Goal: Task Accomplishment & Management: Complete application form

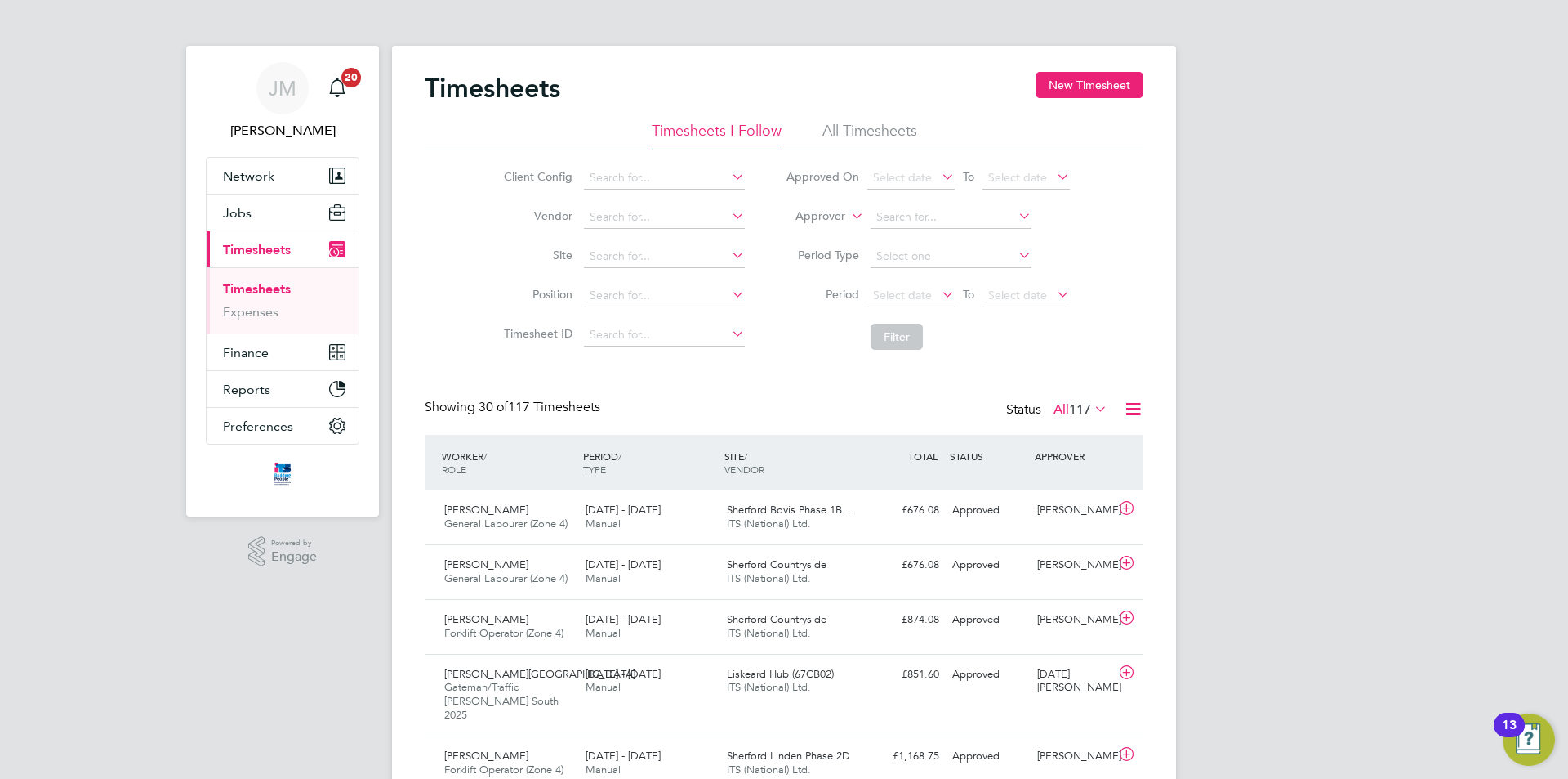
click at [269, 248] on span "Timesheets" at bounding box center [257, 250] width 68 height 15
click at [258, 213] on button "Jobs" at bounding box center [282, 212] width 152 height 36
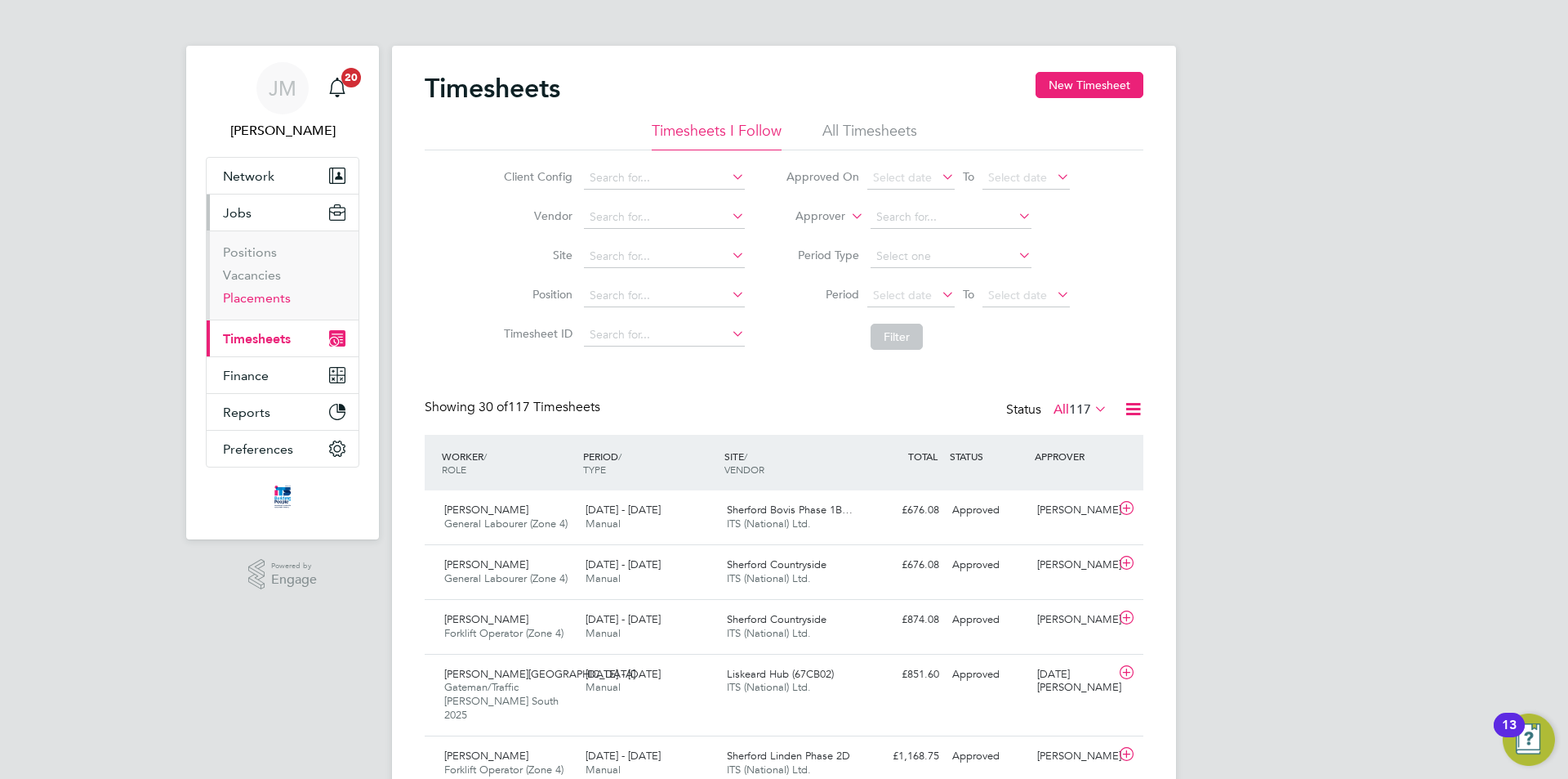
click at [251, 295] on link "Placements" at bounding box center [257, 298] width 68 height 15
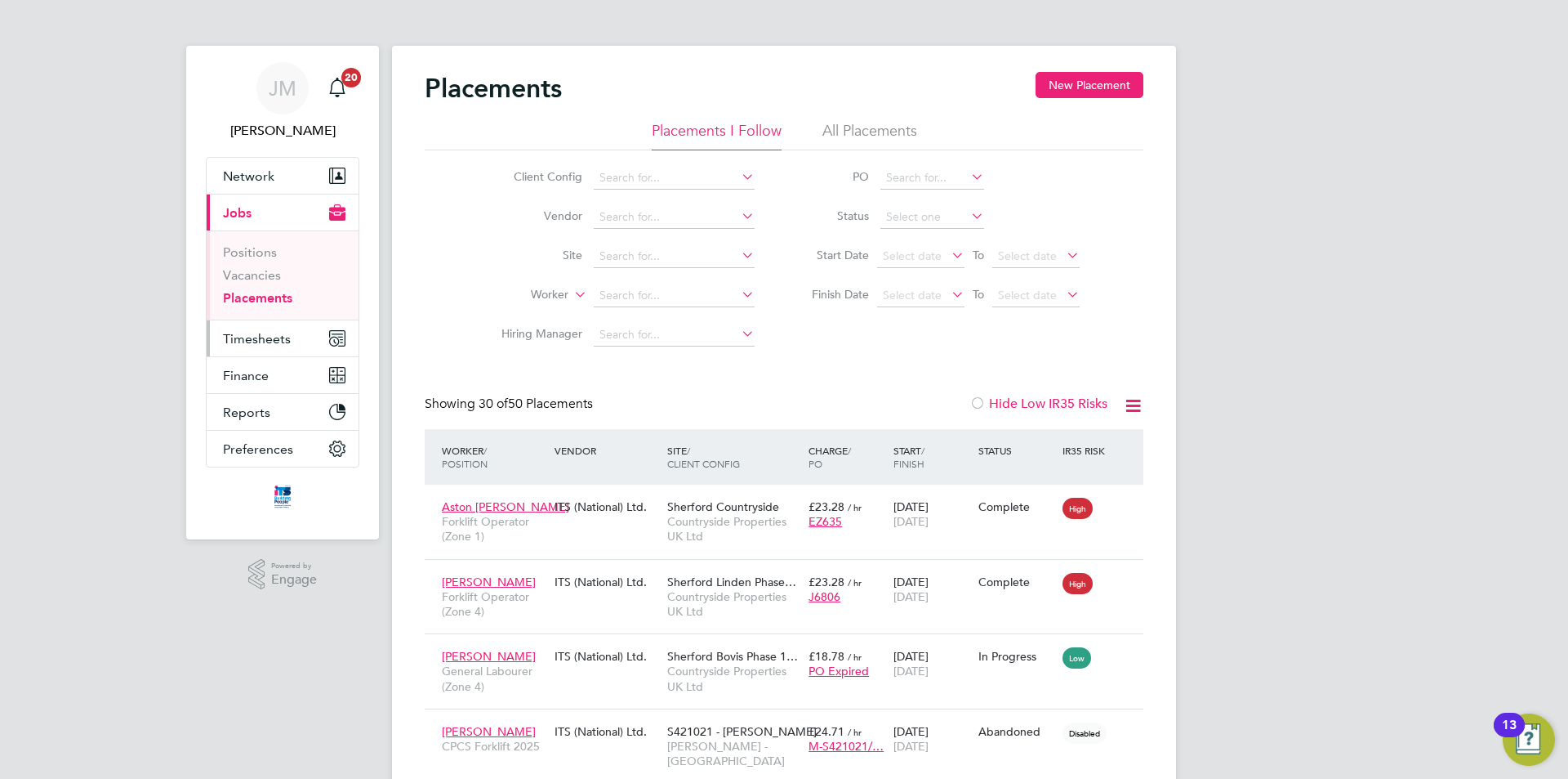
click at [269, 333] on span "Timesheets" at bounding box center [257, 338] width 68 height 15
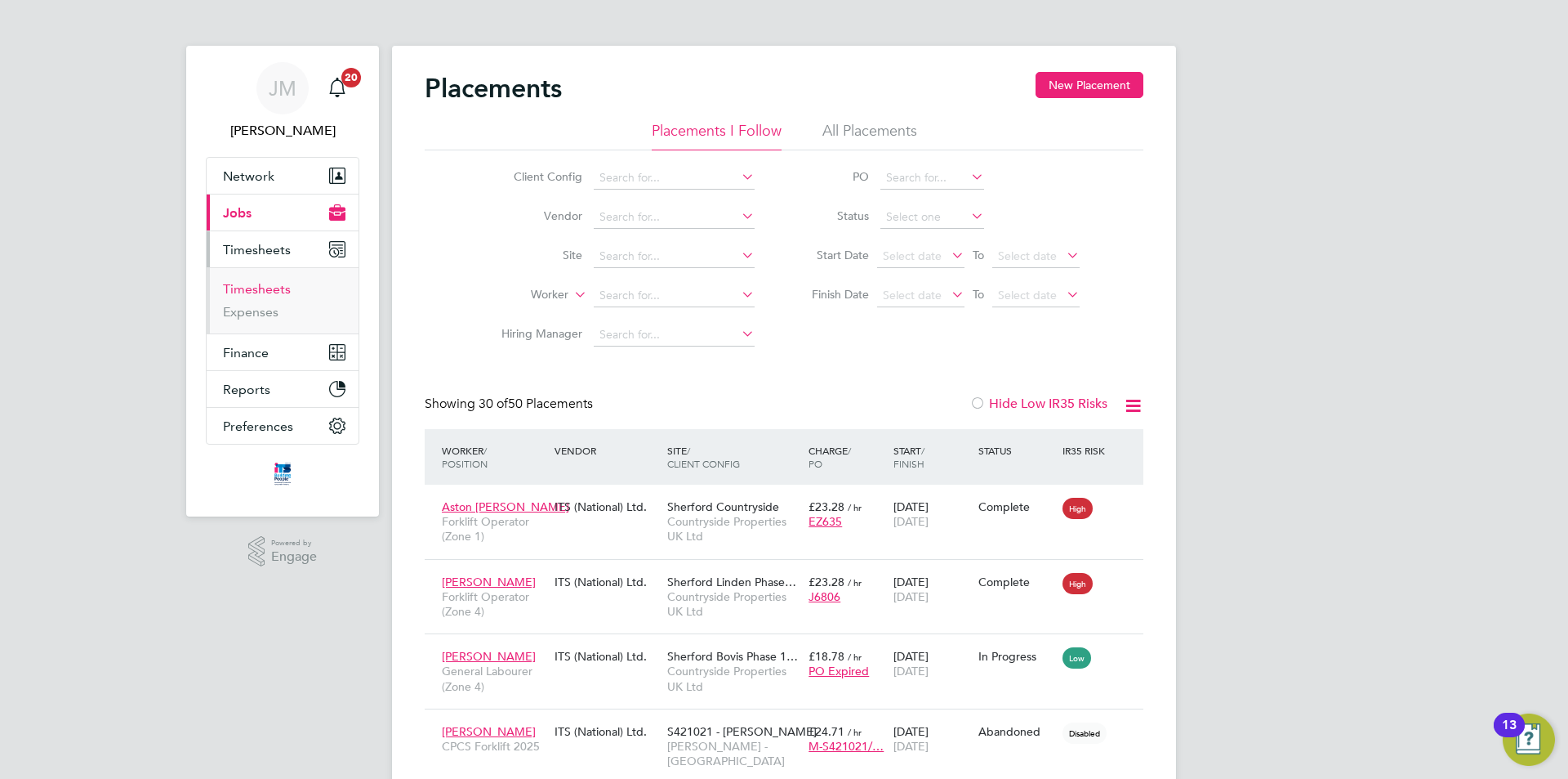
click at [266, 292] on link "Timesheets" at bounding box center [257, 288] width 68 height 15
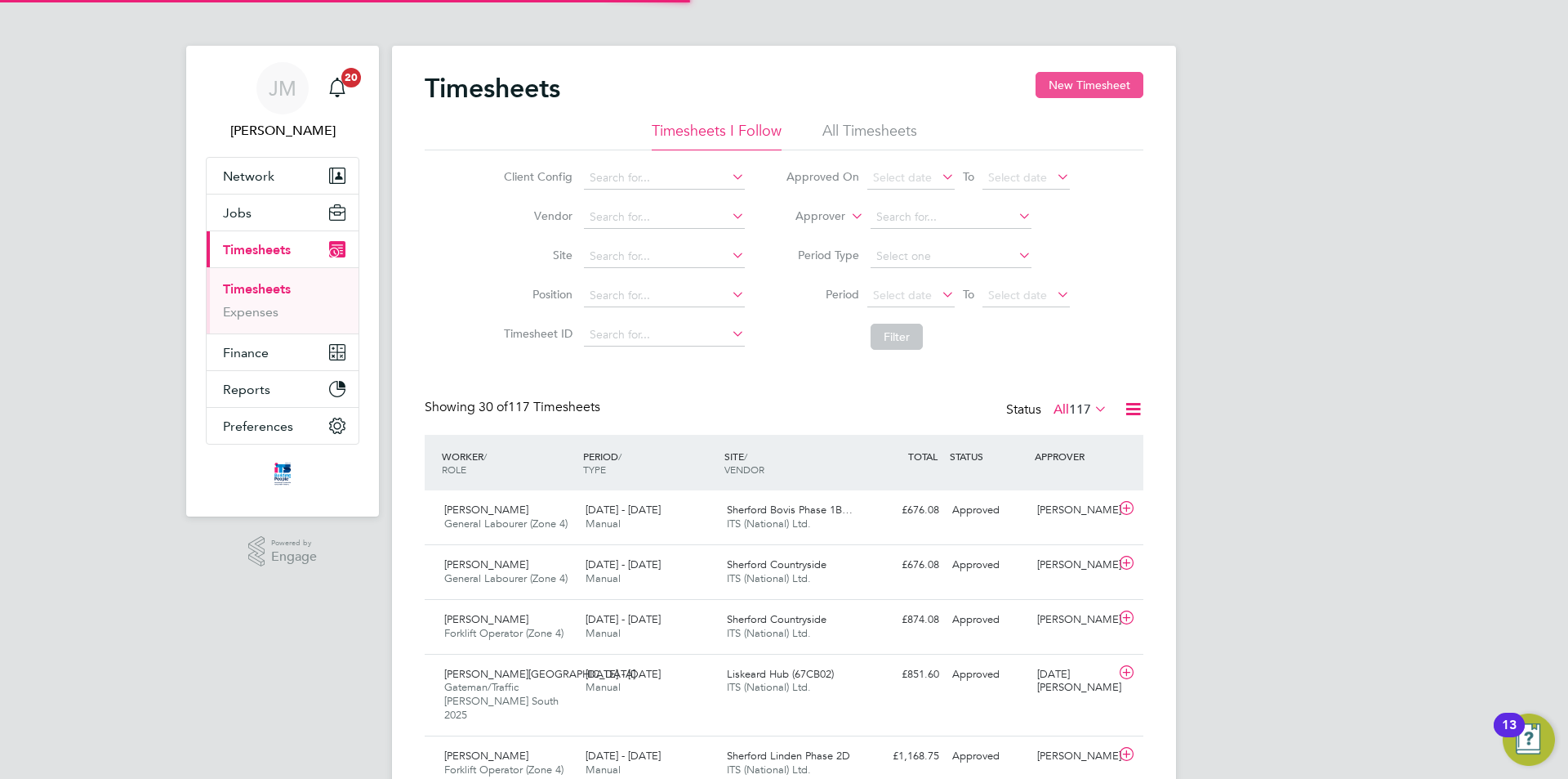
scroll to position [41, 142]
click at [1106, 87] on button "New Timesheet" at bounding box center [1090, 85] width 108 height 26
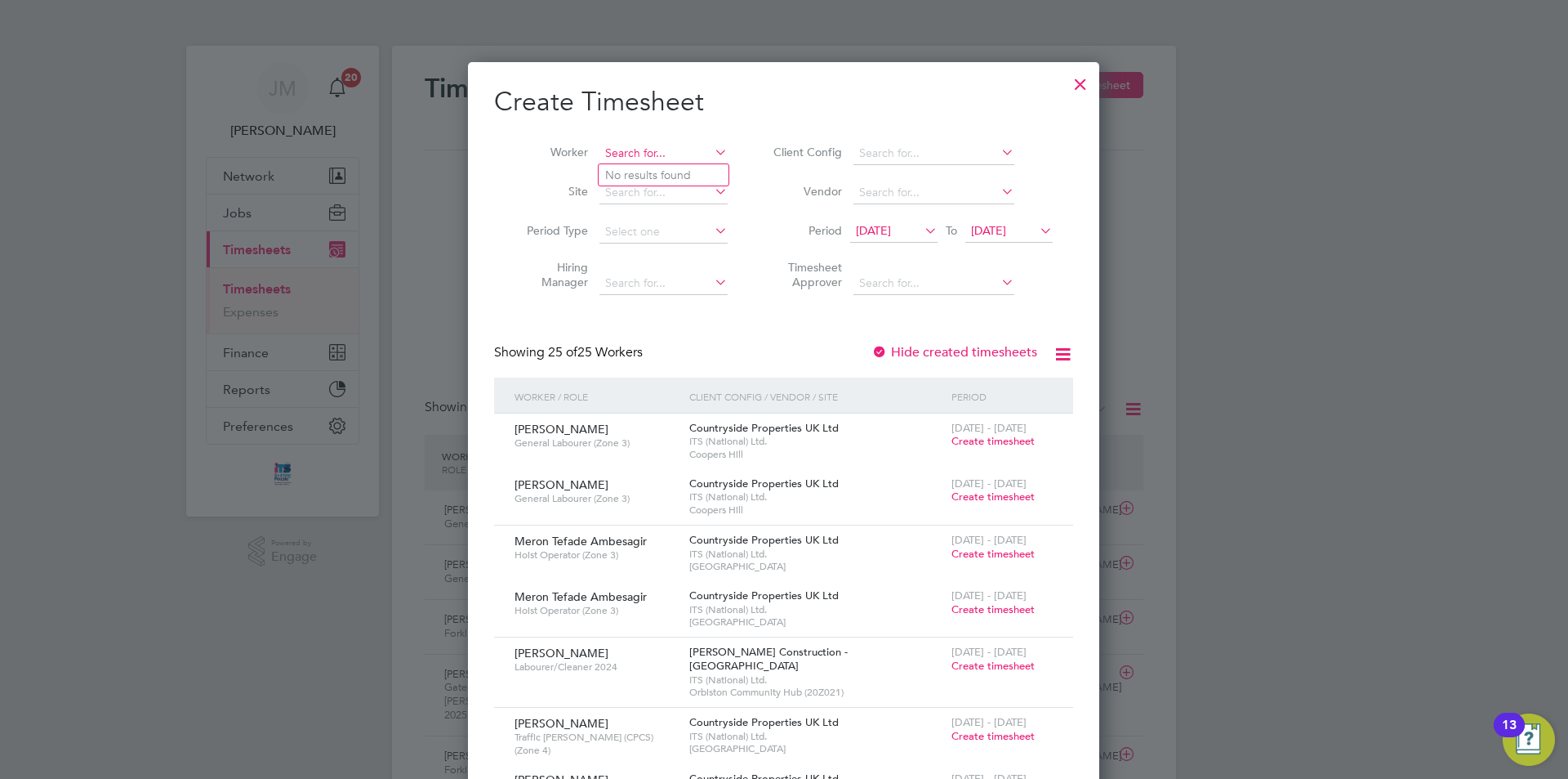
click at [651, 158] on input at bounding box center [664, 153] width 128 height 23
click at [699, 171] on b "[PERSON_NAME]" at bounding box center [746, 175] width 95 height 14
type input "[PERSON_NAME]"
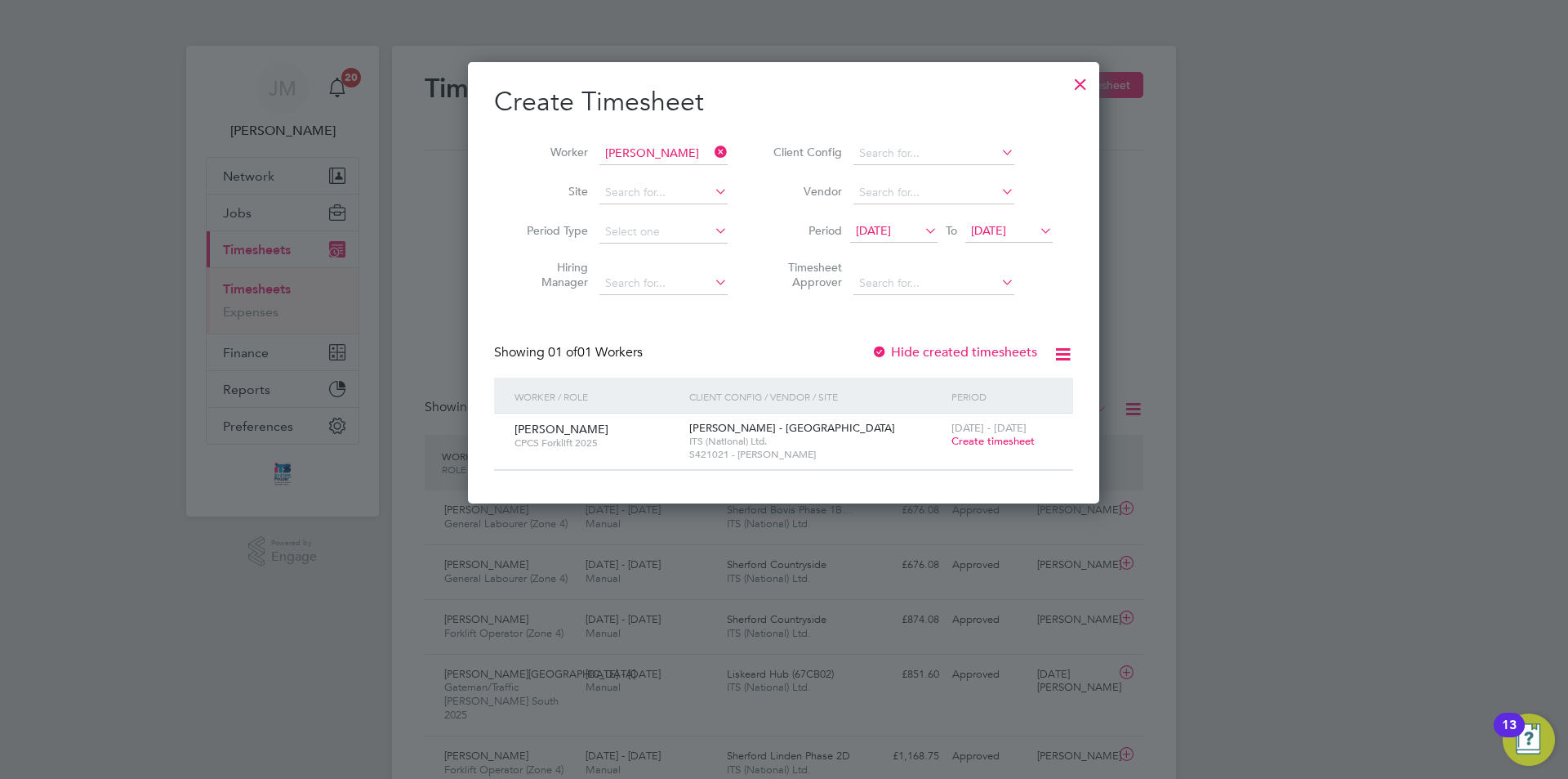
click at [891, 225] on span "[DATE]" at bounding box center [874, 230] width 36 height 14
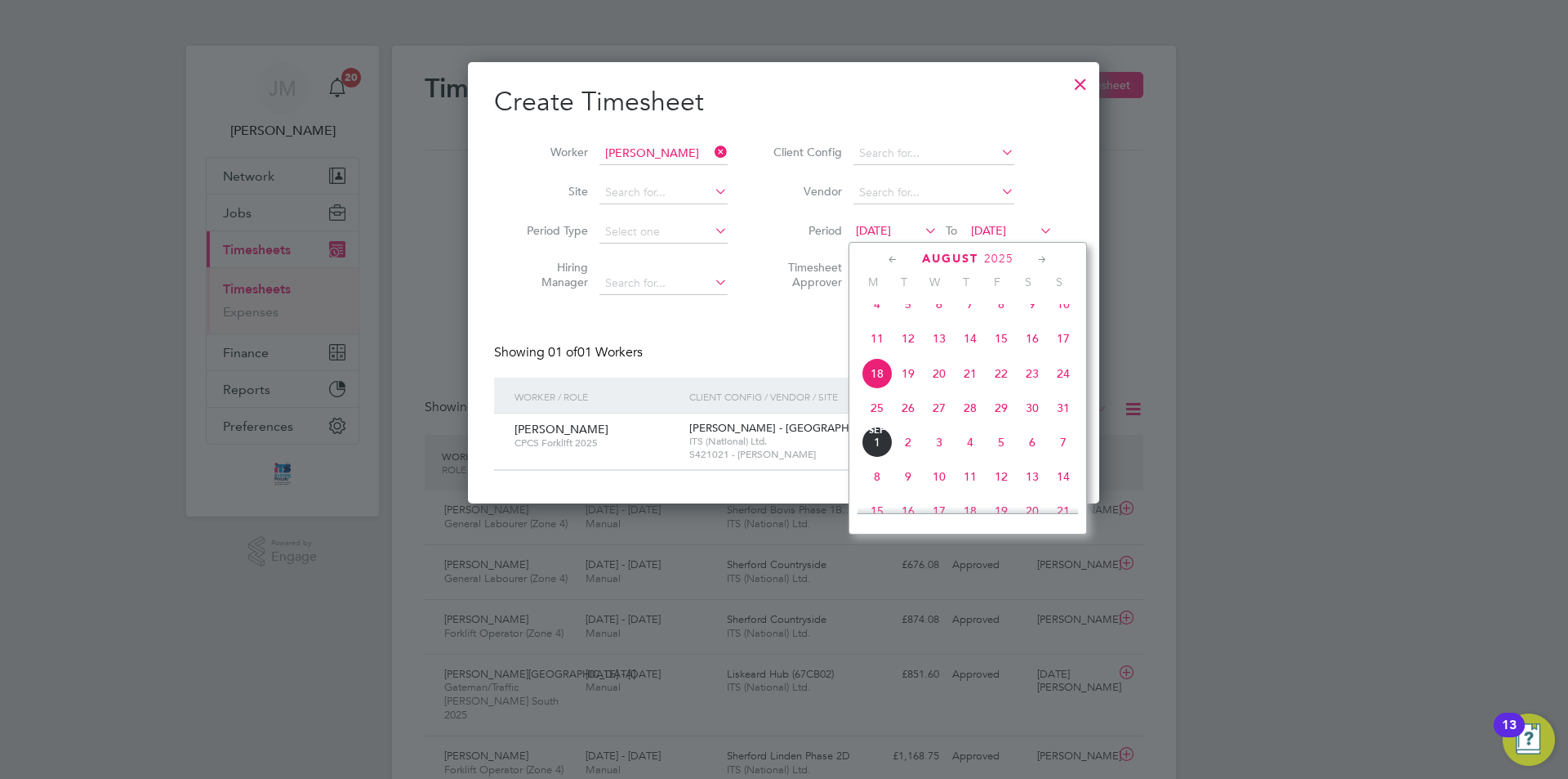
click at [871, 420] on span "25" at bounding box center [877, 408] width 31 height 31
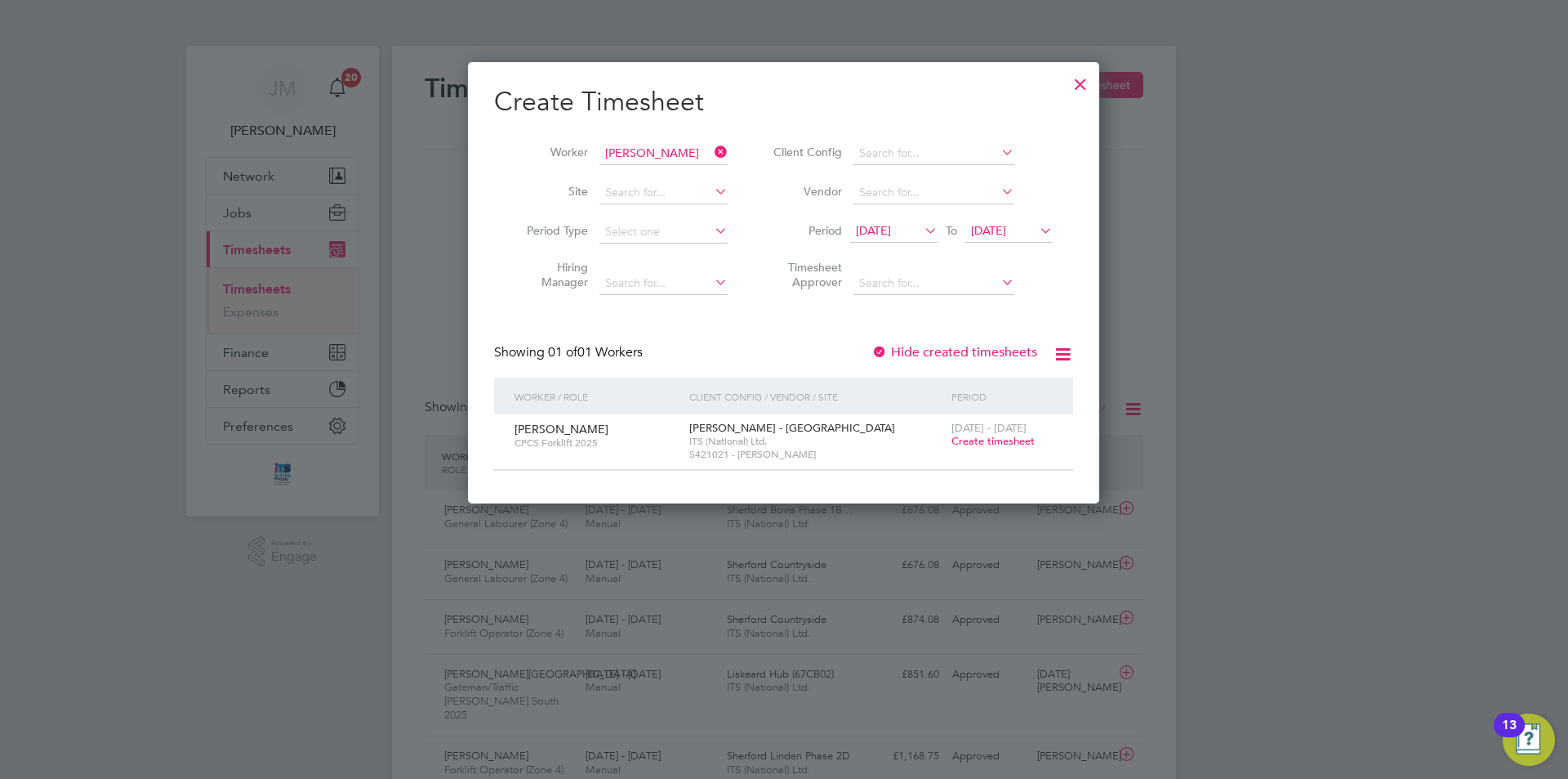
click at [983, 440] on span "Create timesheet" at bounding box center [993, 441] width 84 height 14
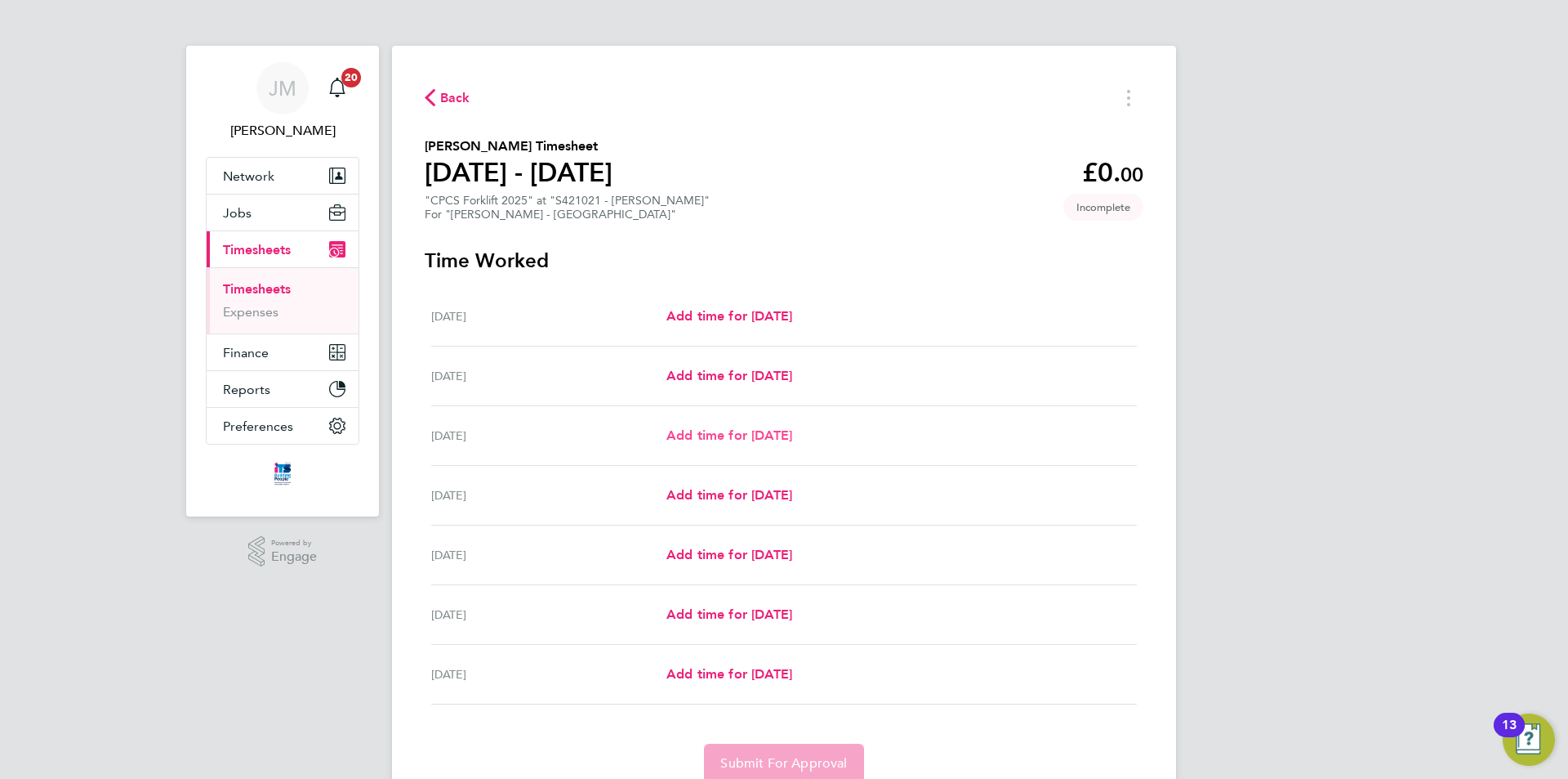
click at [732, 430] on span "Add time for [DATE]" at bounding box center [729, 435] width 126 height 15
select select "60"
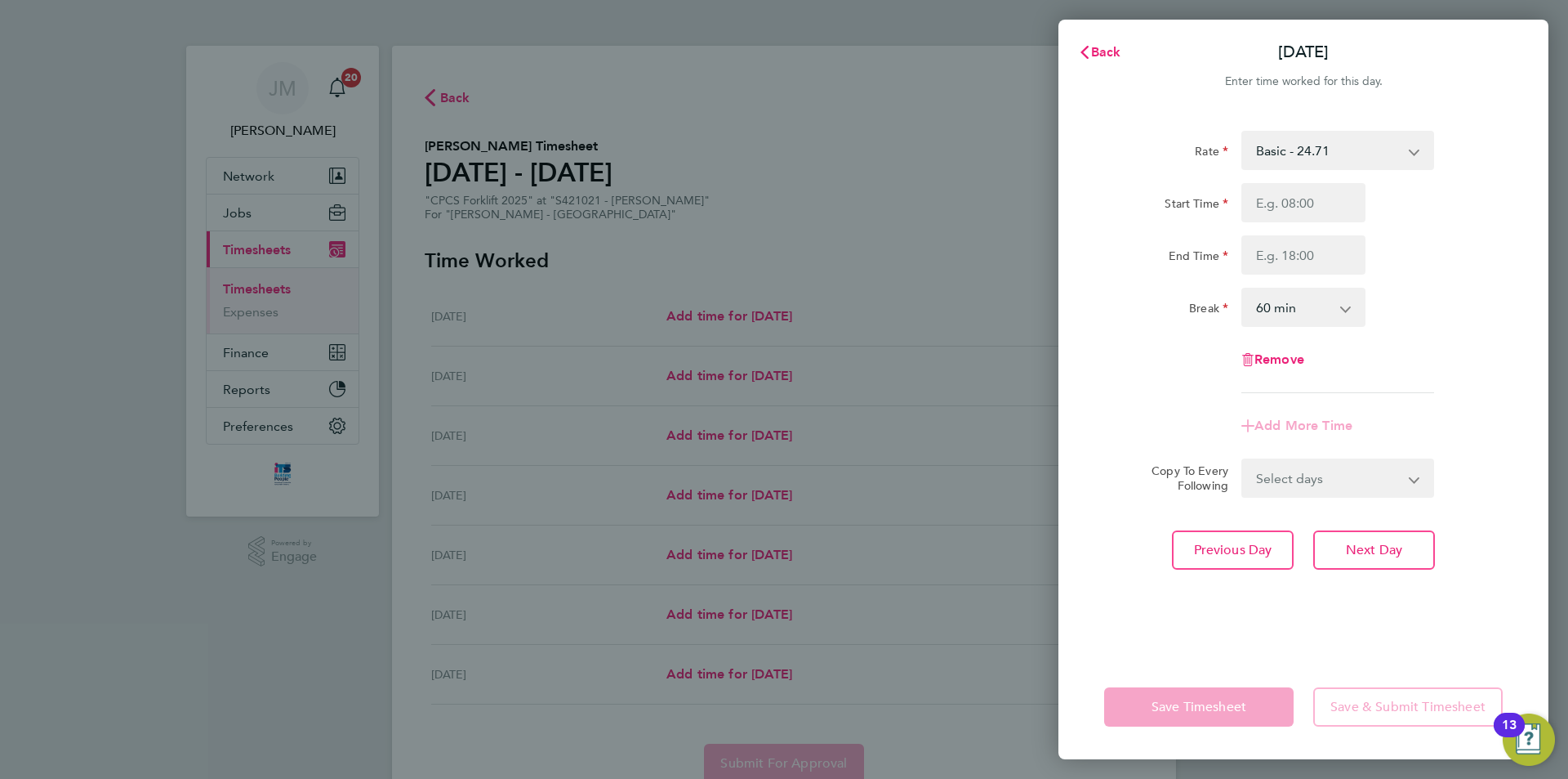
click at [892, 233] on div "Back [DATE] Enter time worked for this day. Rate Basic - 24.71 Overtime - 35.77…" at bounding box center [784, 389] width 1568 height 779
click at [1097, 48] on span "Back" at bounding box center [1106, 52] width 30 height 15
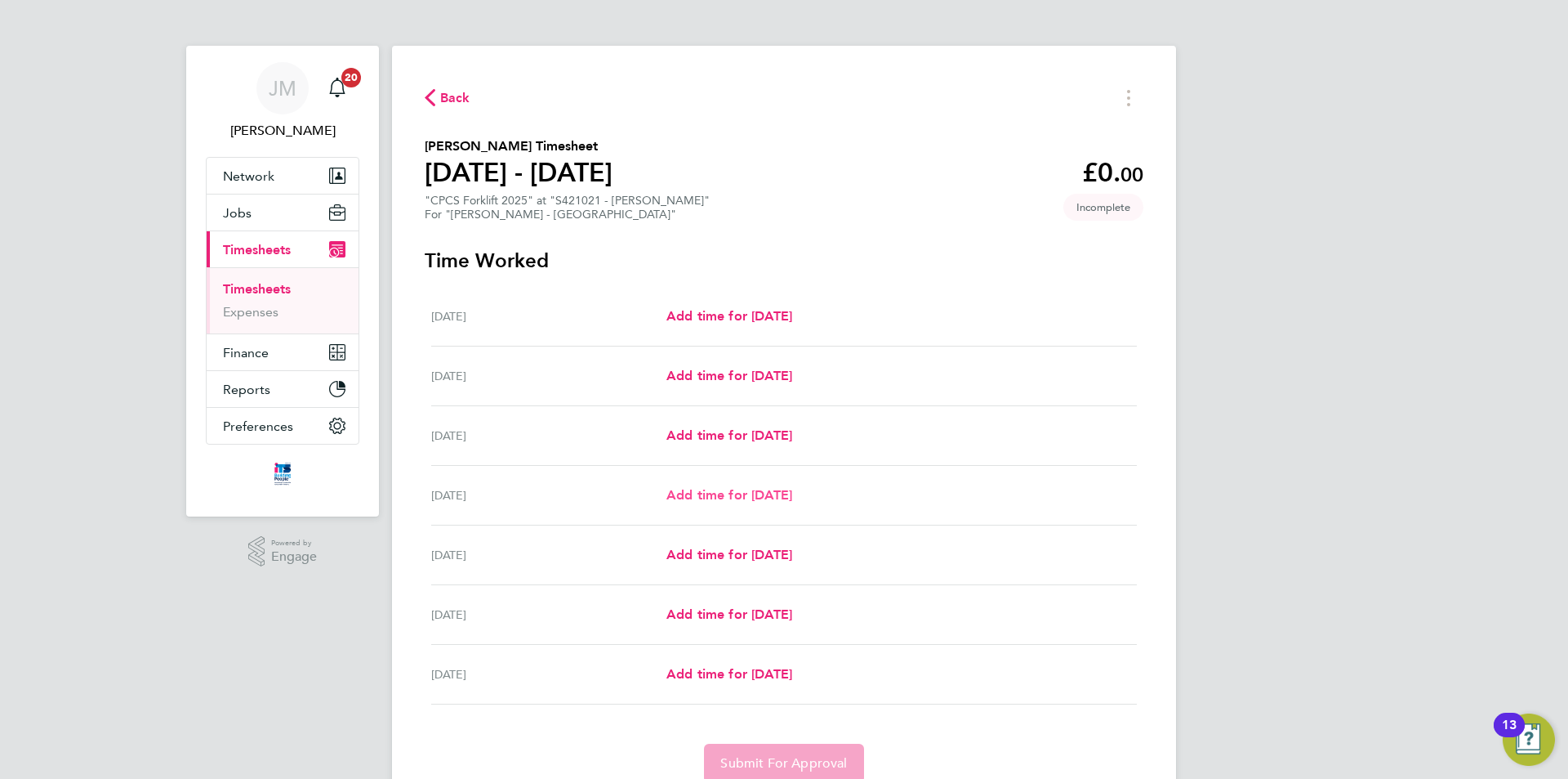
click at [720, 496] on span "Add time for [DATE]" at bounding box center [729, 495] width 126 height 15
select select "60"
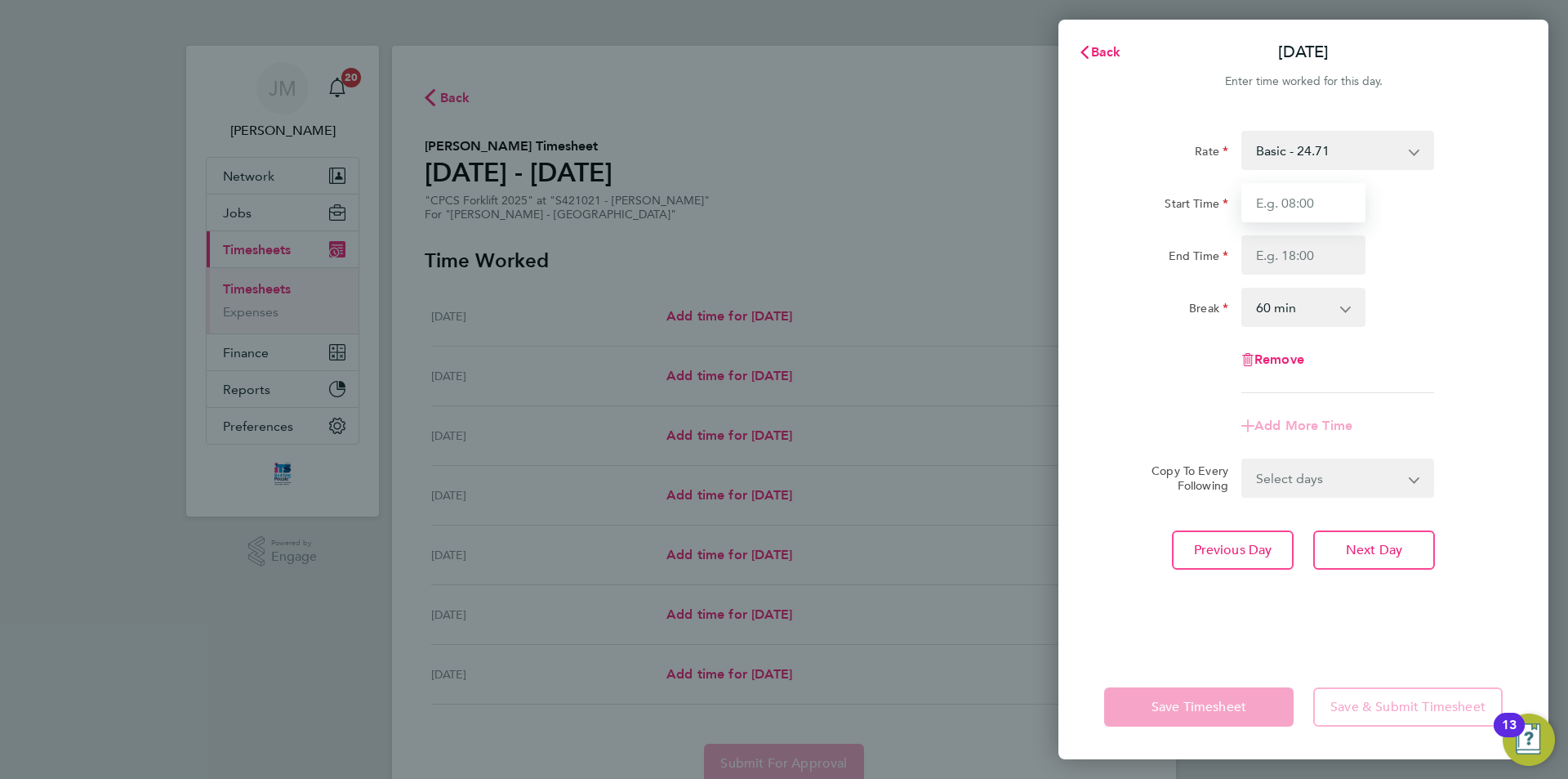
click at [1305, 195] on input "Start Time" at bounding box center [1303, 202] width 124 height 39
type input "07:30"
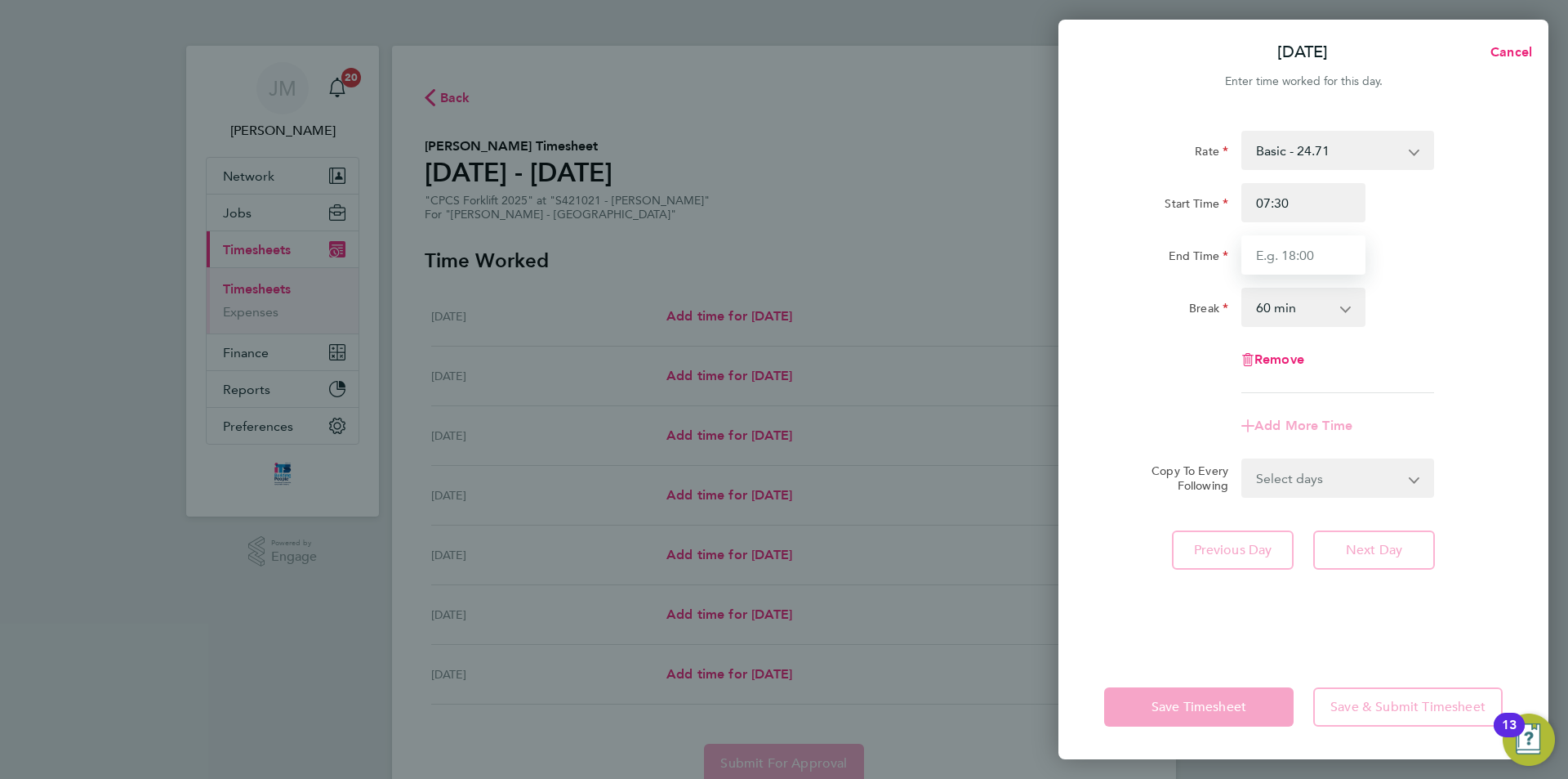
click at [1348, 259] on input "End Time" at bounding box center [1303, 255] width 124 height 39
type input "17:00"
click at [866, 254] on div "[DATE] Cancel Enter time worked for this day. Rate Basic - 24.71 Overtime - 35.…" at bounding box center [784, 389] width 1568 height 779
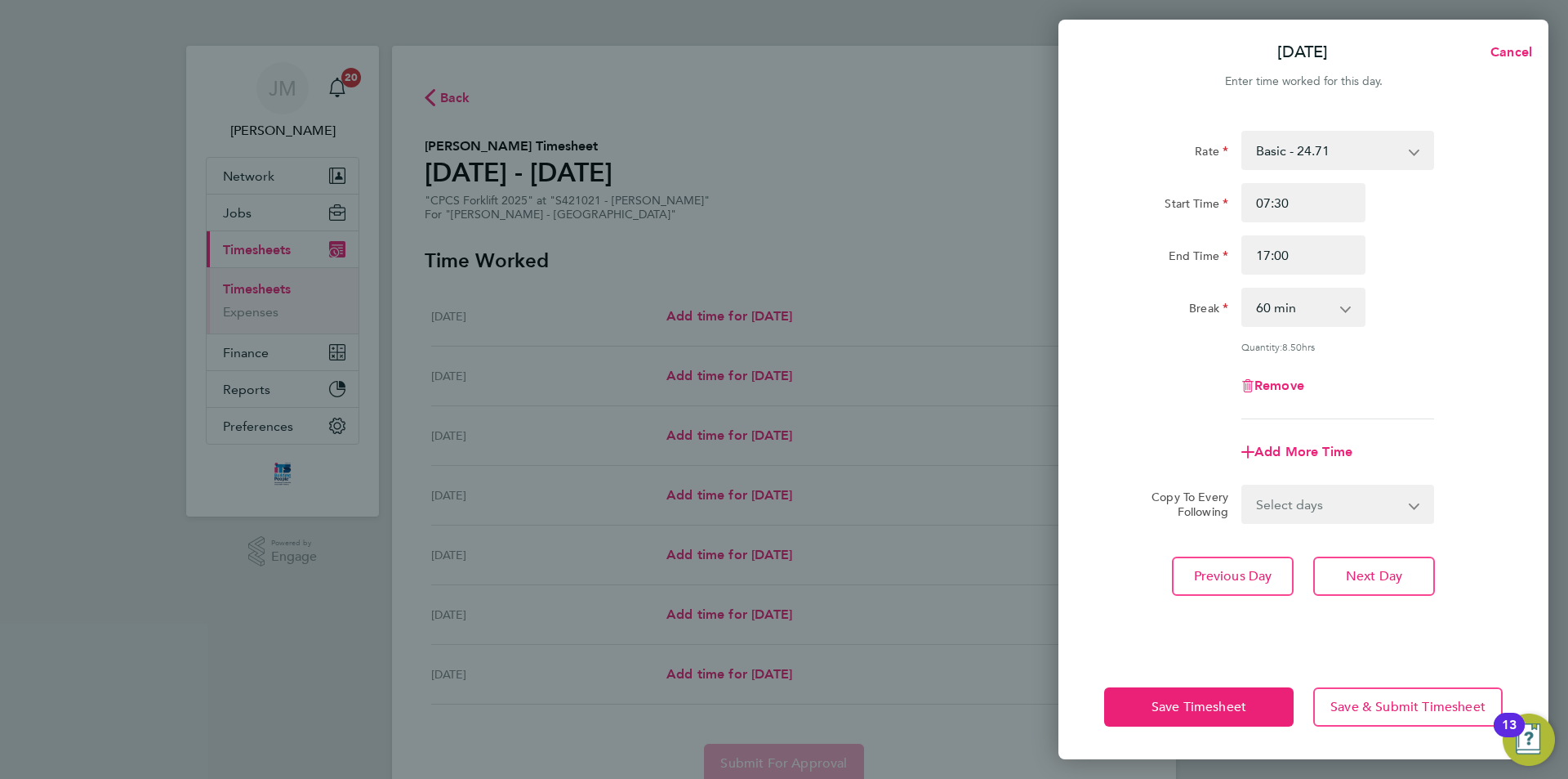
click at [1325, 312] on select "0 min 15 min 30 min 45 min 60 min 75 min 90 min" at bounding box center [1294, 307] width 101 height 36
select select "30"
click at [1243, 289] on select "0 min 15 min 30 min 45 min 60 min 75 min 90 min" at bounding box center [1294, 307] width 101 height 36
click at [1376, 507] on select "Select days Day [DATE] [DATE] [DATE]" at bounding box center [1329, 504] width 172 height 36
select select "DAY"
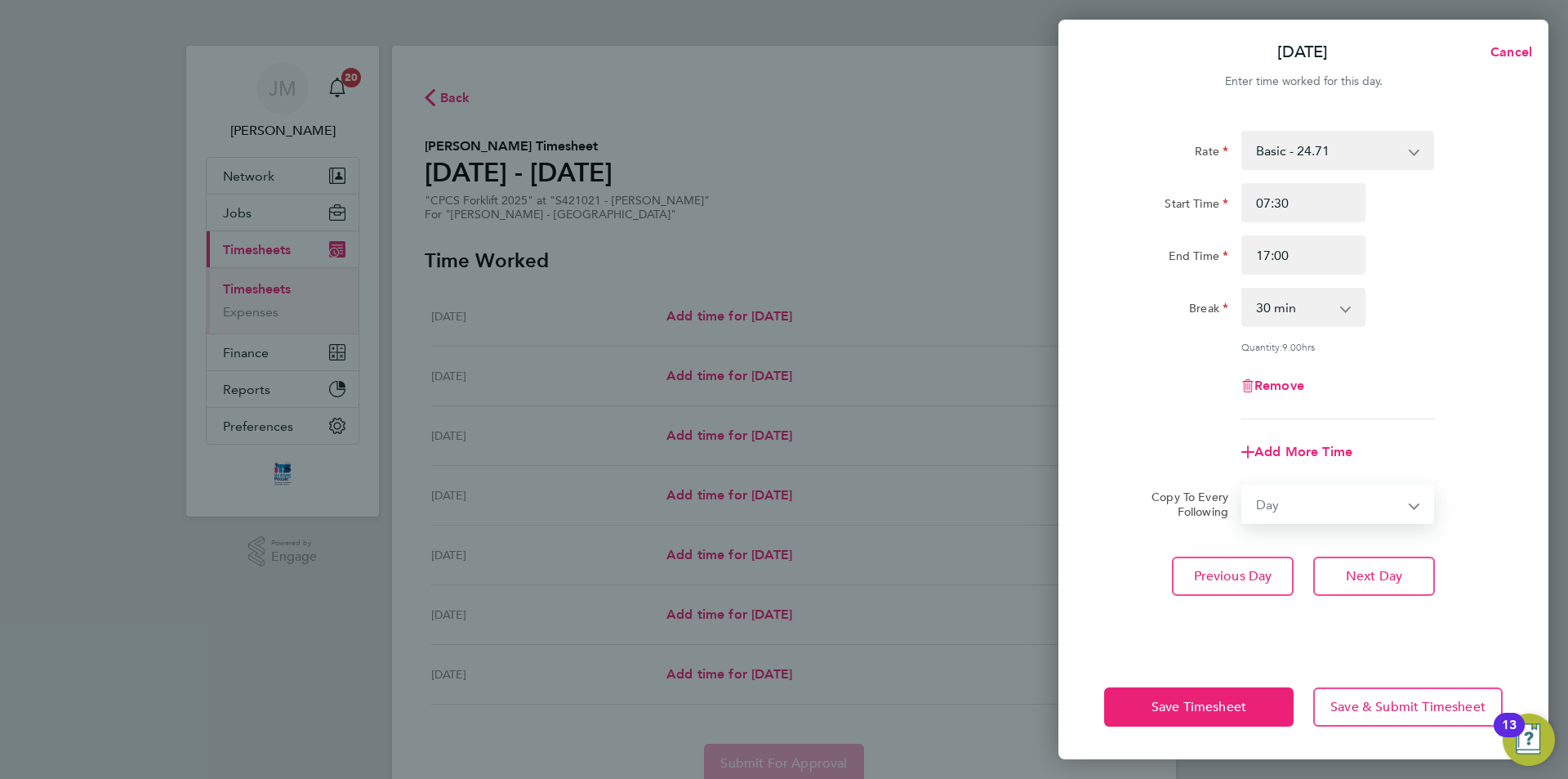
click at [1243, 486] on select "Select days Day [DATE] [DATE] [DATE]" at bounding box center [1329, 504] width 172 height 36
select select "[DATE]"
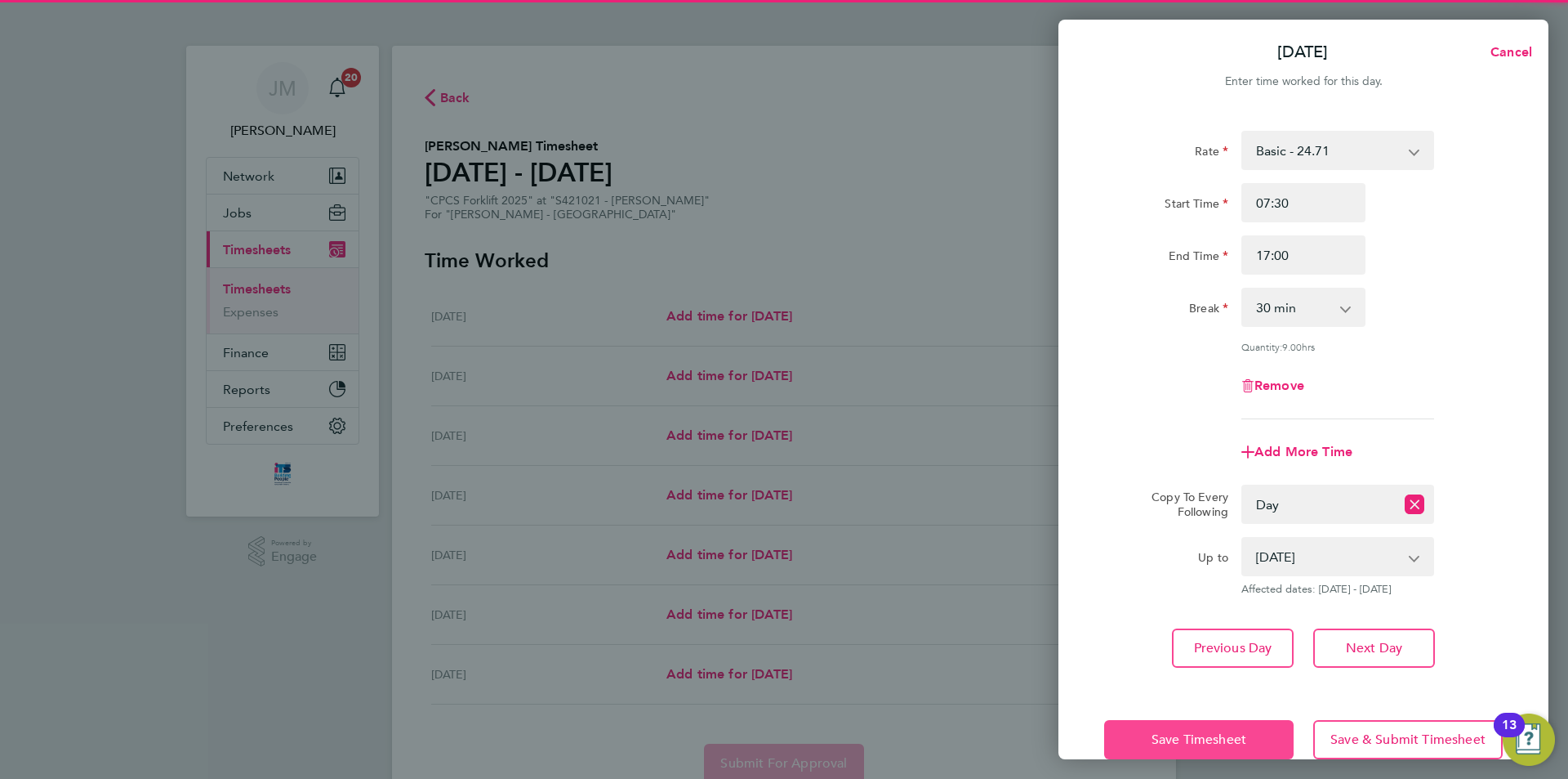
click at [1209, 732] on span "Save Timesheet" at bounding box center [1199, 739] width 95 height 16
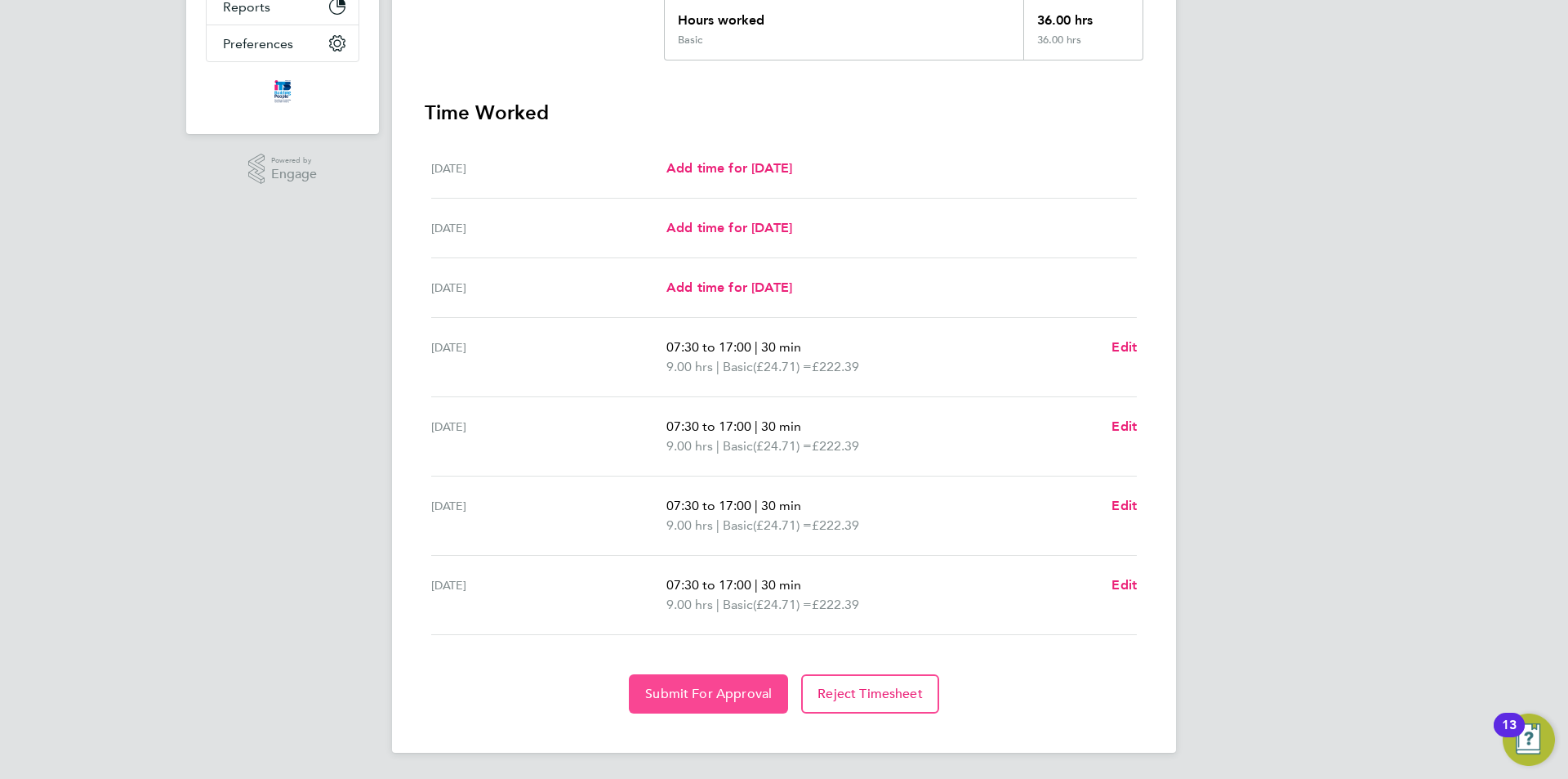
click at [732, 694] on span "Submit For Approval" at bounding box center [708, 694] width 127 height 16
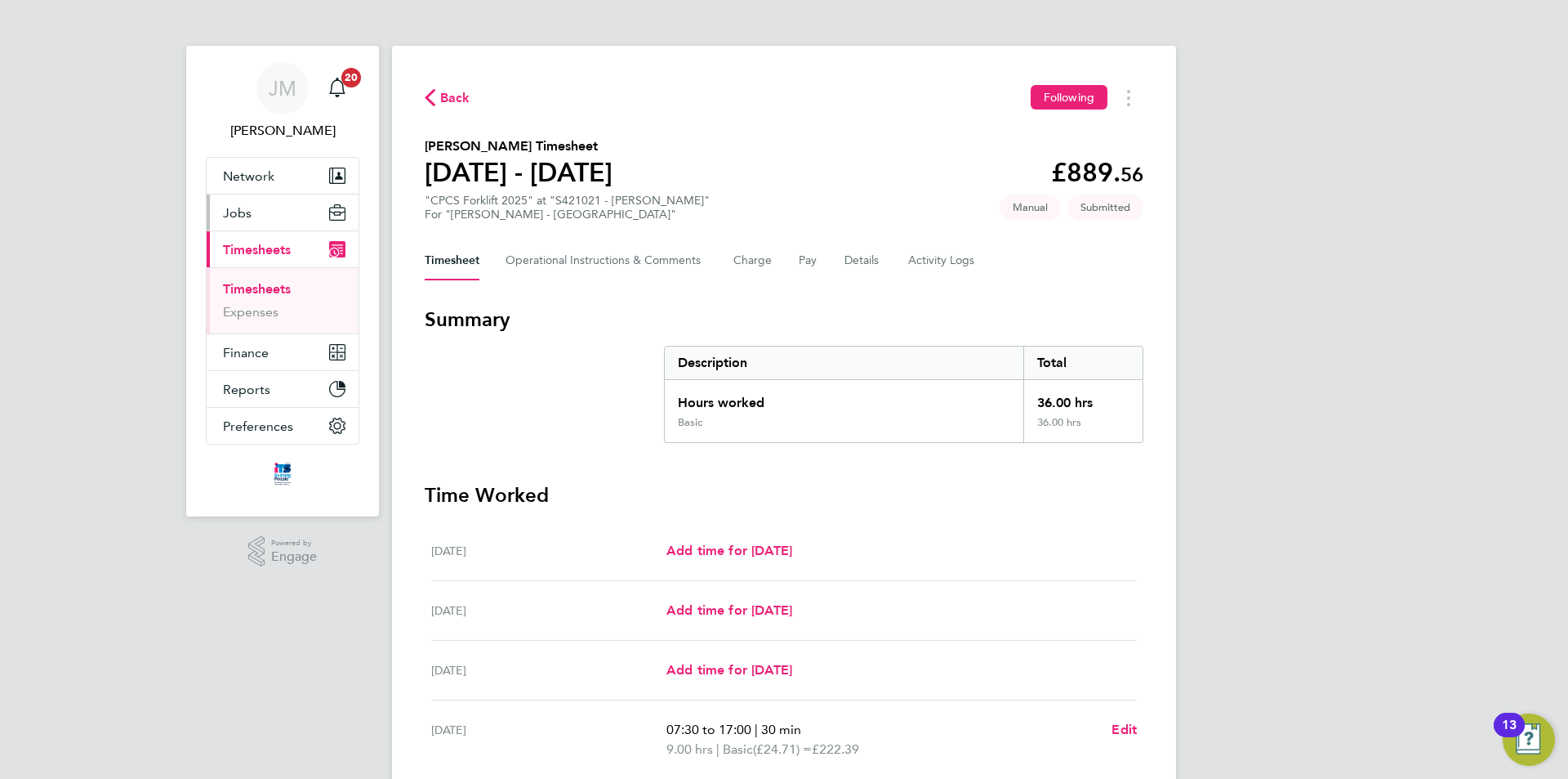
click at [263, 216] on button "Jobs" at bounding box center [282, 212] width 152 height 36
click at [576, 417] on section "Summary Description Total Hours worked 36.00 hrs Basic 36.00 hrs" at bounding box center [784, 374] width 718 height 136
click at [261, 217] on button "Jobs" at bounding box center [282, 212] width 152 height 36
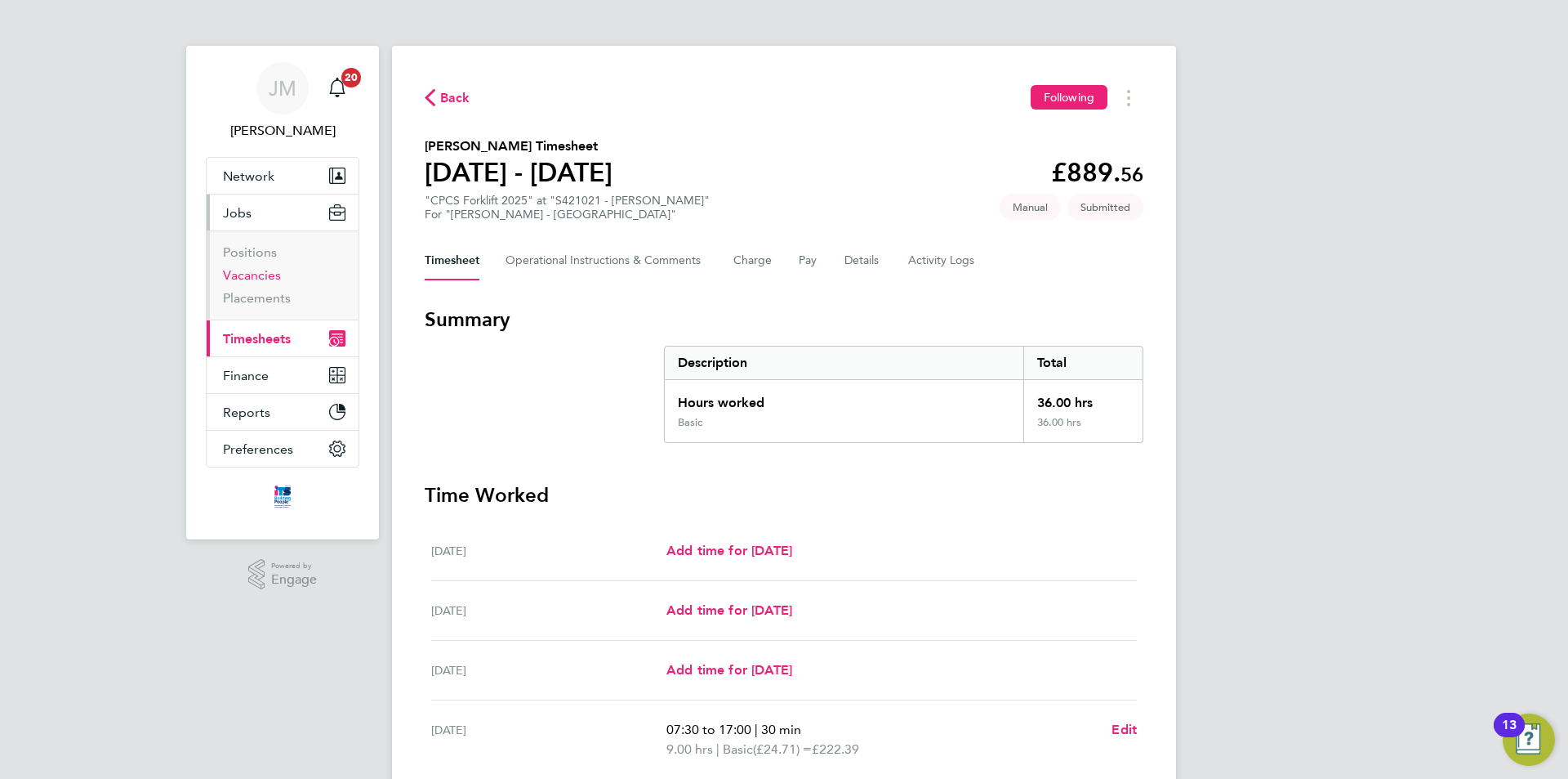
click at [266, 274] on link "Vacancies" at bounding box center [252, 275] width 58 height 15
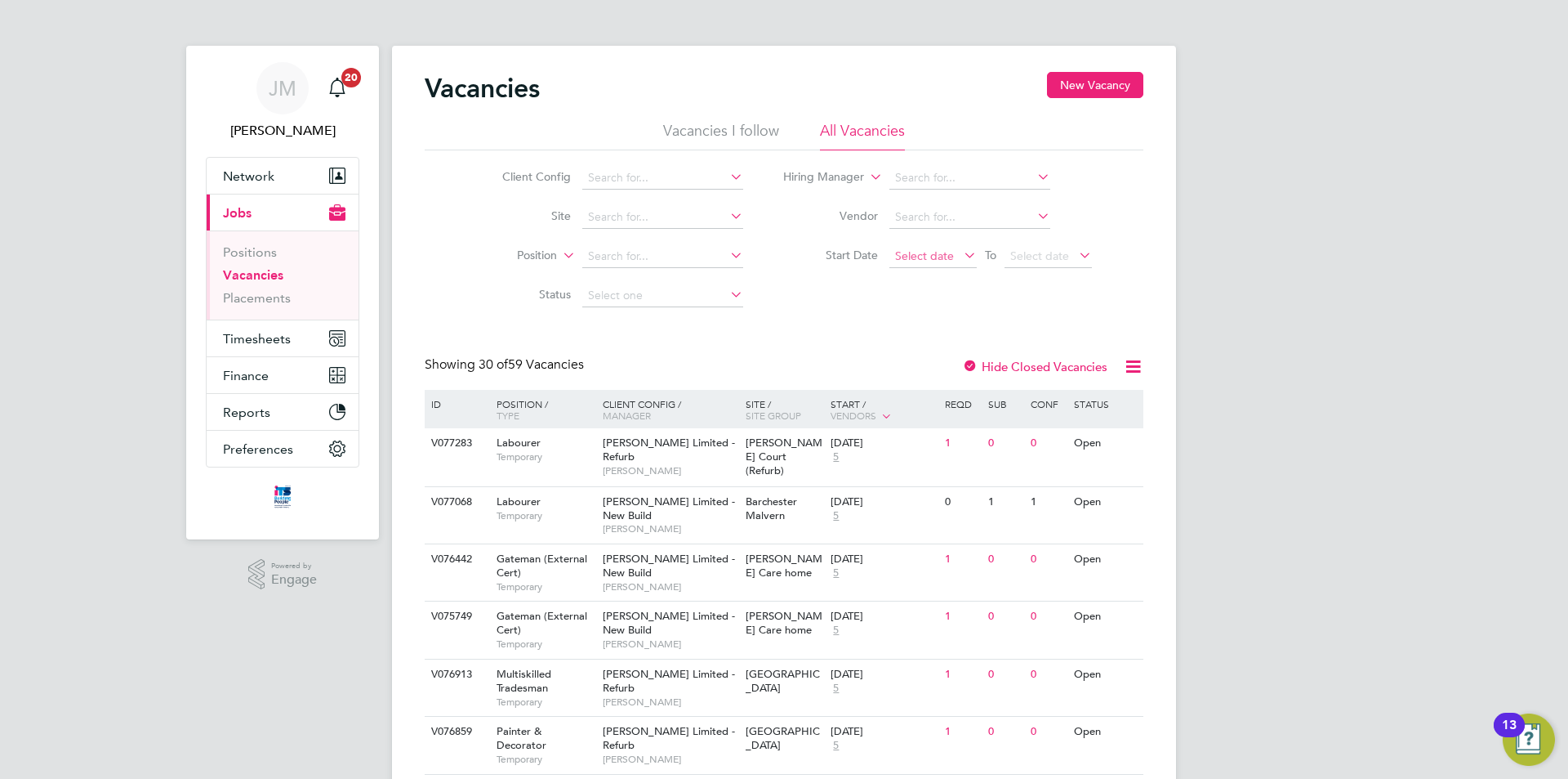
click at [948, 255] on span "Select date" at bounding box center [925, 255] width 59 height 14
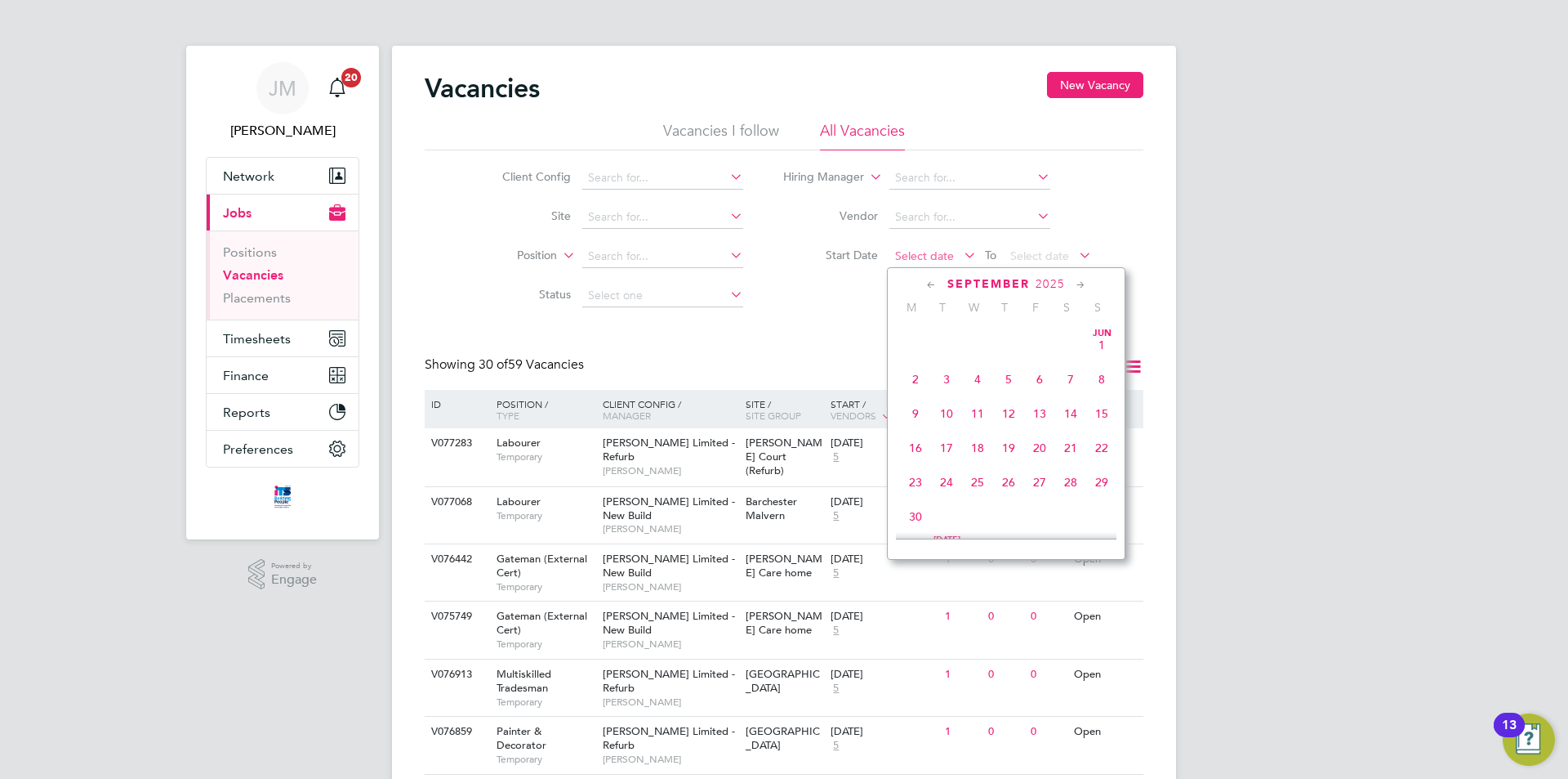
scroll to position [496, 0]
click at [981, 377] on span "27" at bounding box center [977, 366] width 31 height 31
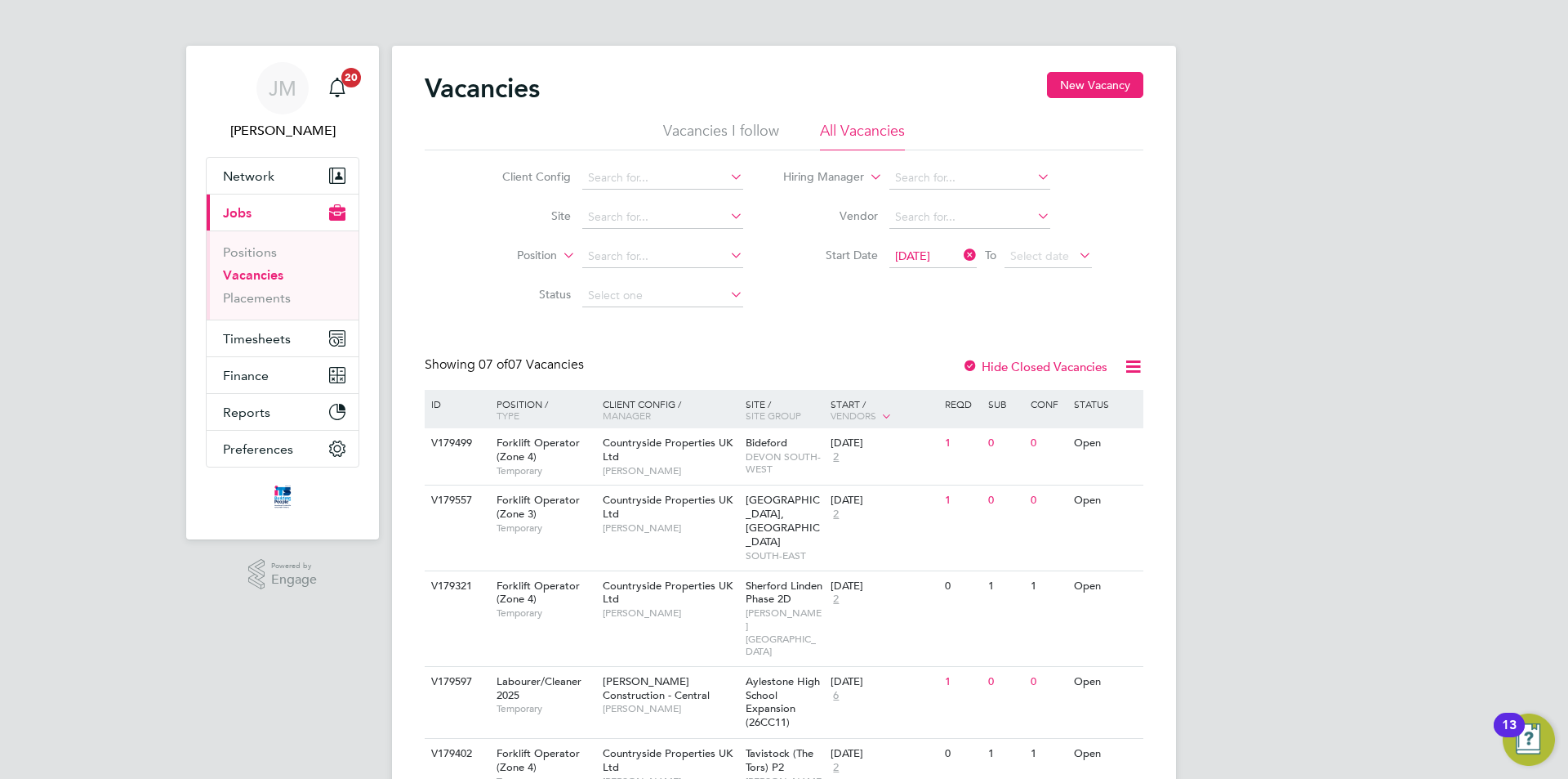
click at [931, 249] on span "[DATE]" at bounding box center [913, 255] width 36 height 14
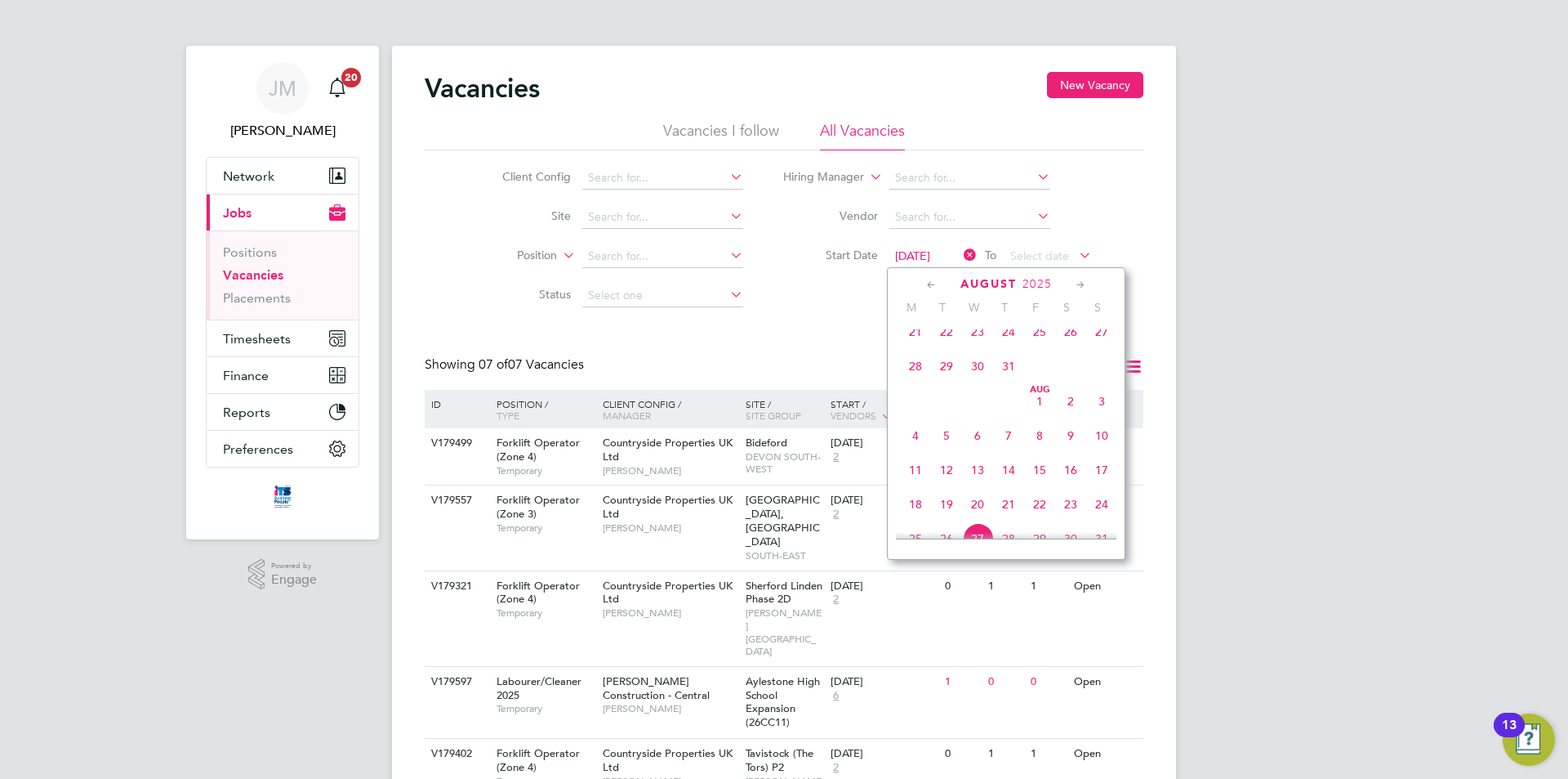
scroll to position [637, 0]
click at [980, 410] on span "27" at bounding box center [977, 397] width 31 height 31
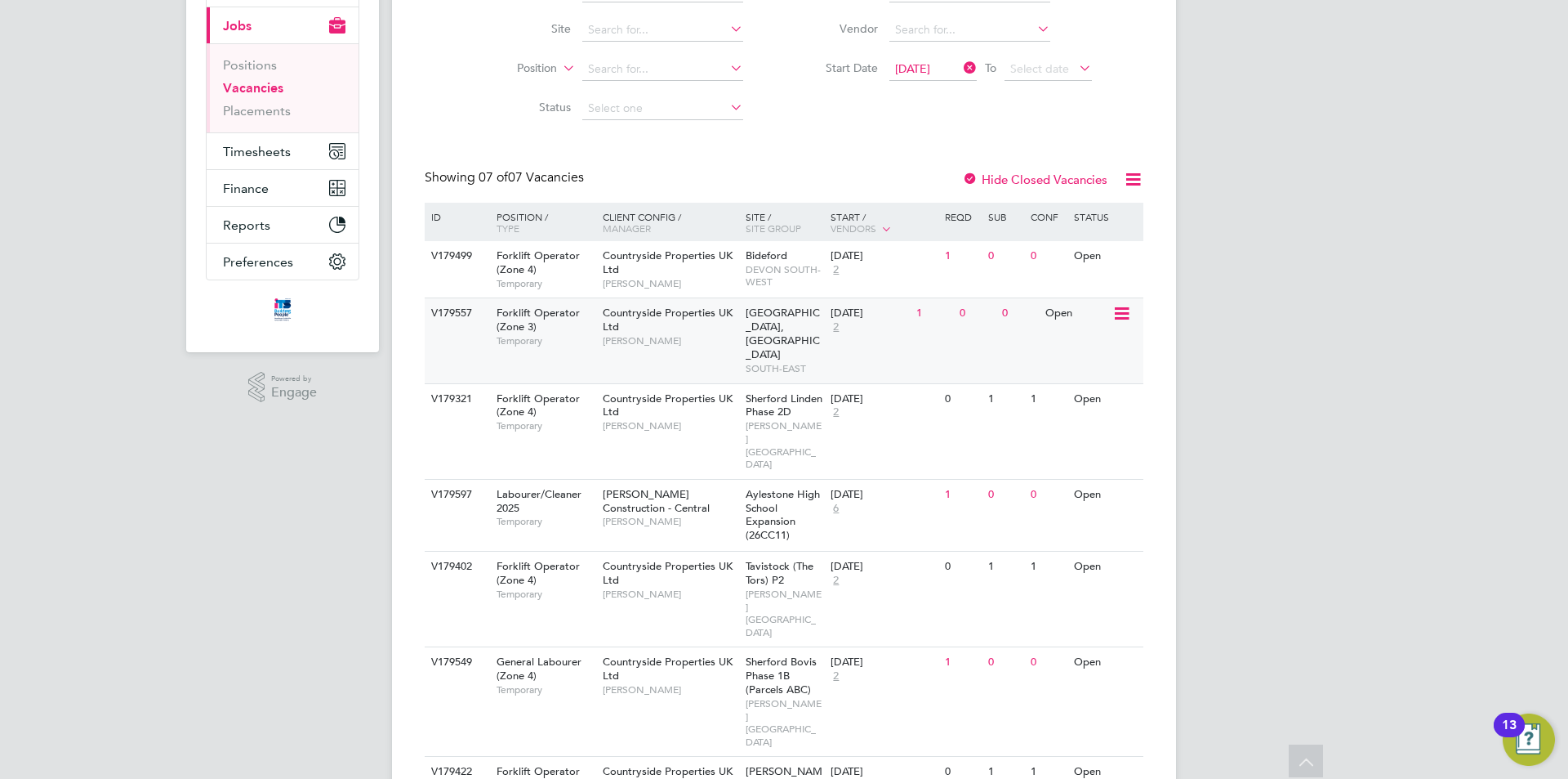
scroll to position [205, 0]
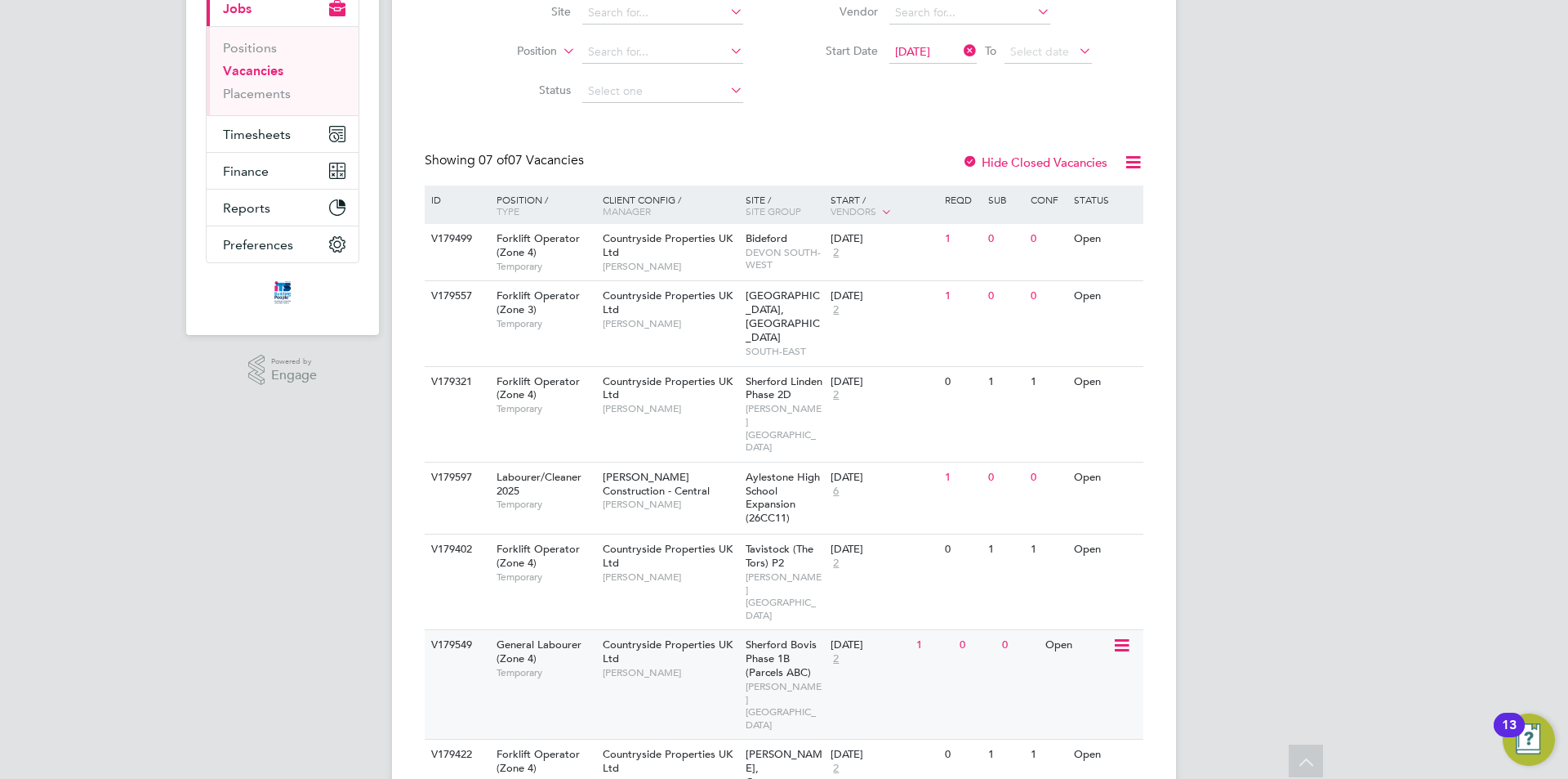
click at [692, 630] on div "Countryside Properties UK Ltd [PERSON_NAME]" at bounding box center [669, 658] width 143 height 57
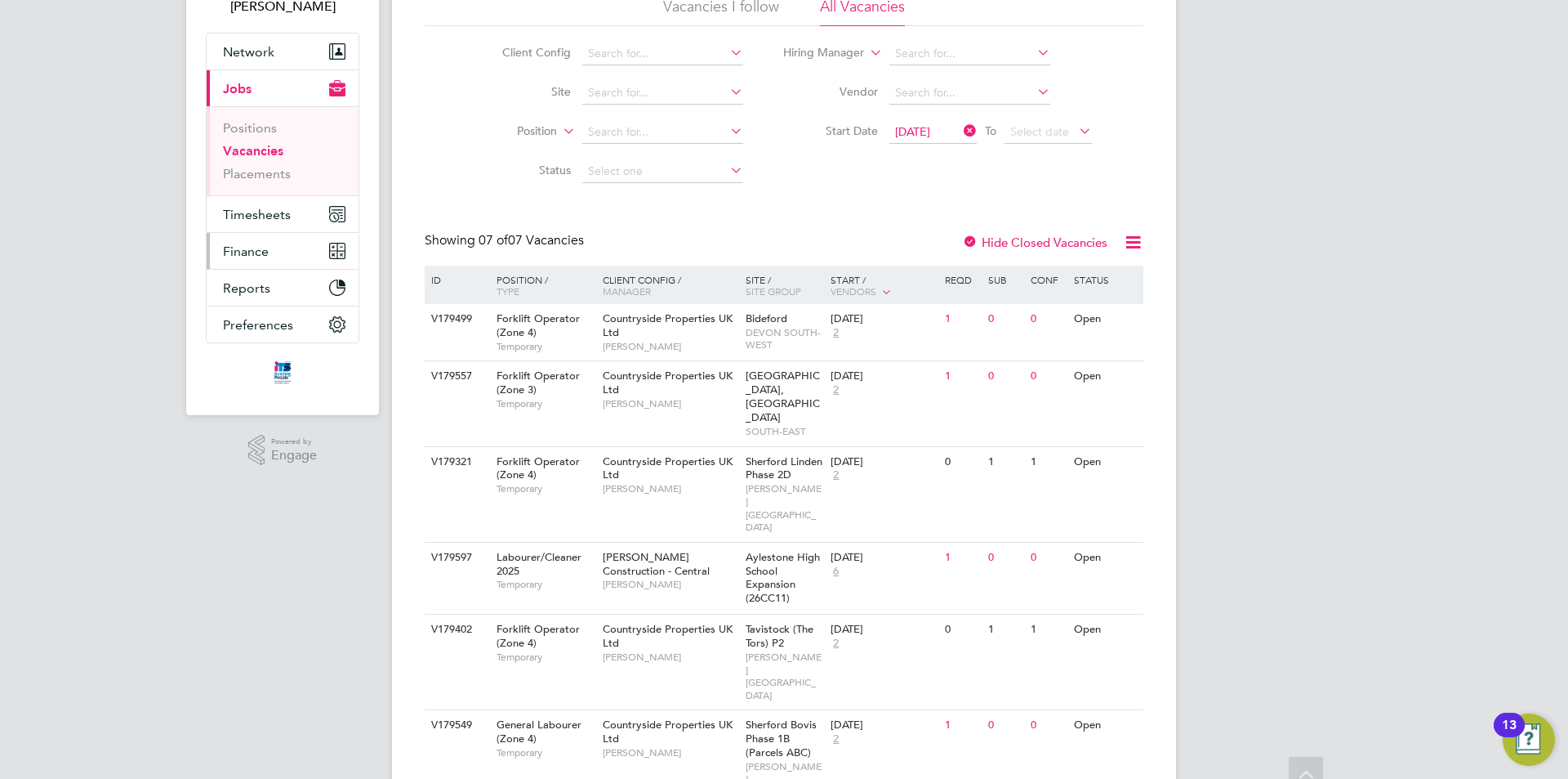
scroll to position [0, 0]
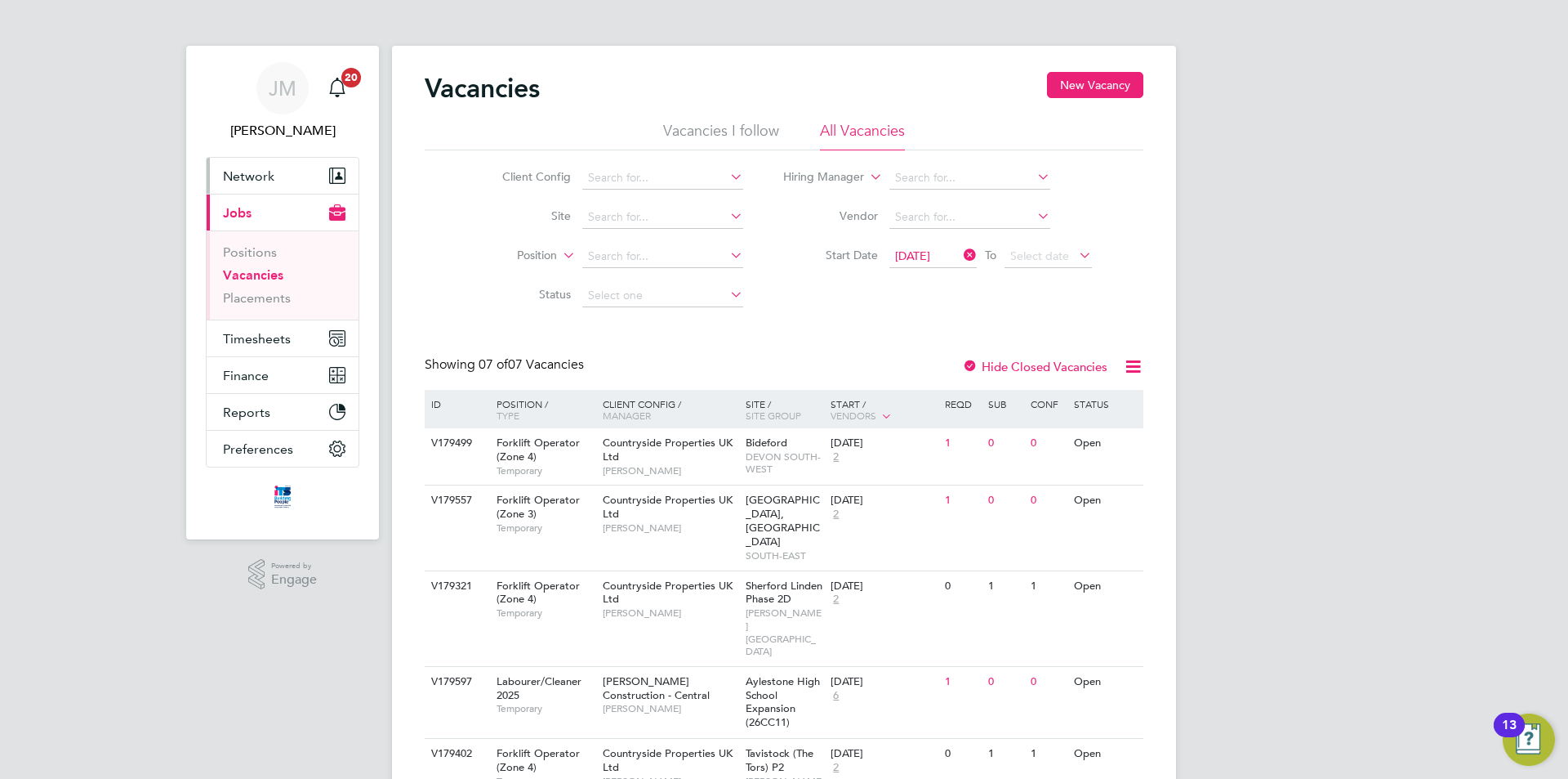
click at [291, 179] on button "Network" at bounding box center [282, 176] width 152 height 36
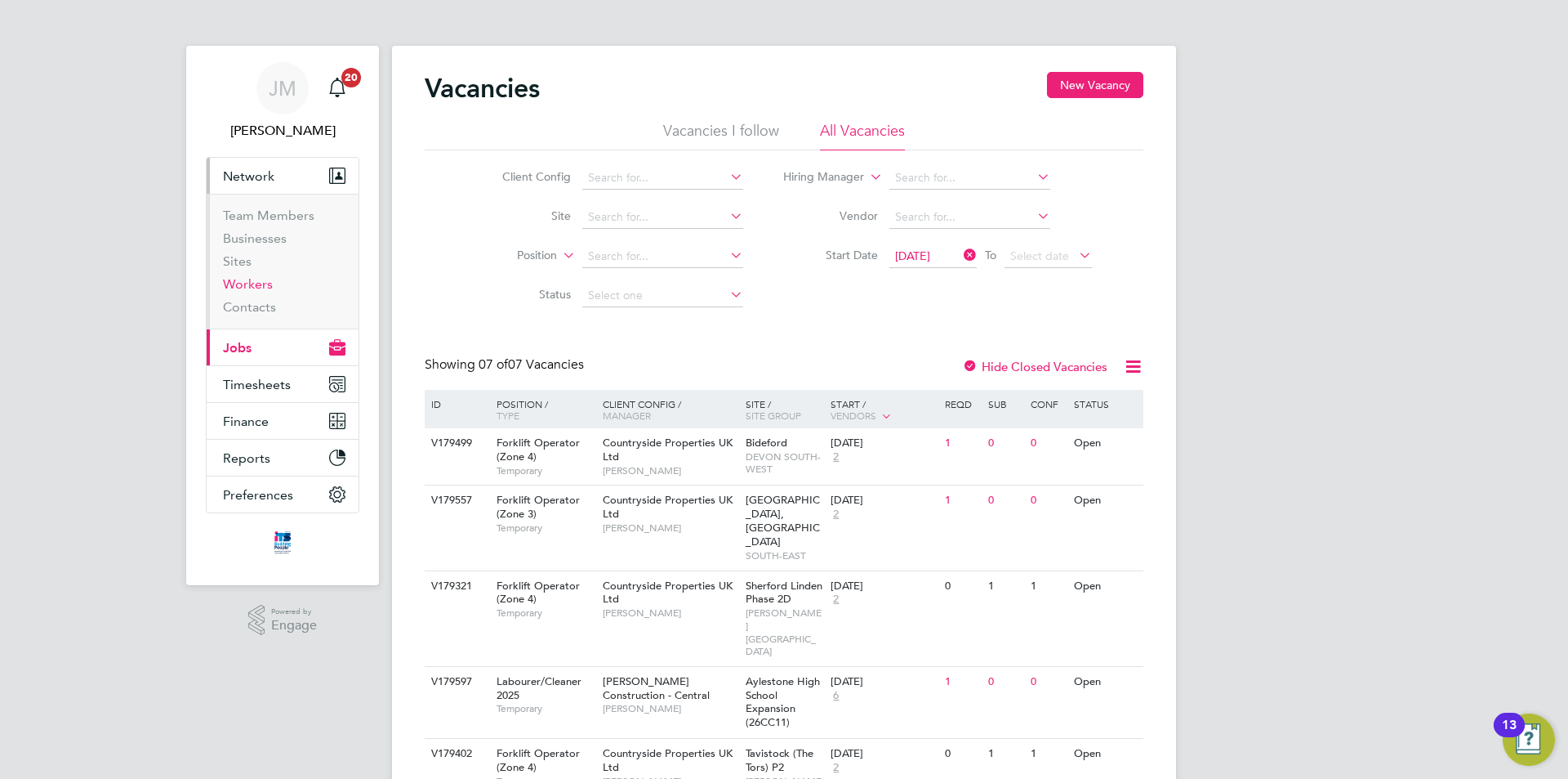
click at [254, 281] on link "Workers" at bounding box center [248, 284] width 50 height 15
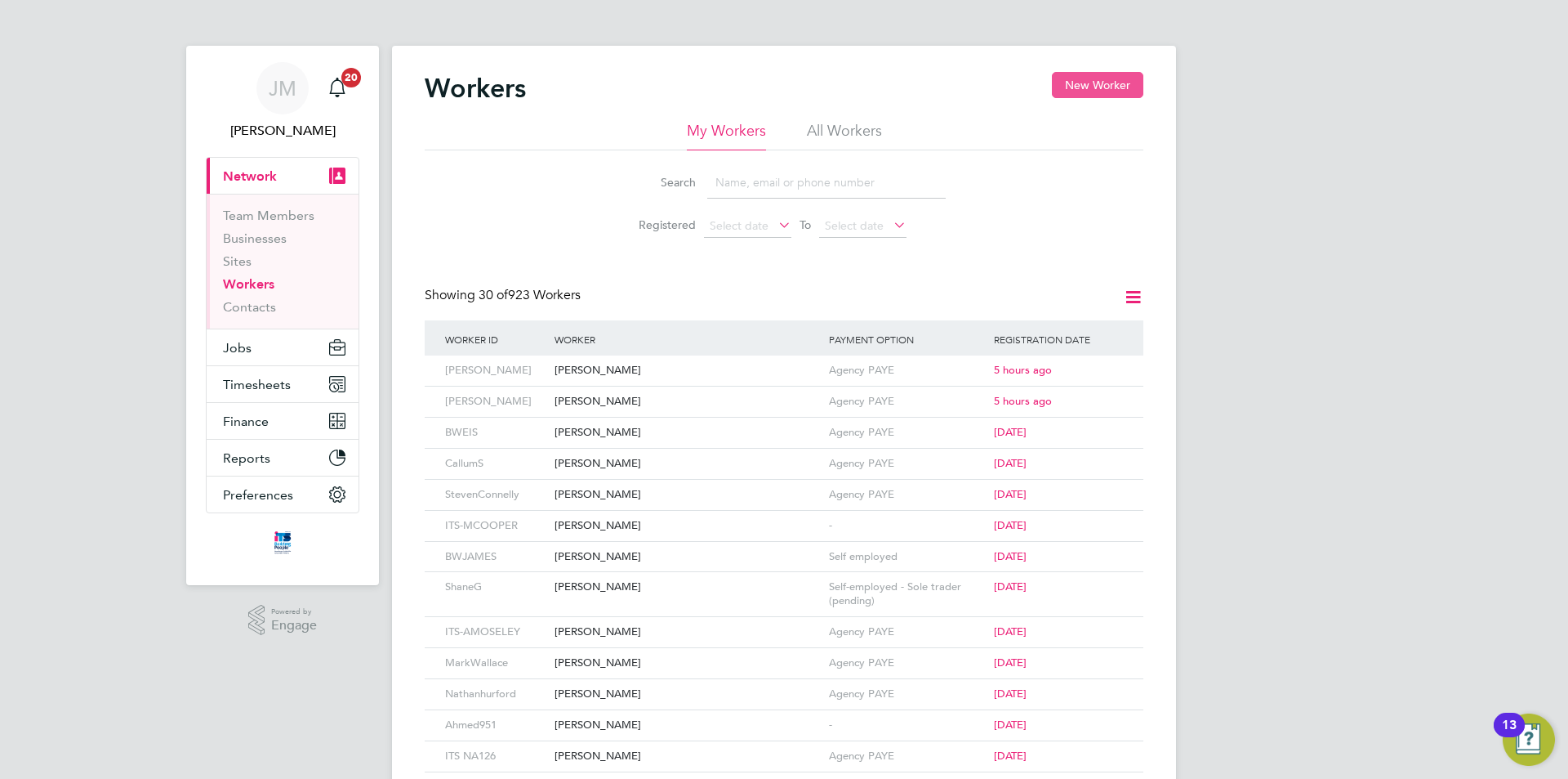
click at [1103, 76] on button "New Worker" at bounding box center [1098, 85] width 91 height 26
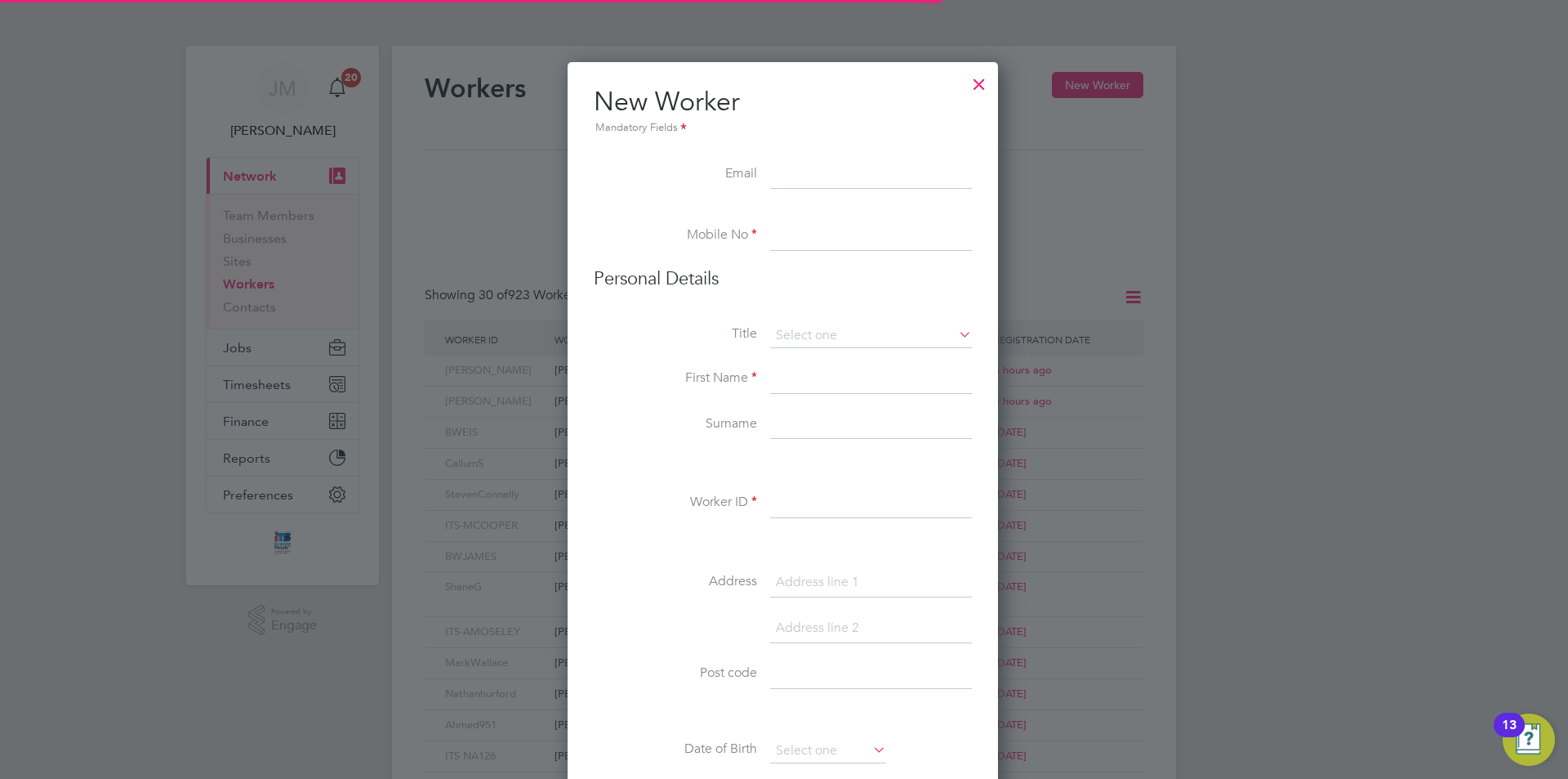
scroll to position [1391, 433]
click at [813, 239] on input at bounding box center [871, 236] width 202 height 30
type input "07425 305594"
click at [857, 337] on input at bounding box center [871, 336] width 202 height 25
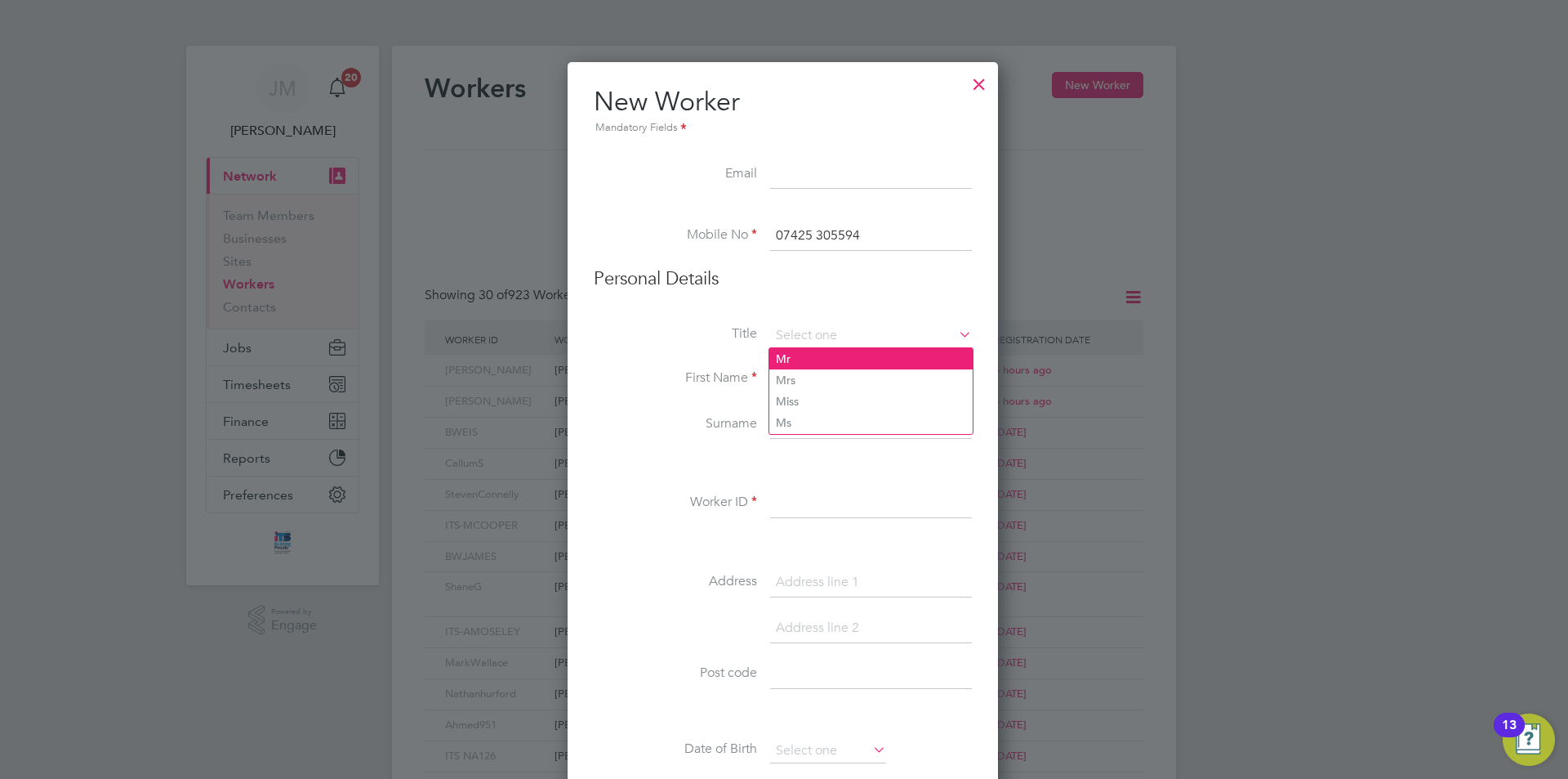
click at [833, 355] on li "Mr" at bounding box center [871, 359] width 204 height 21
type input "Mr"
click at [834, 379] on input at bounding box center [871, 379] width 202 height 30
type input "[PERSON_NAME]"
click at [816, 421] on input at bounding box center [871, 425] width 202 height 30
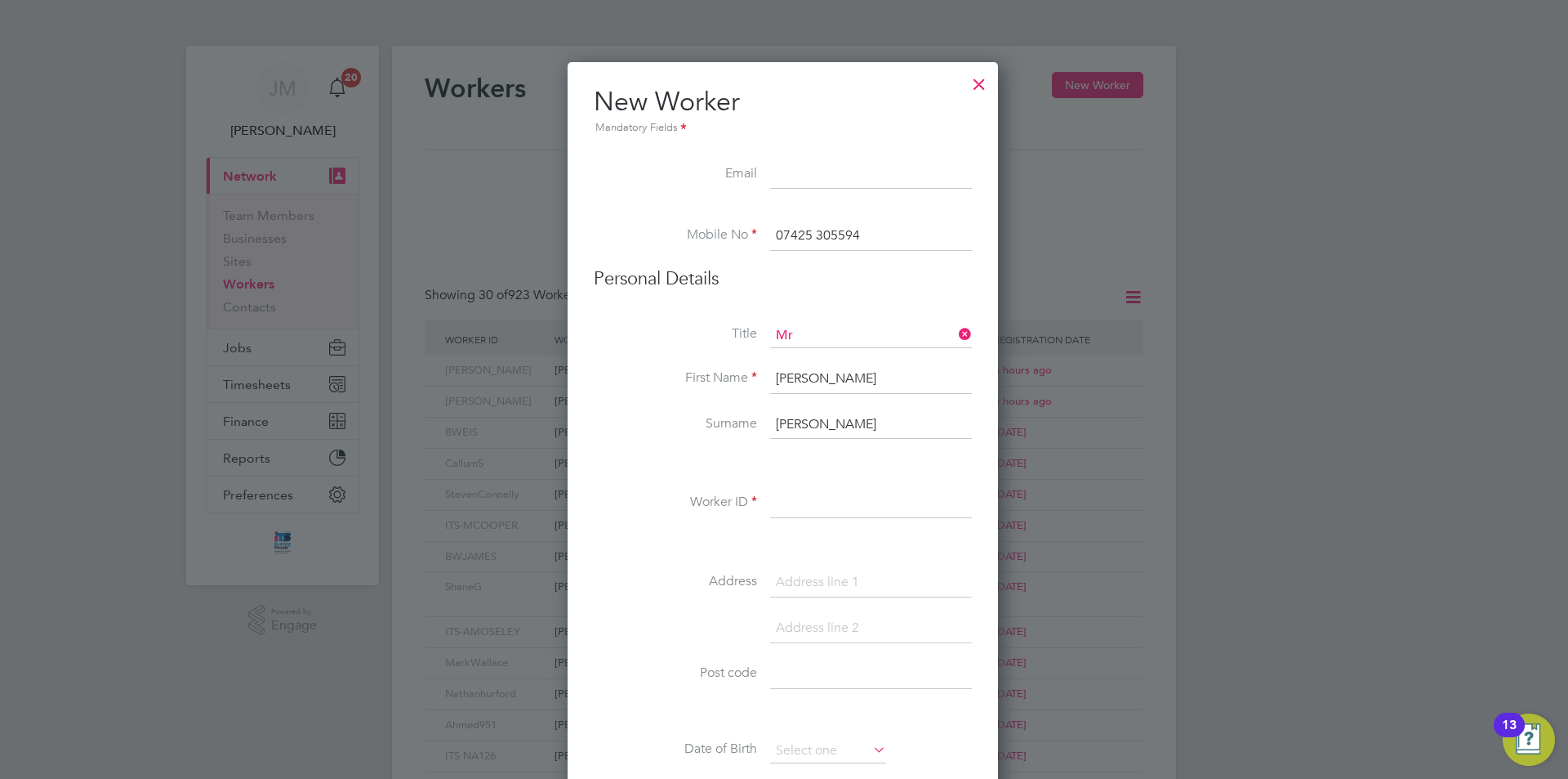
type input "[PERSON_NAME]"
click at [815, 503] on input at bounding box center [871, 503] width 202 height 30
click at [817, 502] on input "ITS-KRRDFORD" at bounding box center [871, 503] width 202 height 30
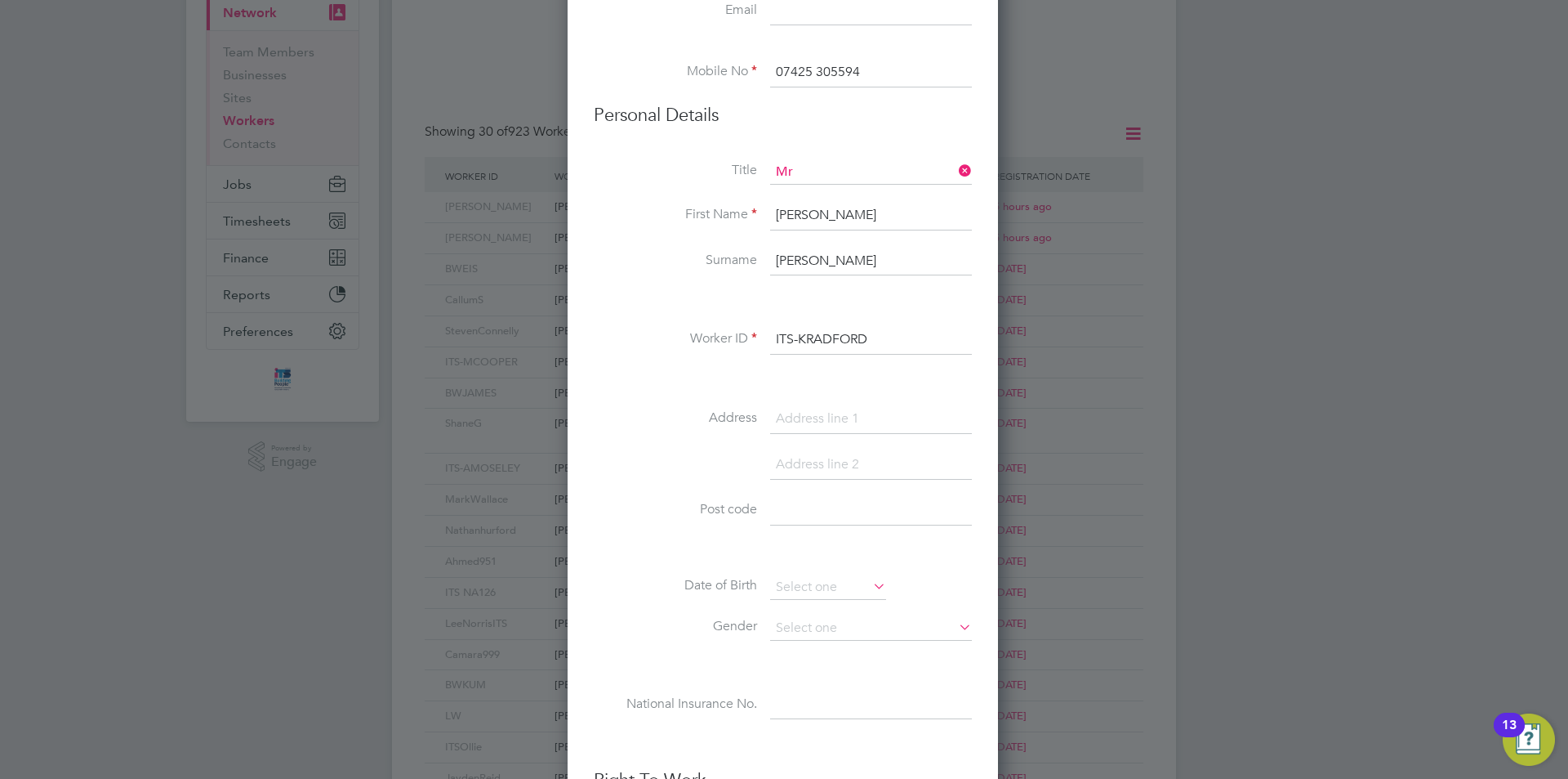
scroll to position [245, 0]
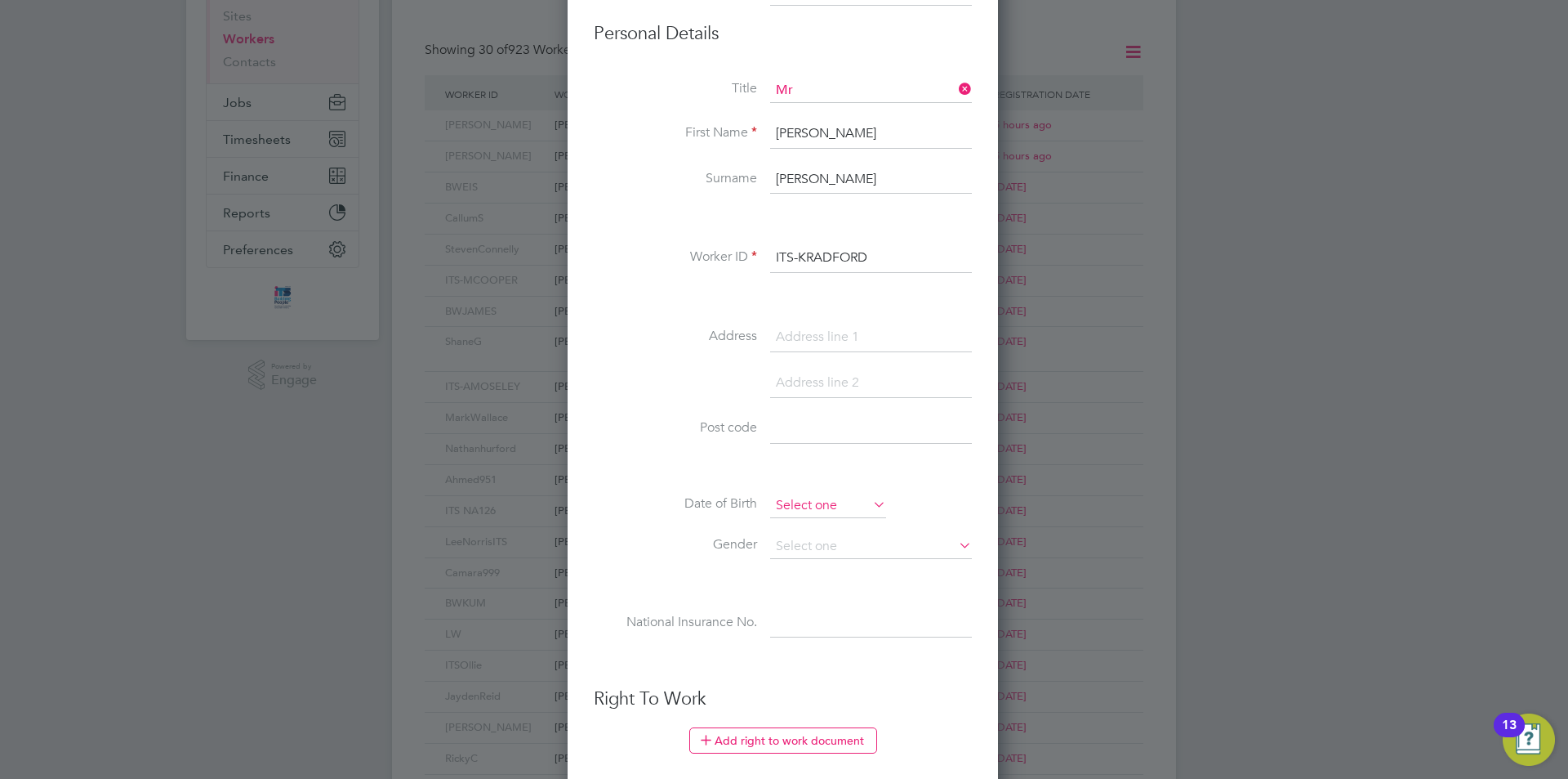
type input "ITS-KRADFORD"
click at [808, 501] on input at bounding box center [828, 506] width 116 height 25
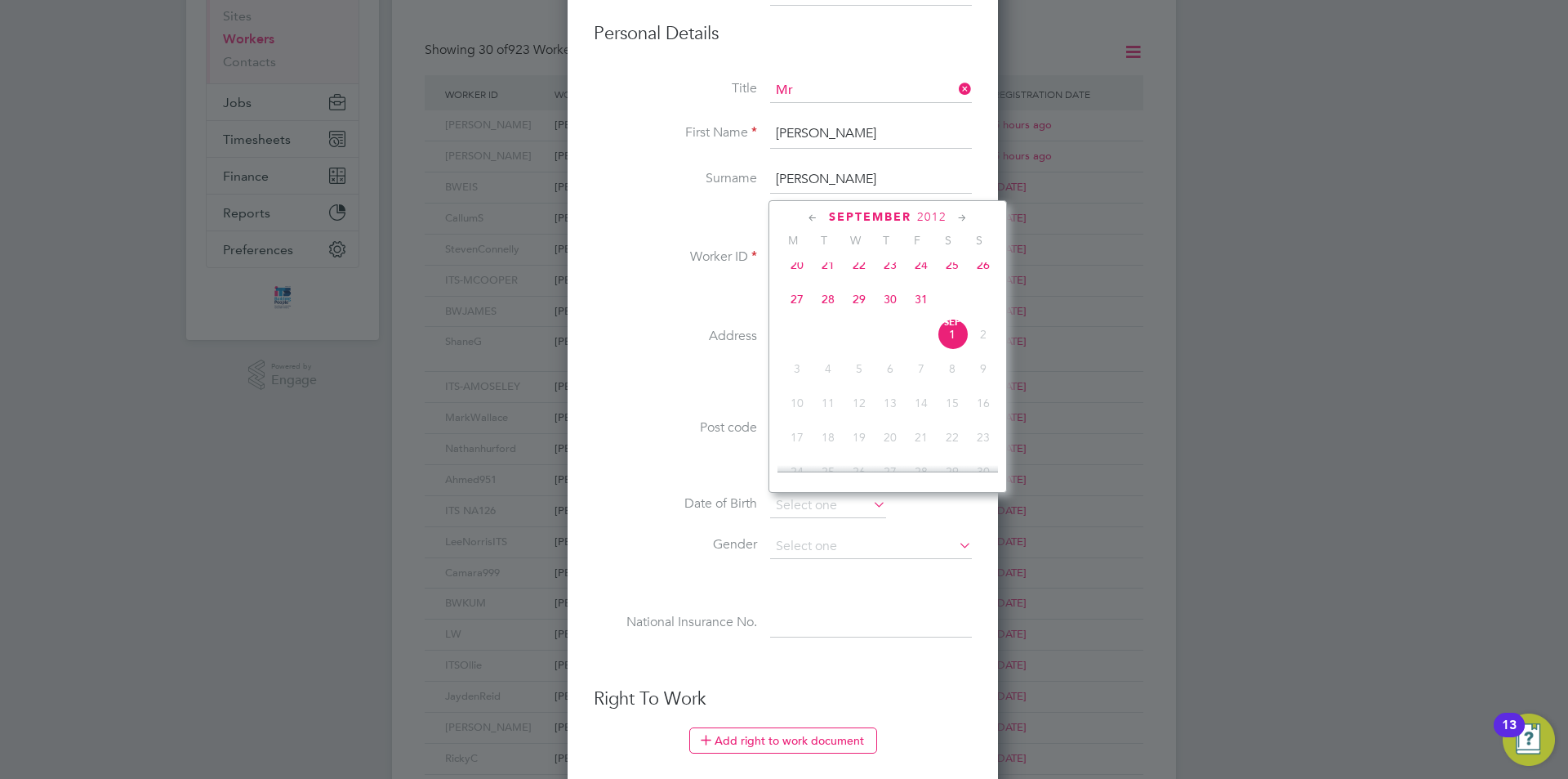
click at [625, 316] on div "Title Mr First Name Kai Surname [PERSON_NAME] Worker ID ITS-KRADFORD Address Po…" at bounding box center [783, 376] width 378 height 594
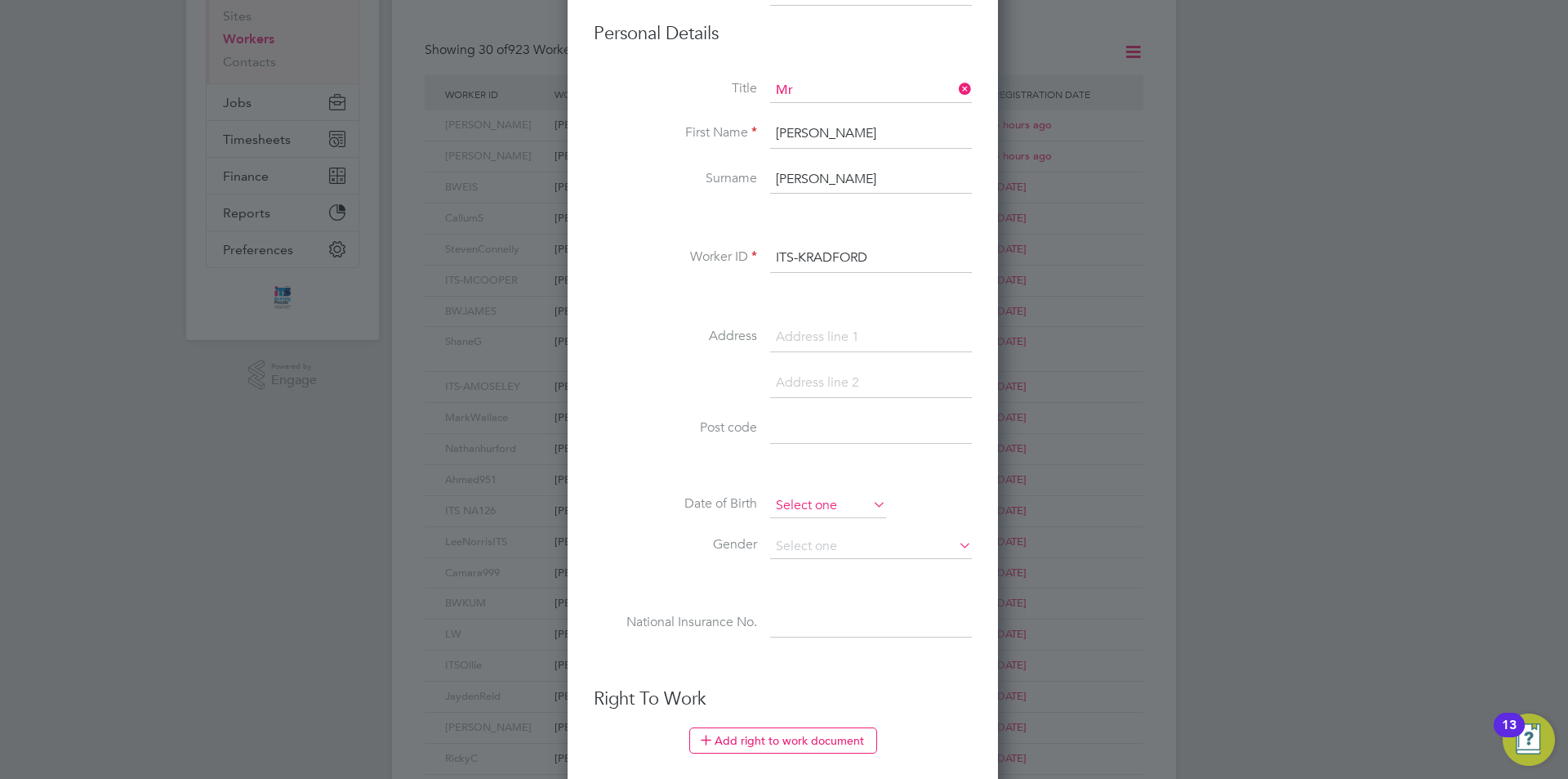
click at [835, 507] on input at bounding box center [828, 506] width 116 height 25
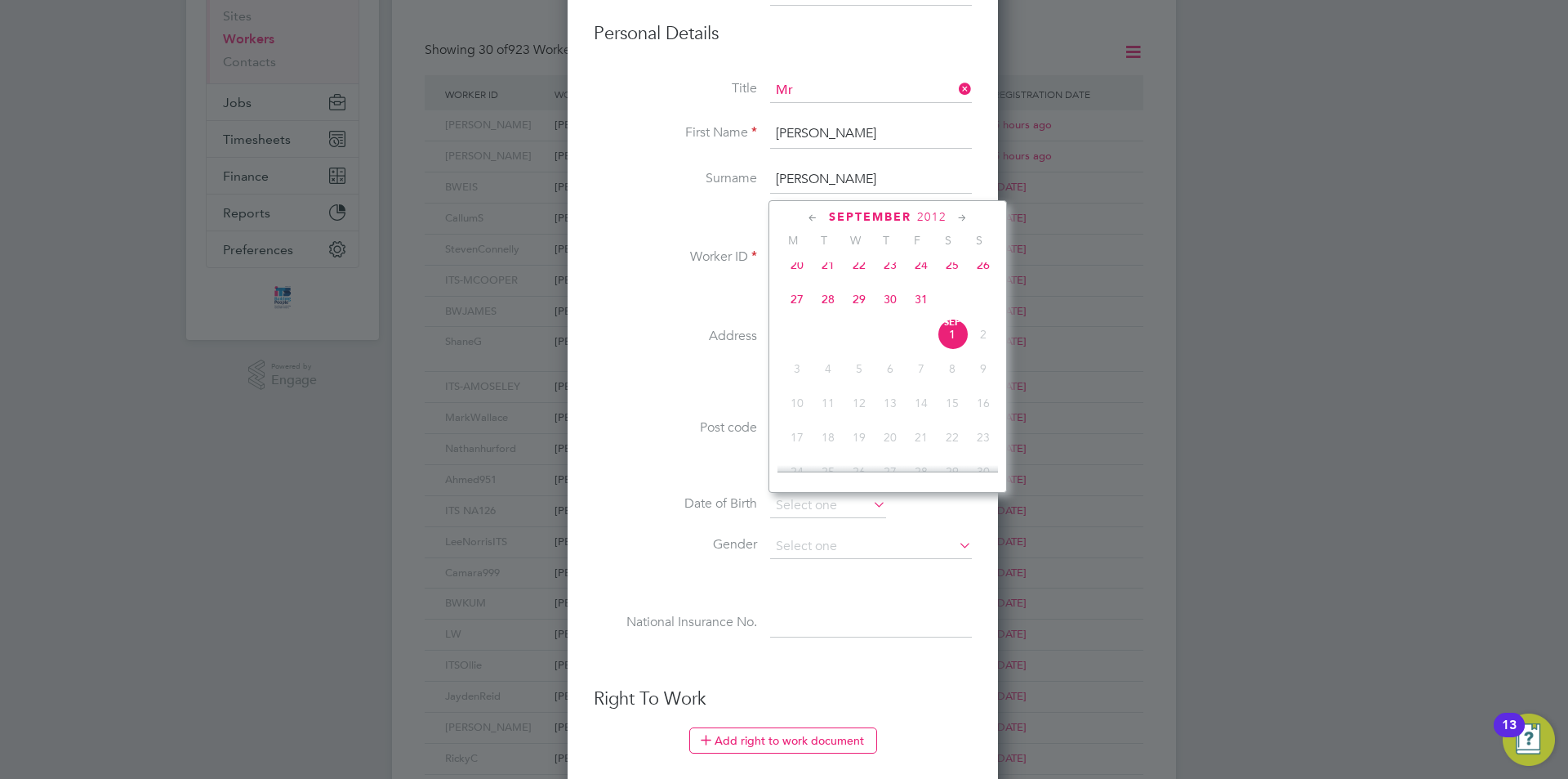
click at [929, 217] on span "2012" at bounding box center [932, 217] width 30 height 14
click at [922, 269] on span "1995" at bounding box center [921, 258] width 31 height 31
click at [966, 219] on icon at bounding box center [963, 217] width 15 height 18
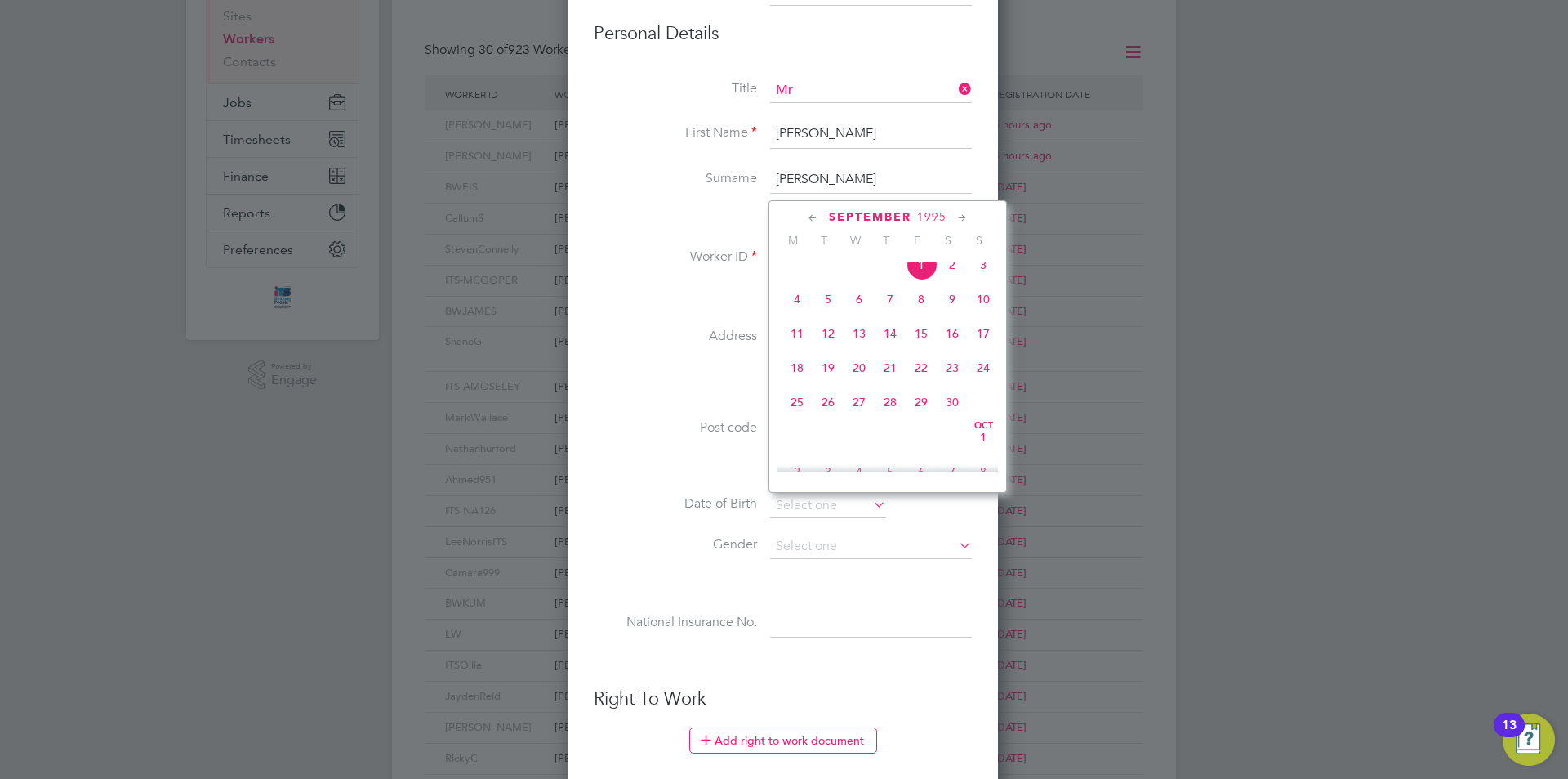
click at [798, 381] on span "18" at bounding box center [797, 368] width 31 height 31
type input "[DATE]"
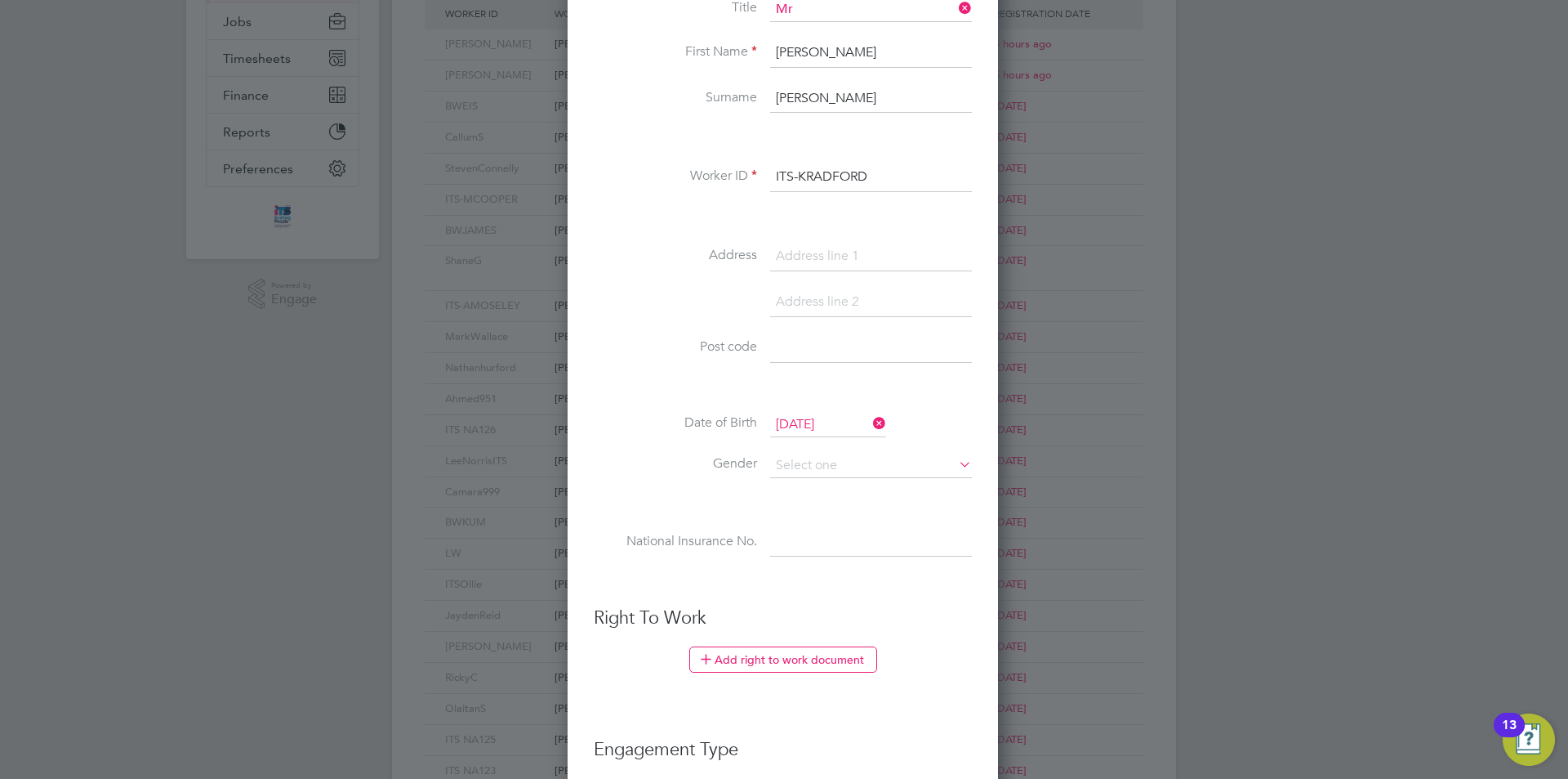
scroll to position [327, 0]
click at [924, 465] on input at bounding box center [871, 464] width 202 height 25
click at [828, 490] on li "[DEMOGRAPHIC_DATA]" at bounding box center [871, 487] width 204 height 21
type input "[DEMOGRAPHIC_DATA]"
click at [825, 536] on input at bounding box center [871, 541] width 202 height 30
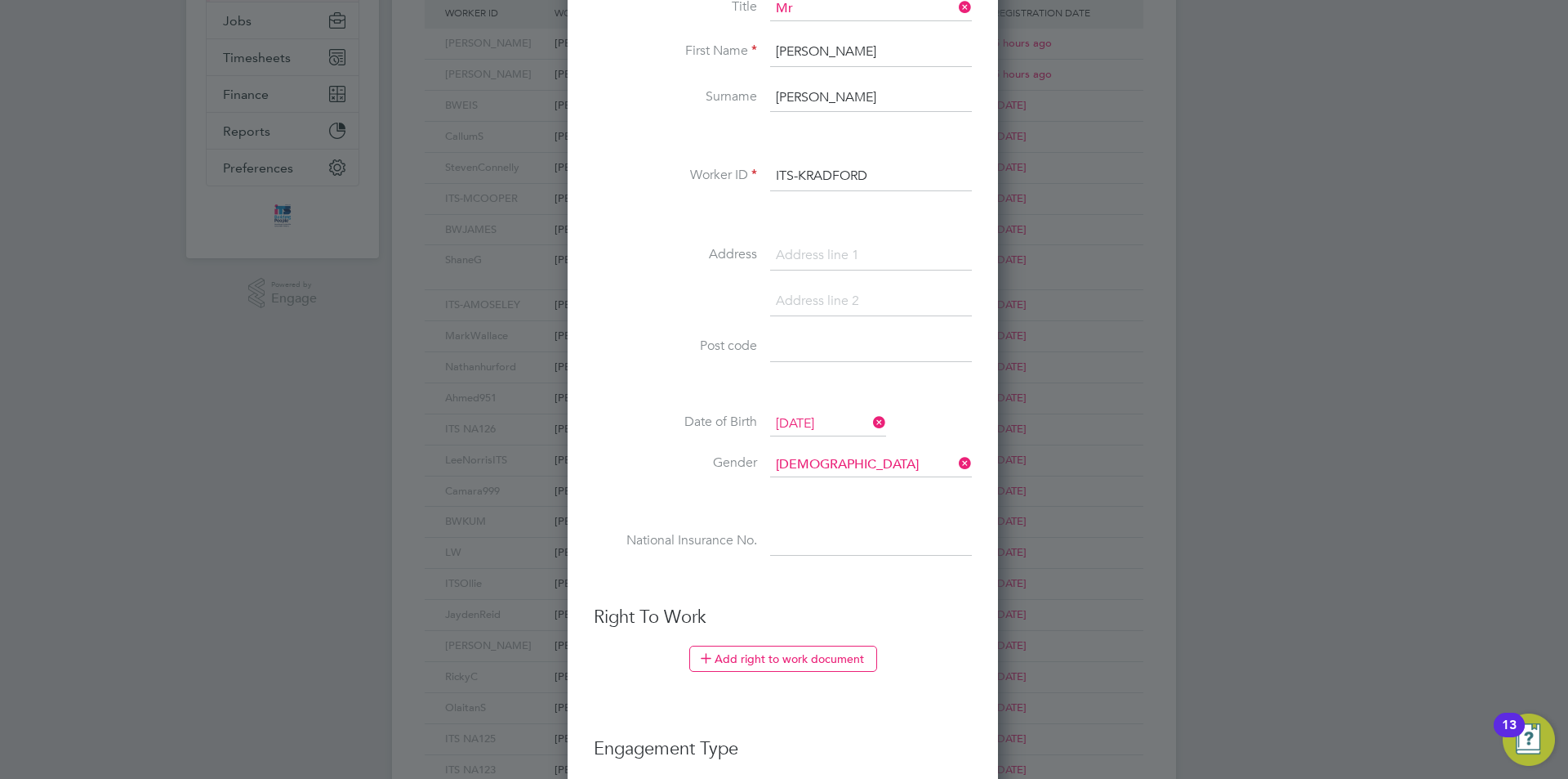
paste input "PA706717B"
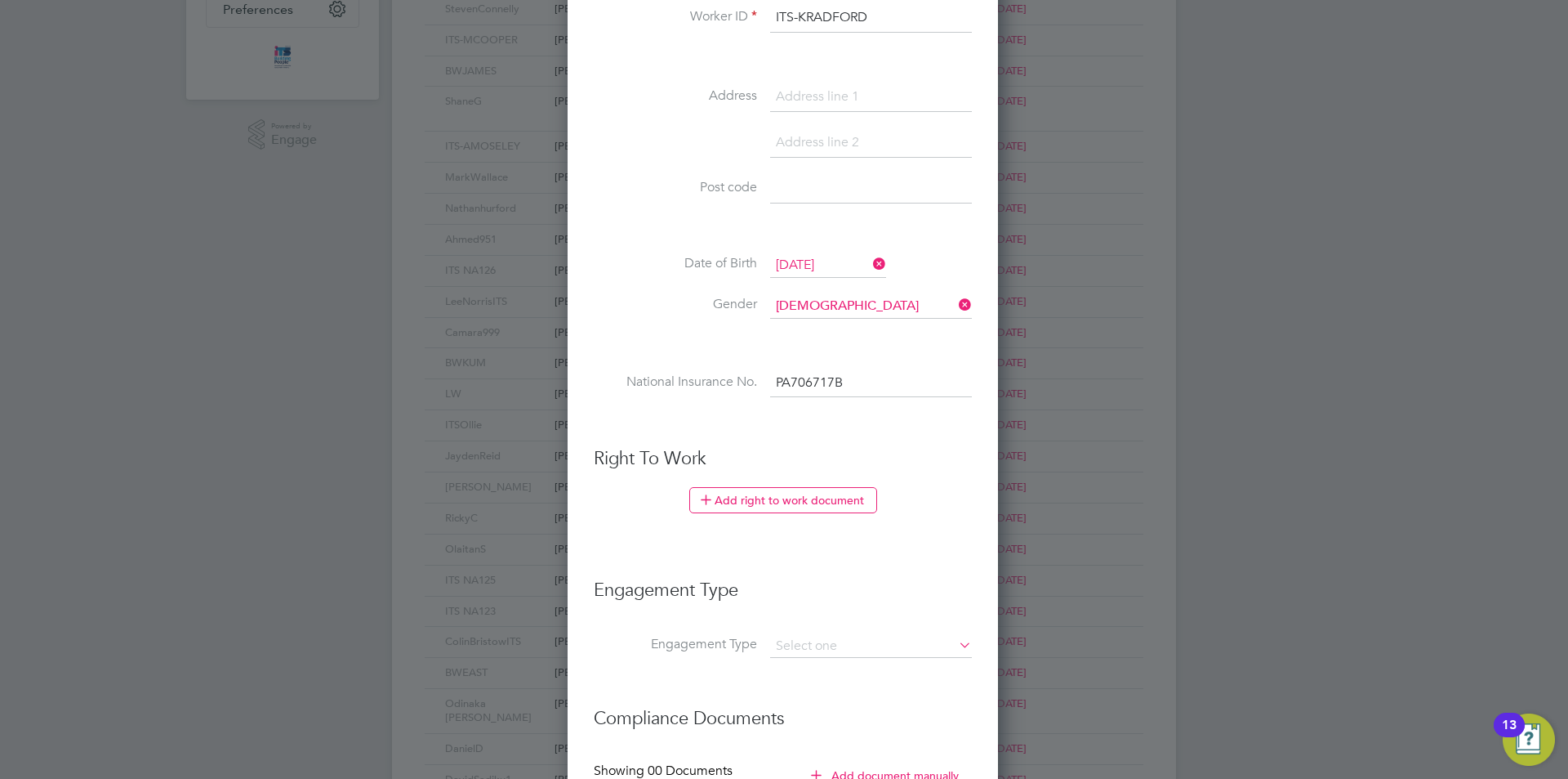
scroll to position [491, 0]
type input "PA 70 67 17 B"
click at [817, 637] on input at bounding box center [871, 641] width 202 height 23
click at [810, 552] on ul "New Worker Mandatory Fields Email Mobile No [PHONE_NUMBER] Personal Details Tit…" at bounding box center [783, 262] width 378 height 1335
click at [795, 501] on button "Add right to work document" at bounding box center [784, 495] width 188 height 26
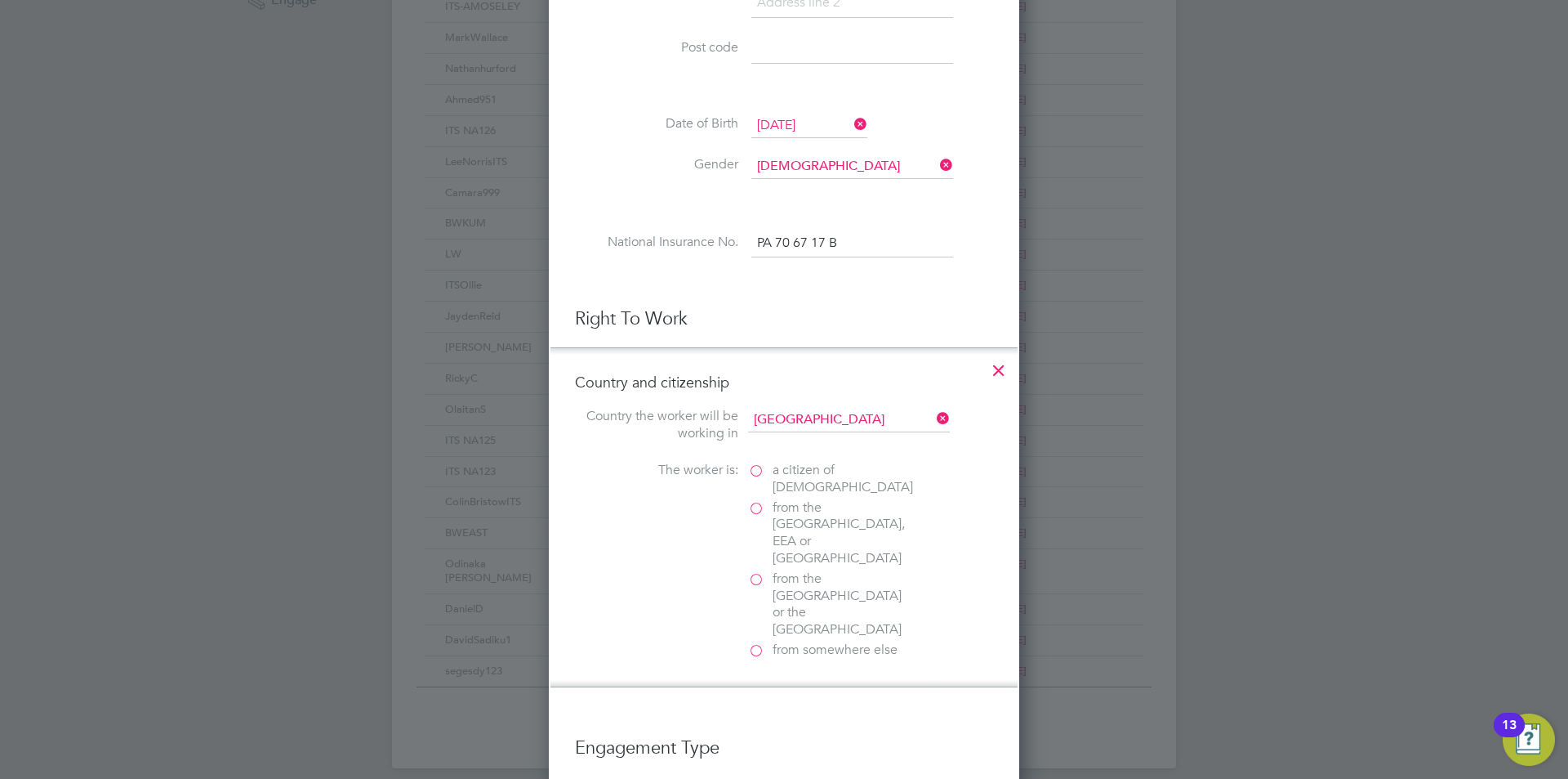
scroll to position [654, 0]
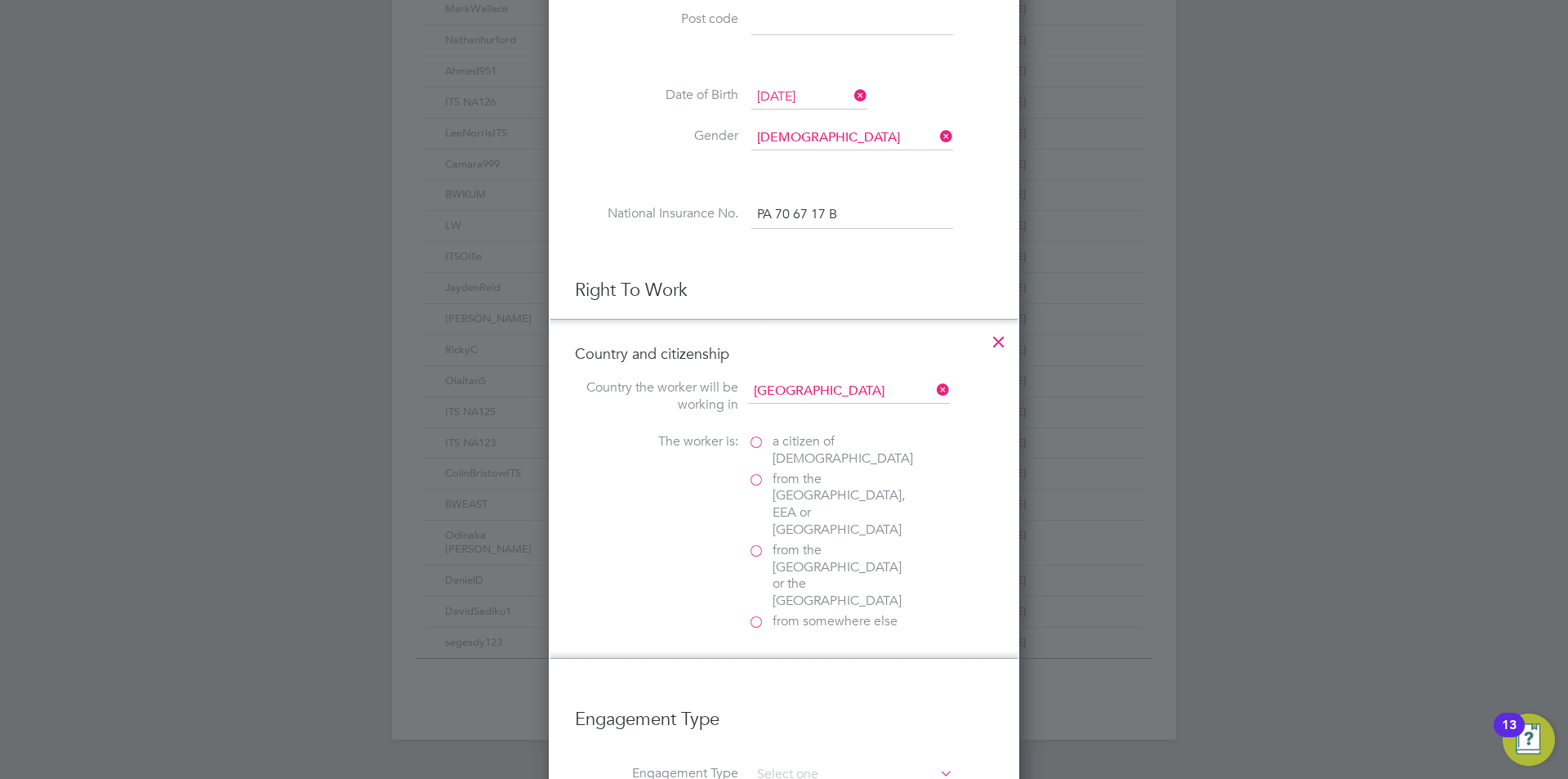
click at [757, 442] on label "a citizen of [DEMOGRAPHIC_DATA]" at bounding box center [829, 450] width 163 height 35
click at [0, 0] on input "a citizen of [DEMOGRAPHIC_DATA]" at bounding box center [0, 0] width 0 height 0
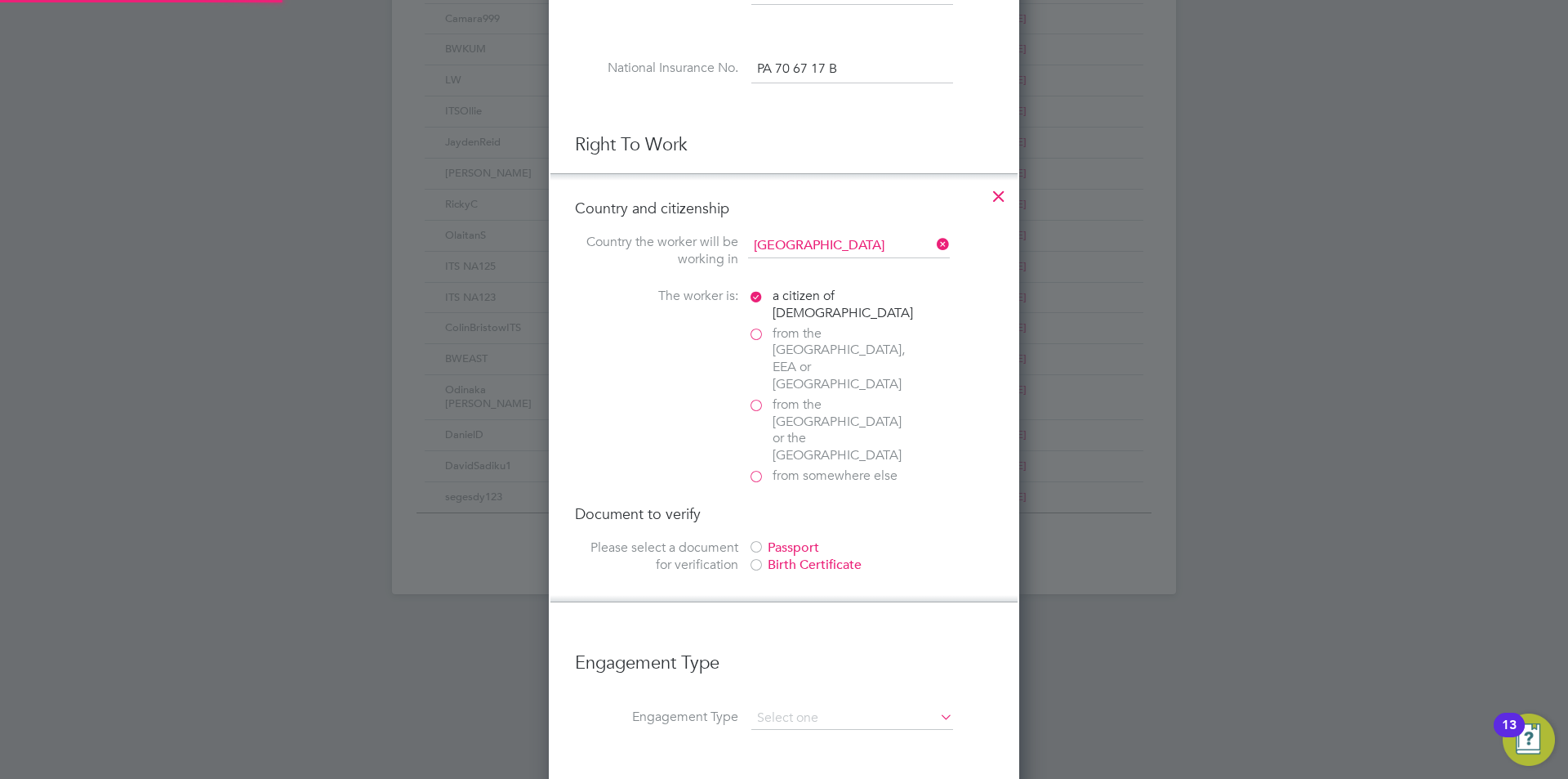
scroll to position [817, 0]
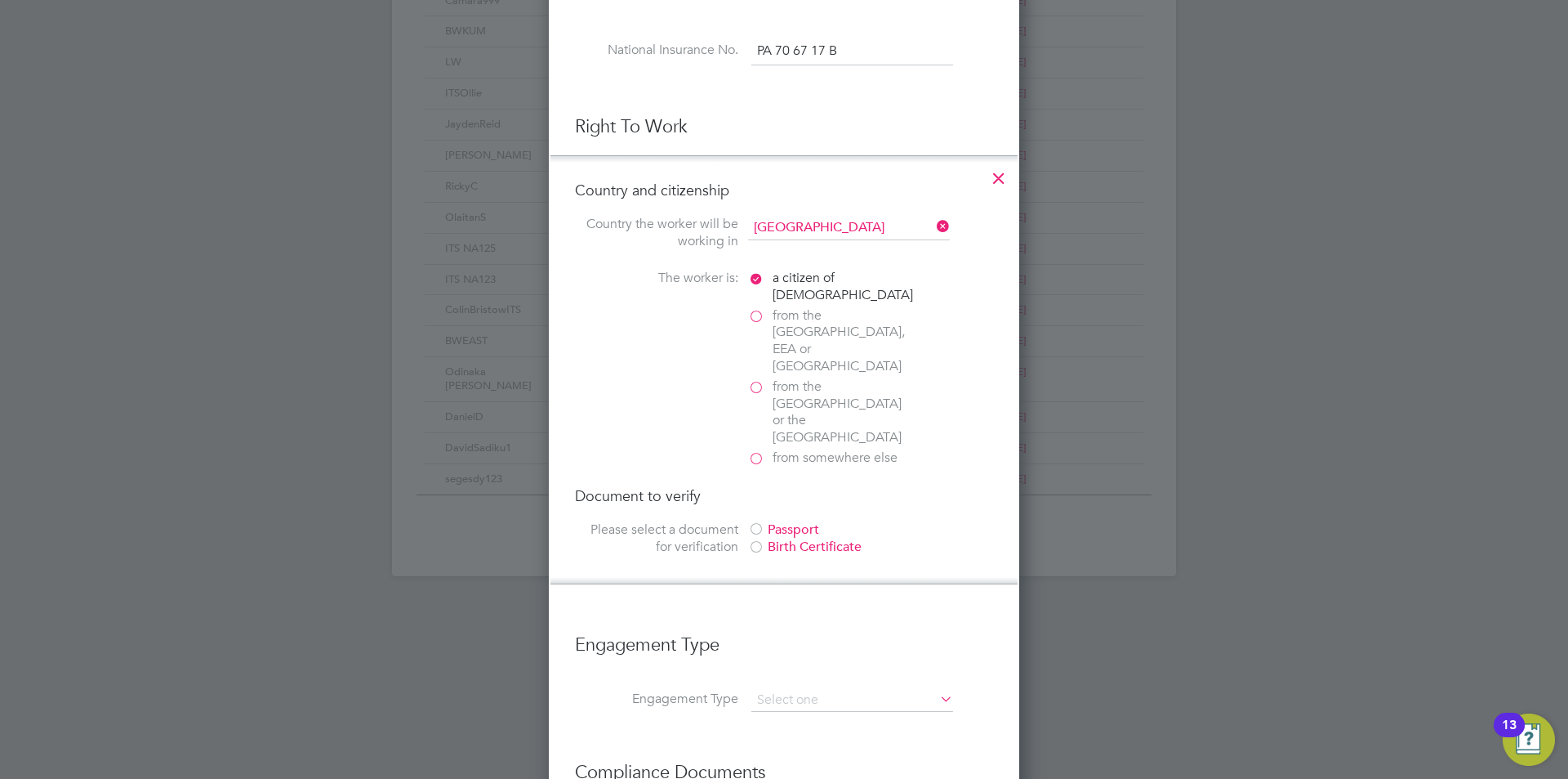
click at [759, 540] on div at bounding box center [756, 548] width 16 height 16
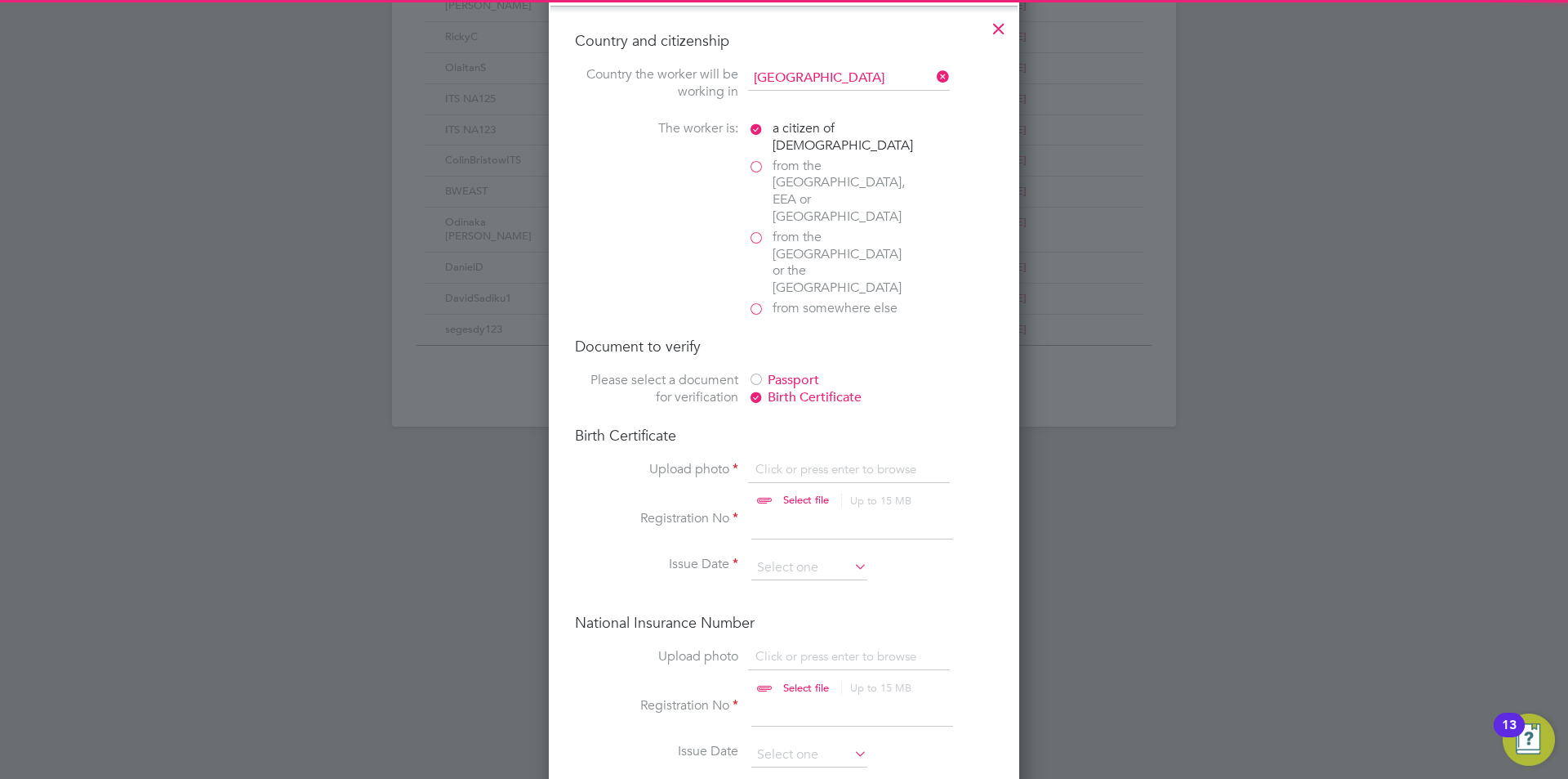
scroll to position [981, 0]
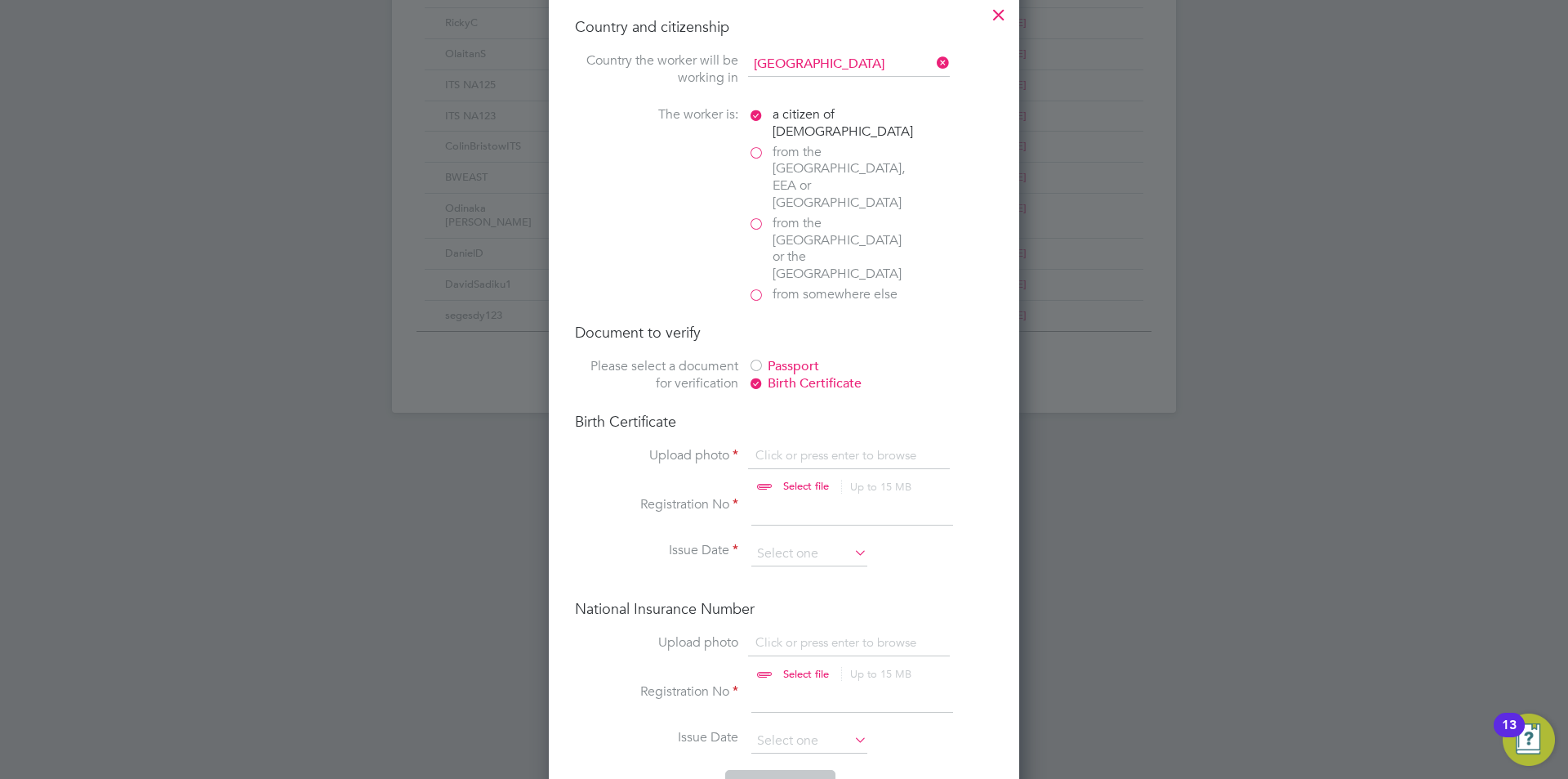
click at [817, 447] on input "file" at bounding box center [821, 472] width 256 height 49
type input "C:\fakepath\[PERSON_NAME] Birth Certificate.jpg"
click at [940, 444] on icon at bounding box center [939, 453] width 18 height 18
click at [842, 447] on input "file" at bounding box center [821, 472] width 256 height 49
type input "C:\fakepath\[PERSON_NAME] Birth Certificate.jpg"
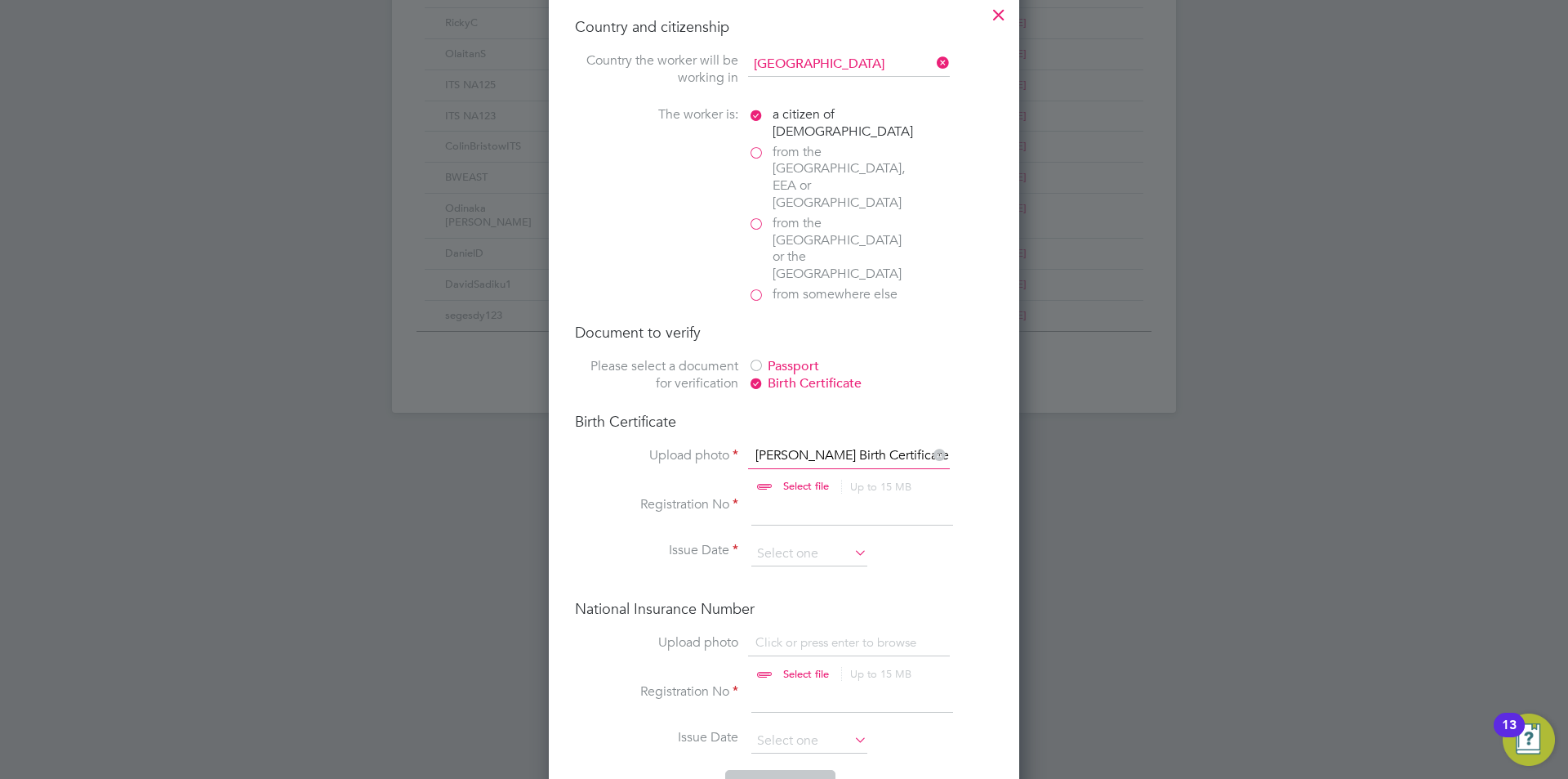
click at [810, 496] on input at bounding box center [852, 511] width 202 height 30
click at [839, 496] on input "029624" at bounding box center [852, 511] width 202 height 30
type input "029634"
drag, startPoint x: 828, startPoint y: 495, endPoint x: 828, endPoint y: 483, distance: 12.0
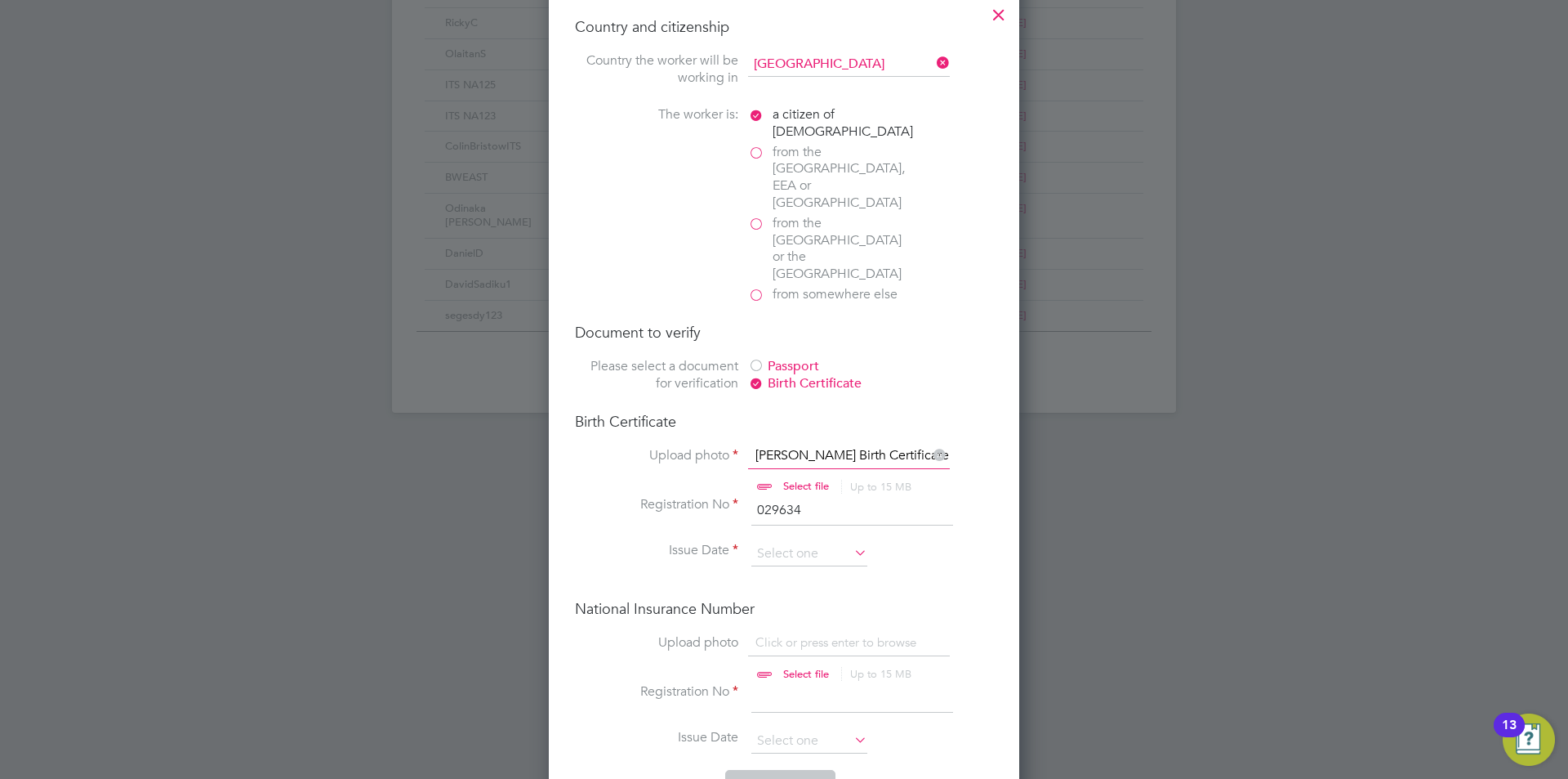
scroll to position [496, 0]
click at [828, 542] on input at bounding box center [809, 554] width 116 height 25
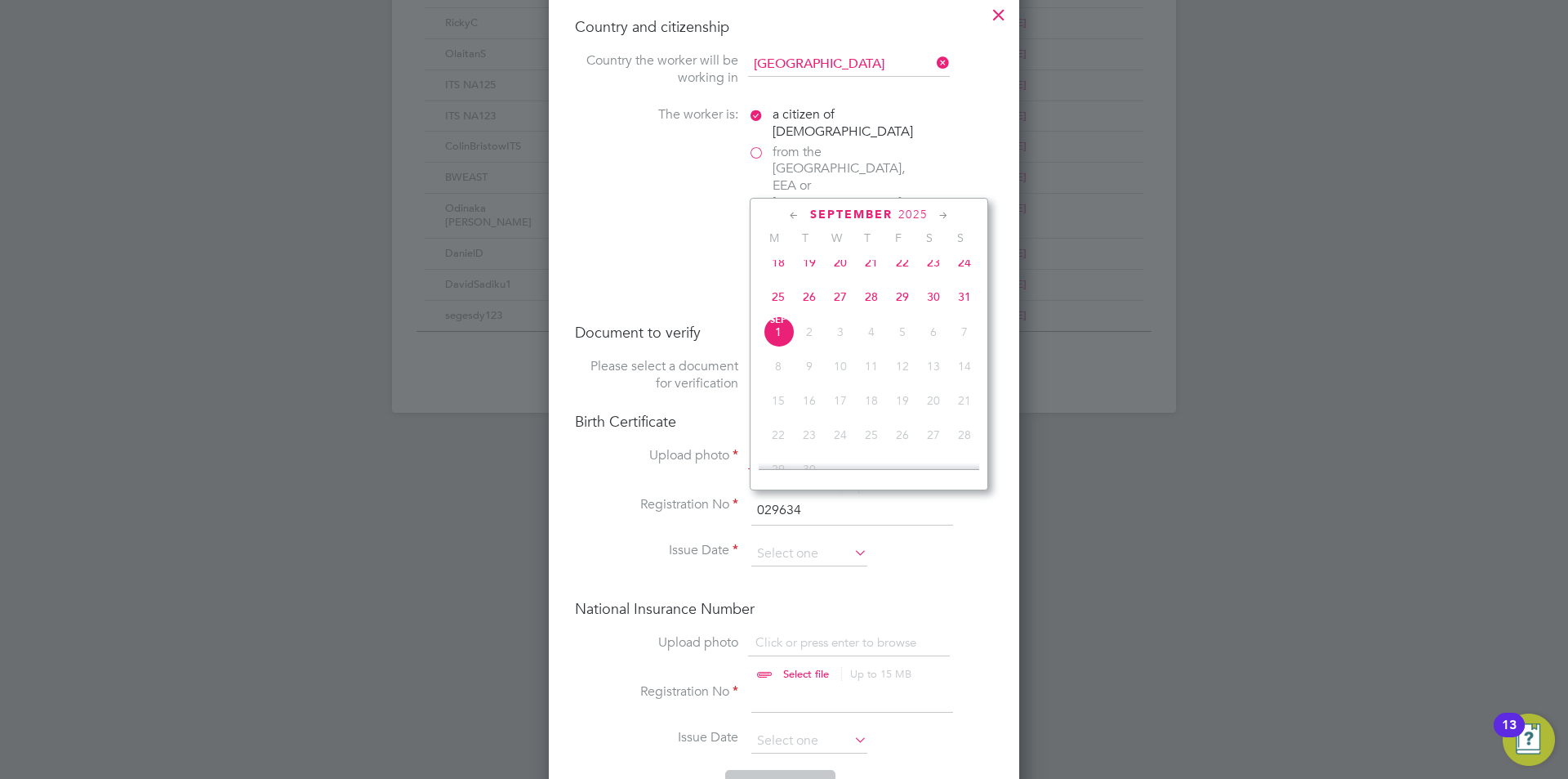
click at [796, 217] on icon at bounding box center [795, 215] width 15 height 18
click at [779, 308] on span "7" at bounding box center [779, 304] width 31 height 31
type input "[DATE]"
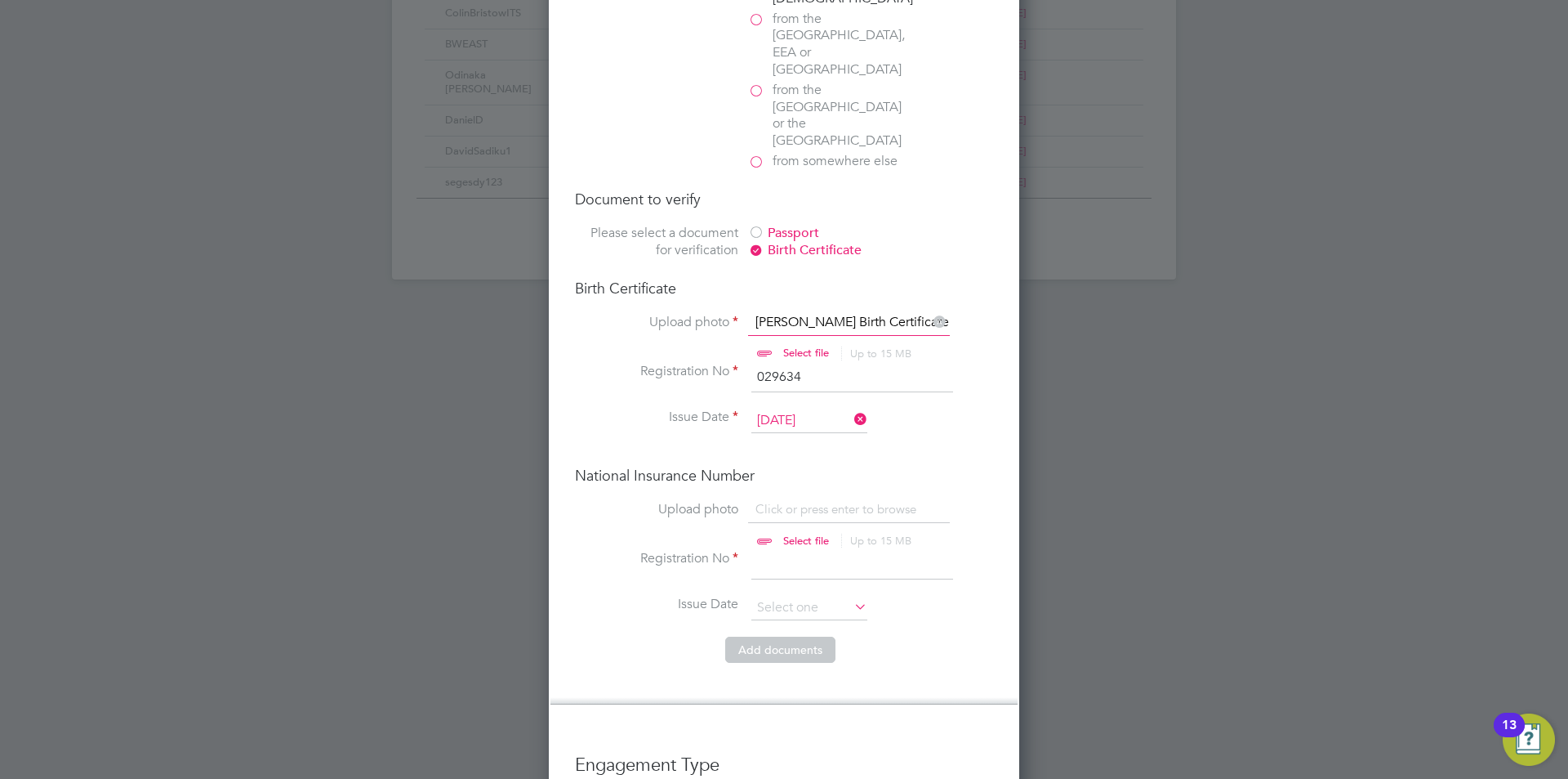
scroll to position [1144, 0]
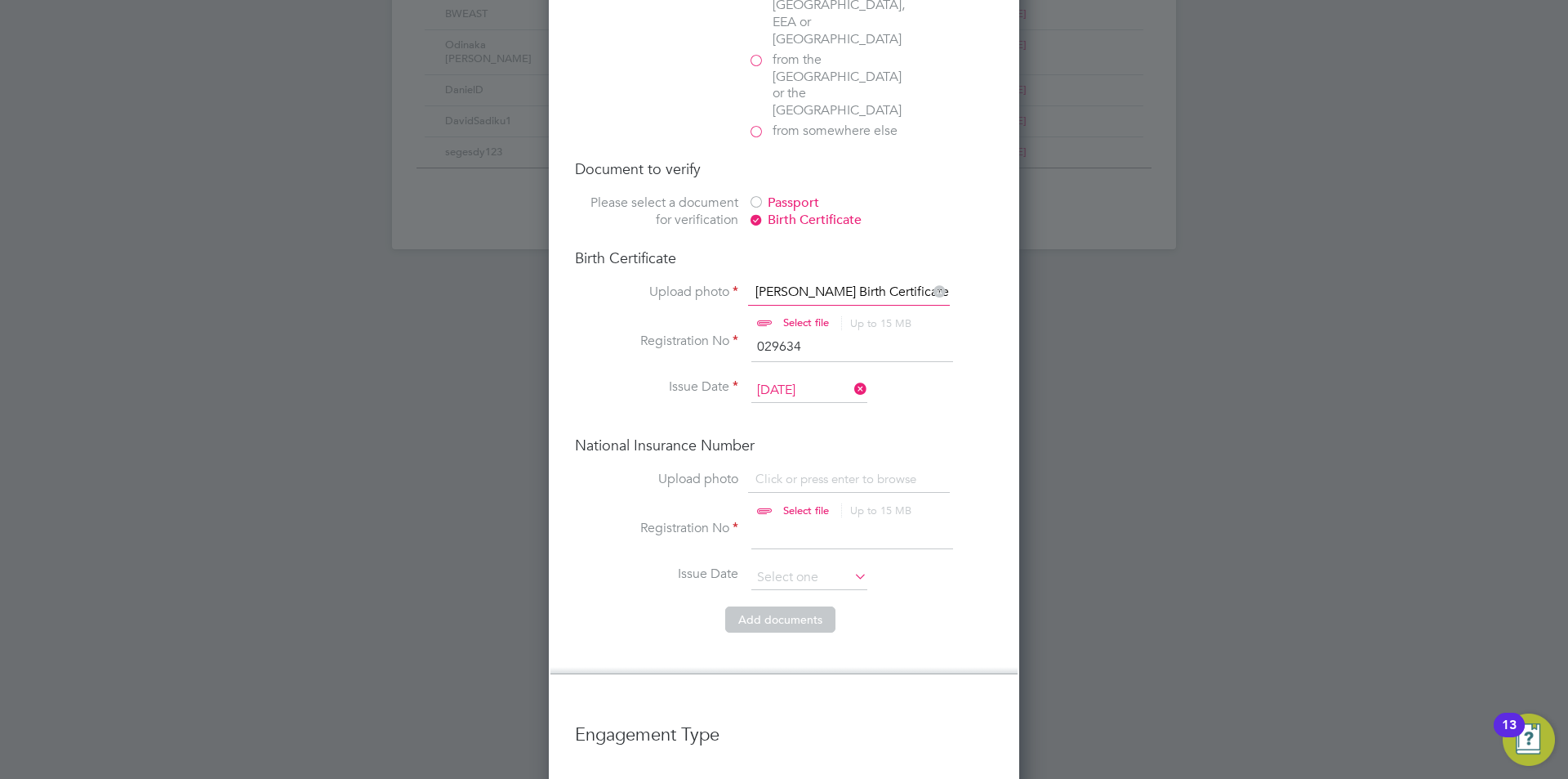
click at [800, 471] on input "file" at bounding box center [821, 496] width 256 height 49
type input "C:\fakepath\[PERSON_NAME] Proof of NI.jpg"
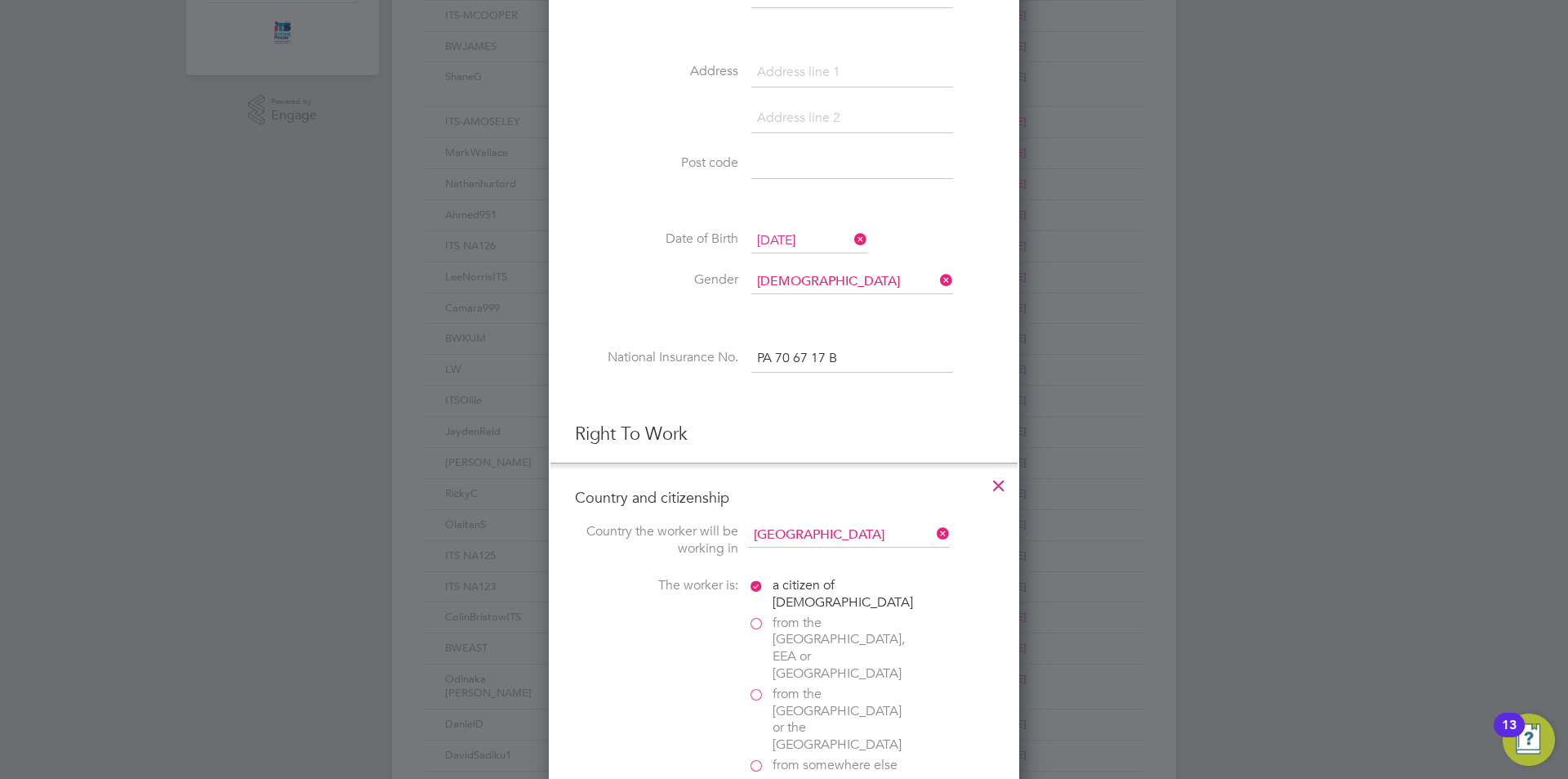
scroll to position [491, 0]
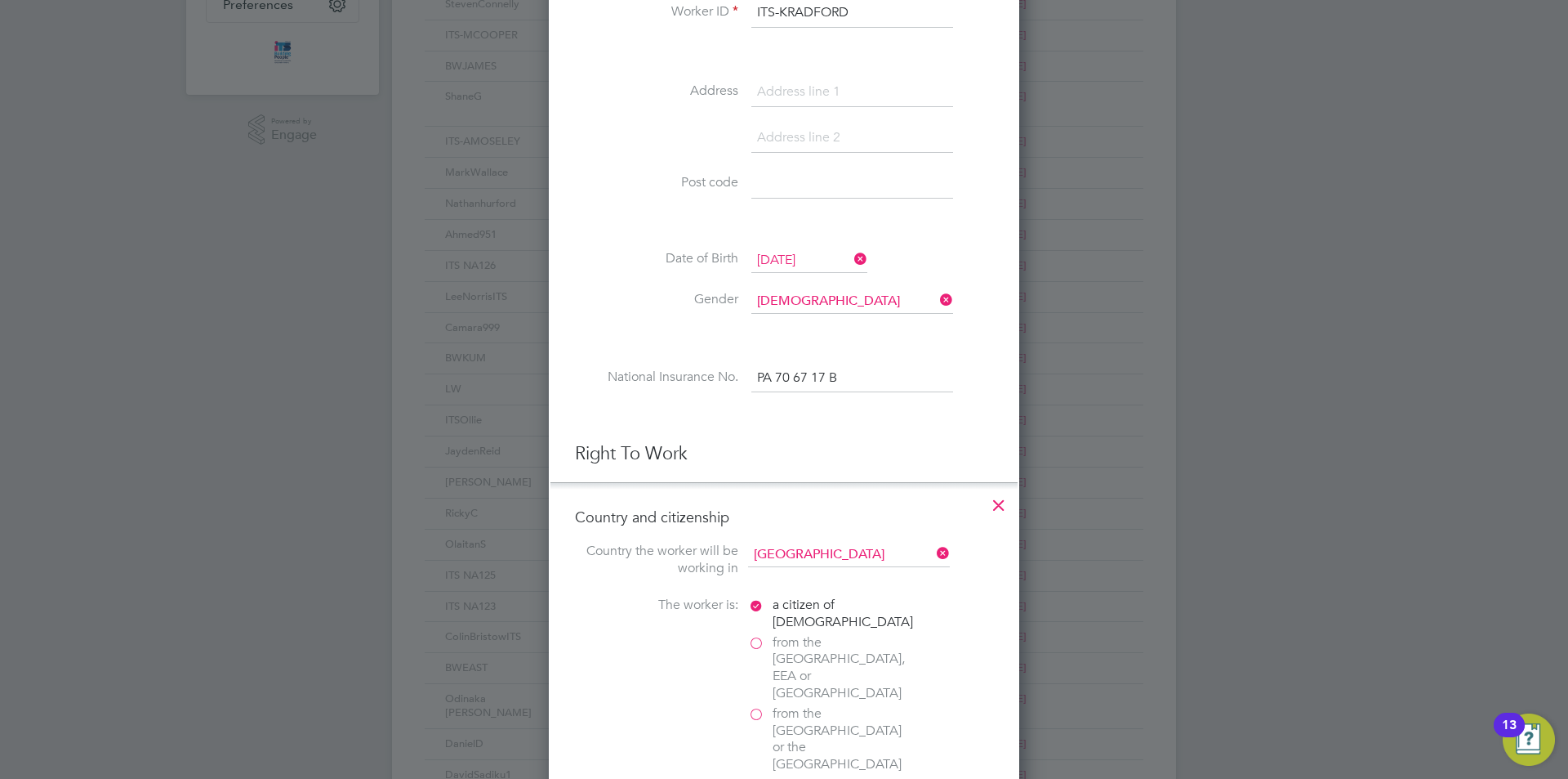
drag, startPoint x: 850, startPoint y: 381, endPoint x: 682, endPoint y: 382, distance: 168.0
click at [682, 382] on li "National Insurance No. PA 70 67 17 B" at bounding box center [784, 387] width 418 height 46
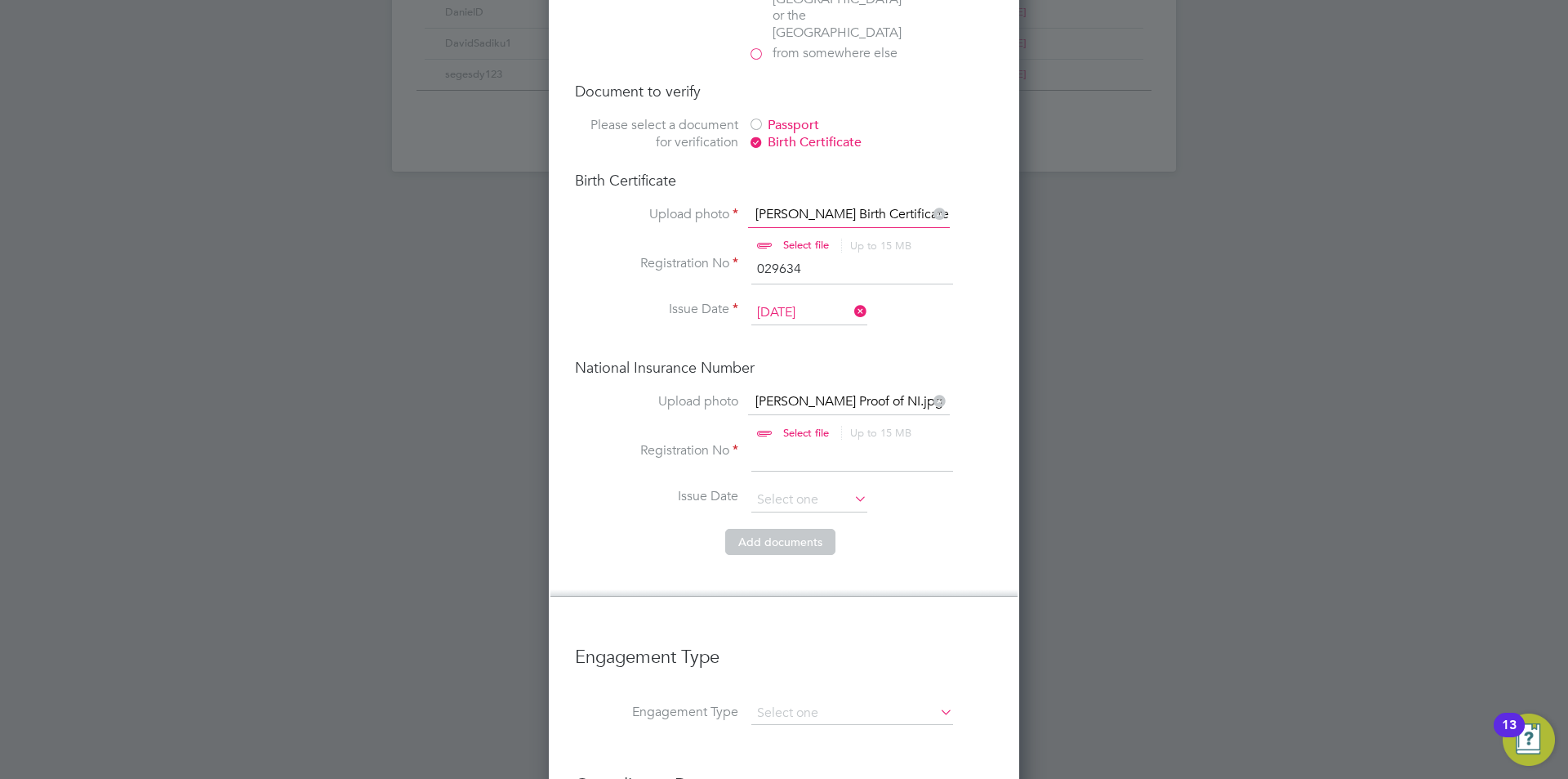
scroll to position [1226, 0]
click at [828, 438] on input at bounding box center [852, 453] width 202 height 30
paste input "PA 70 67 17 B"
type input "PA 70 67 17 B"
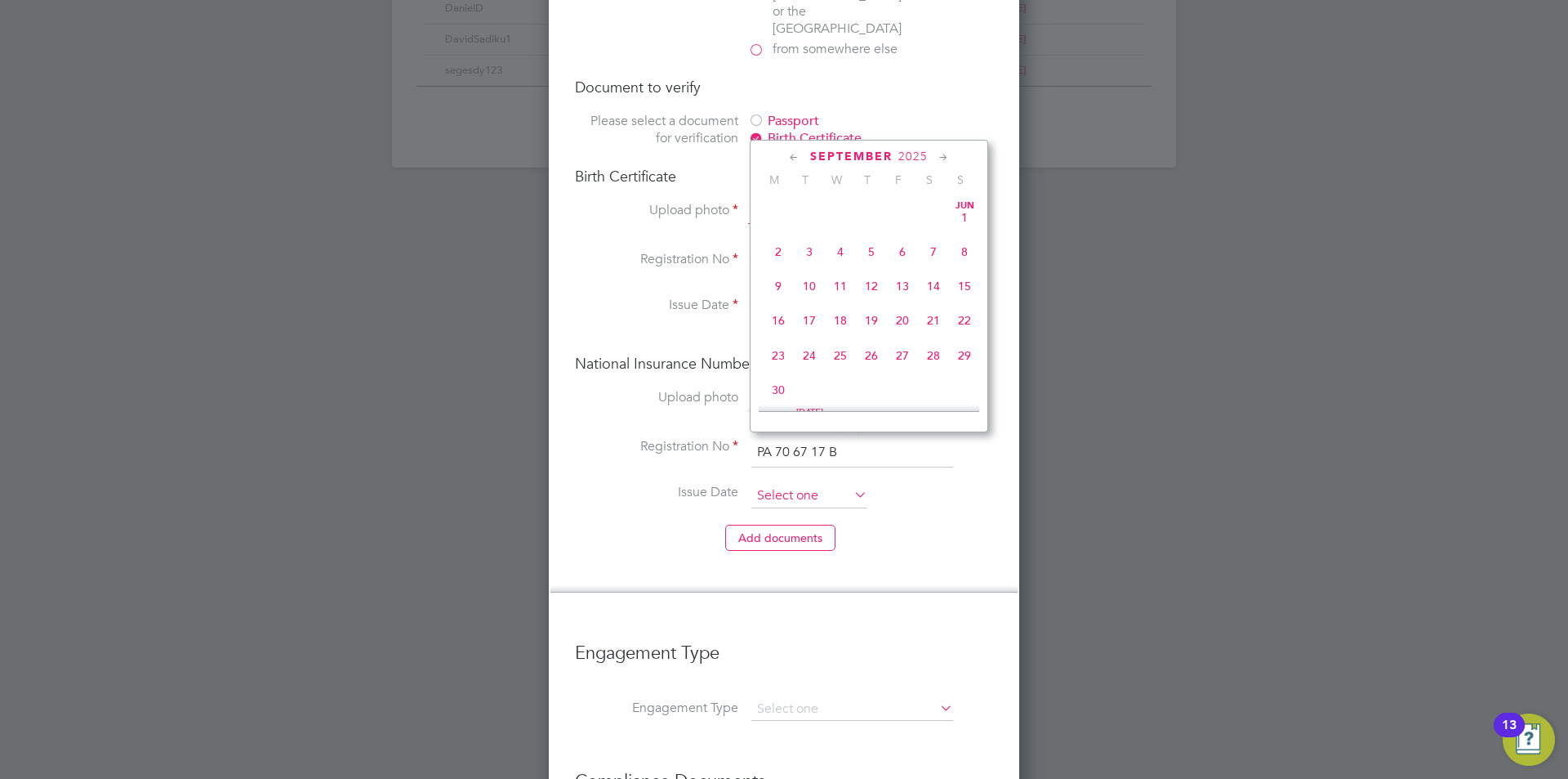
click at [795, 484] on input at bounding box center [809, 496] width 116 height 25
click at [637, 484] on li "Issue Date" at bounding box center [784, 504] width 418 height 41
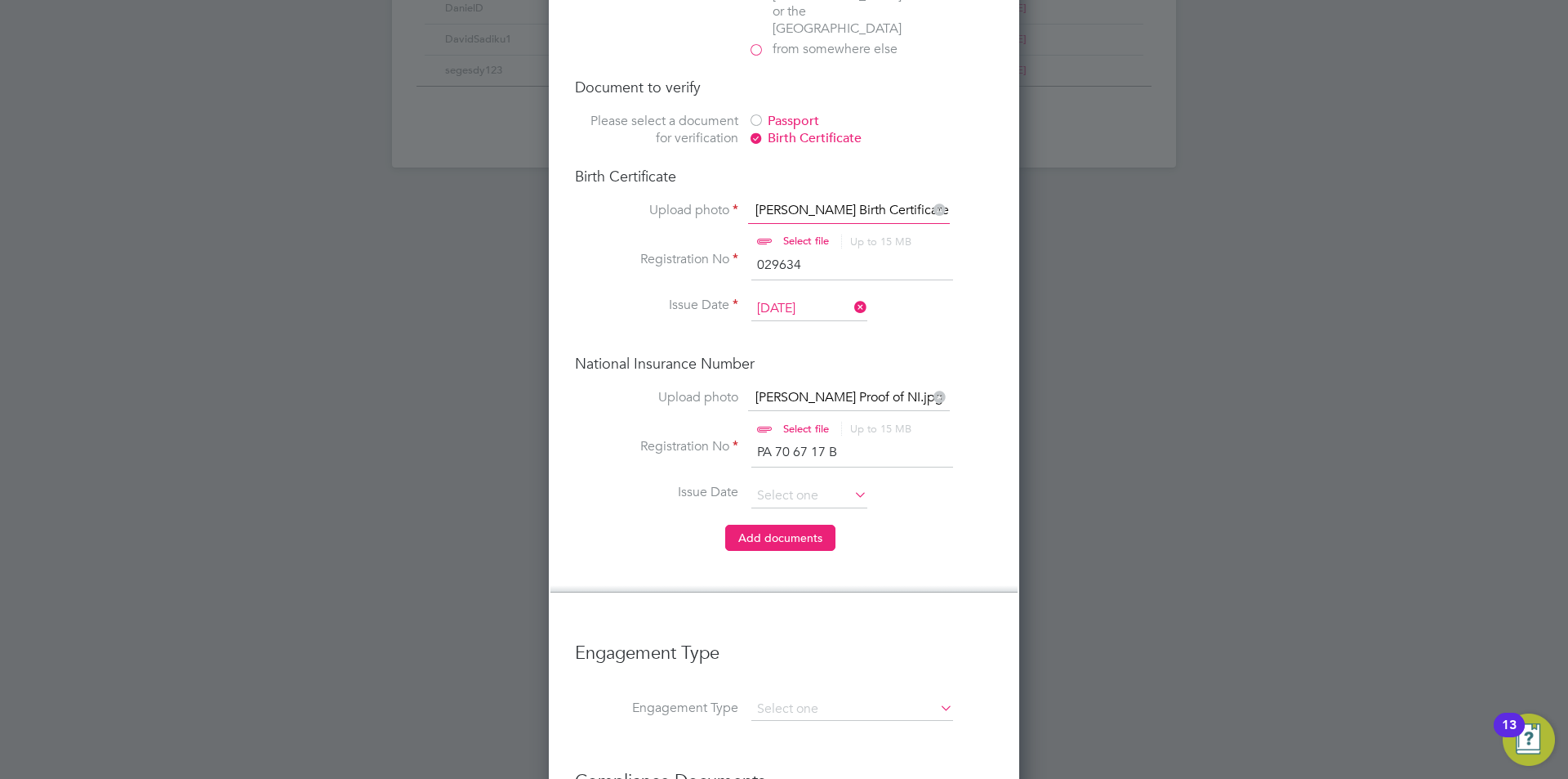
click at [772, 524] on button "Add document s" at bounding box center [780, 537] width 110 height 26
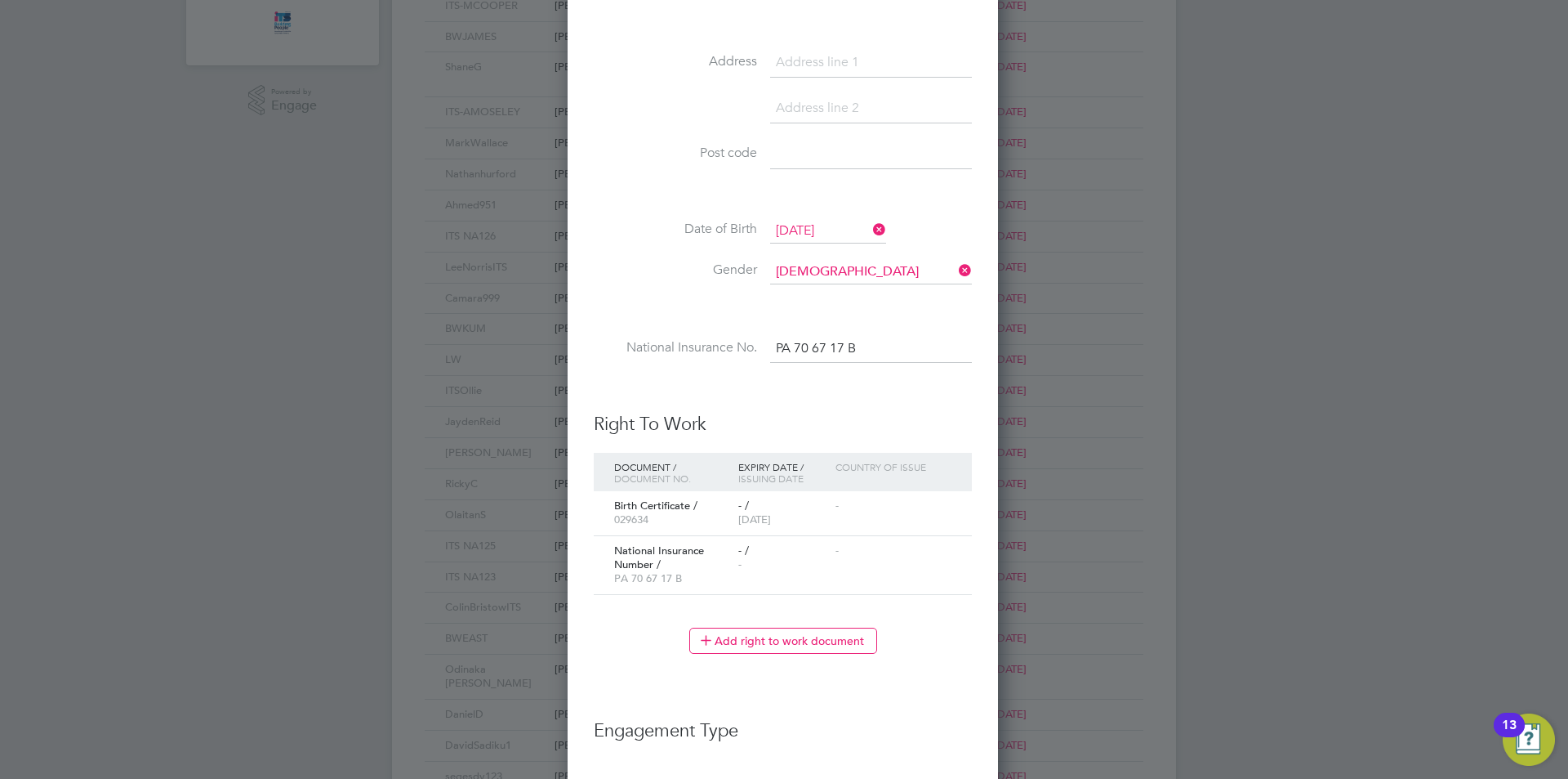
scroll to position [848, 0]
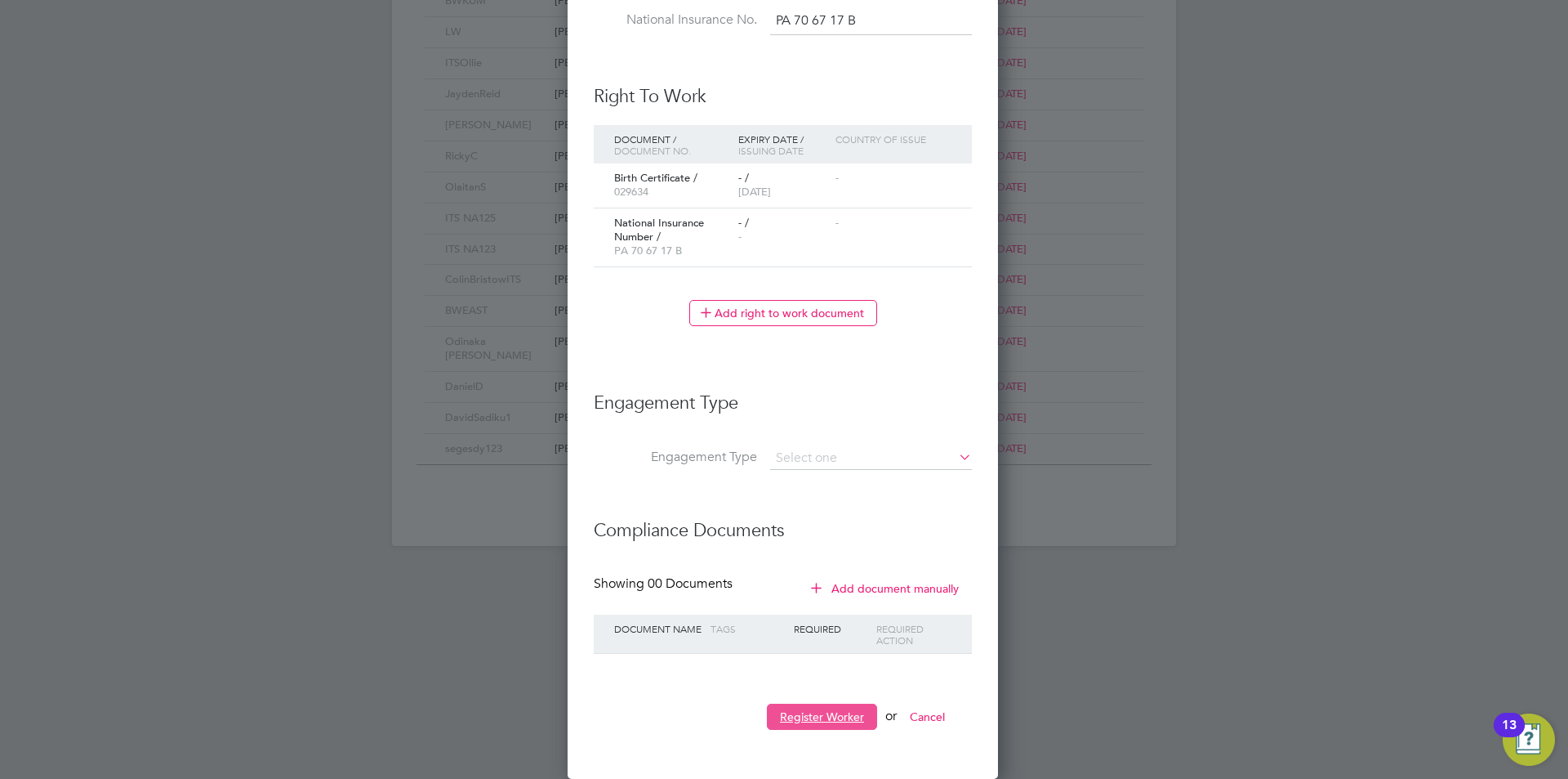
click at [797, 708] on button "Register Worker" at bounding box center [822, 716] width 110 height 26
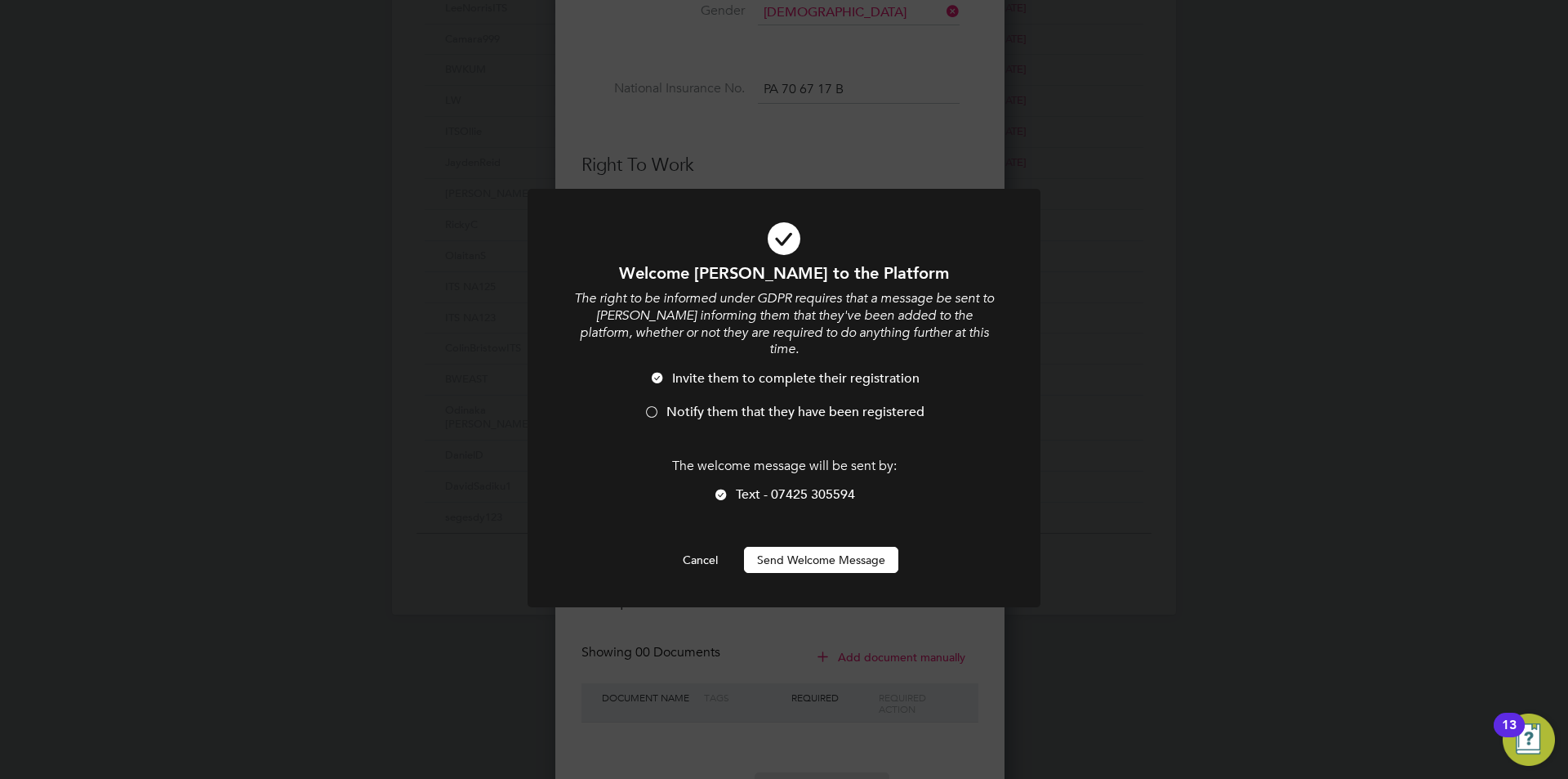
click at [654, 405] on div at bounding box center [652, 413] width 16 height 16
click at [826, 547] on button "Send Welcome Message" at bounding box center [821, 560] width 155 height 26
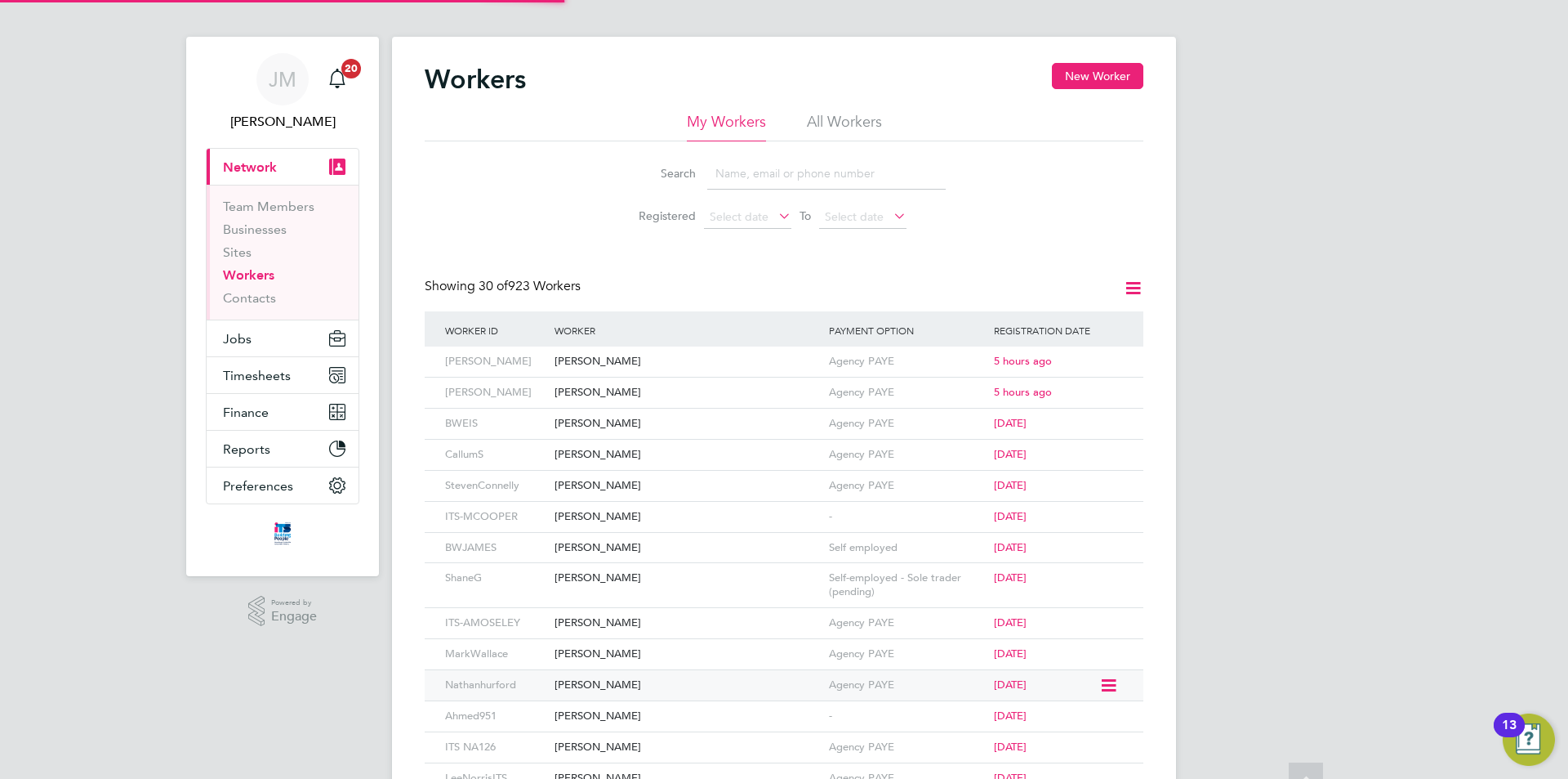
scroll to position [0, 0]
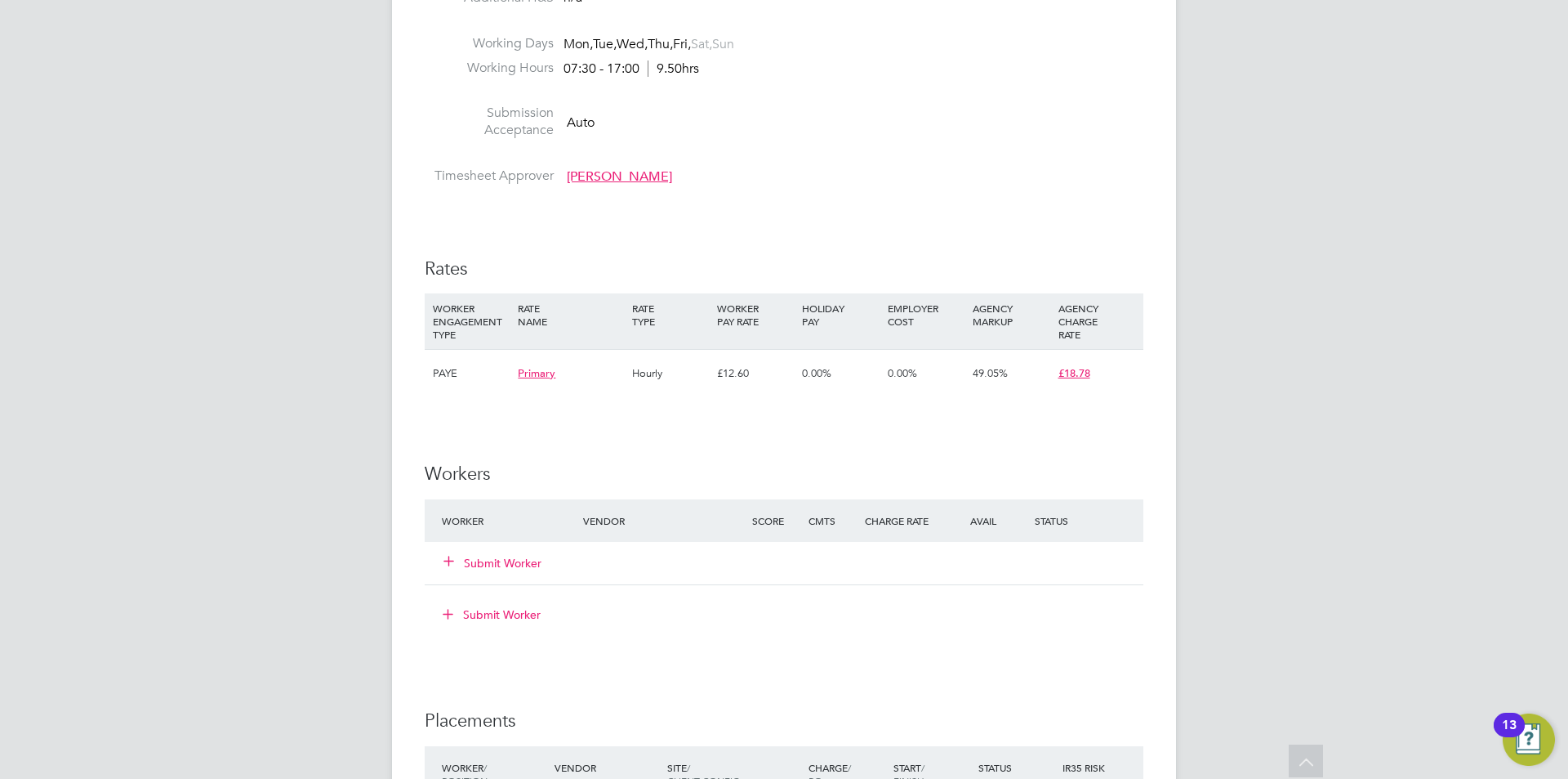
scroll to position [1062, 0]
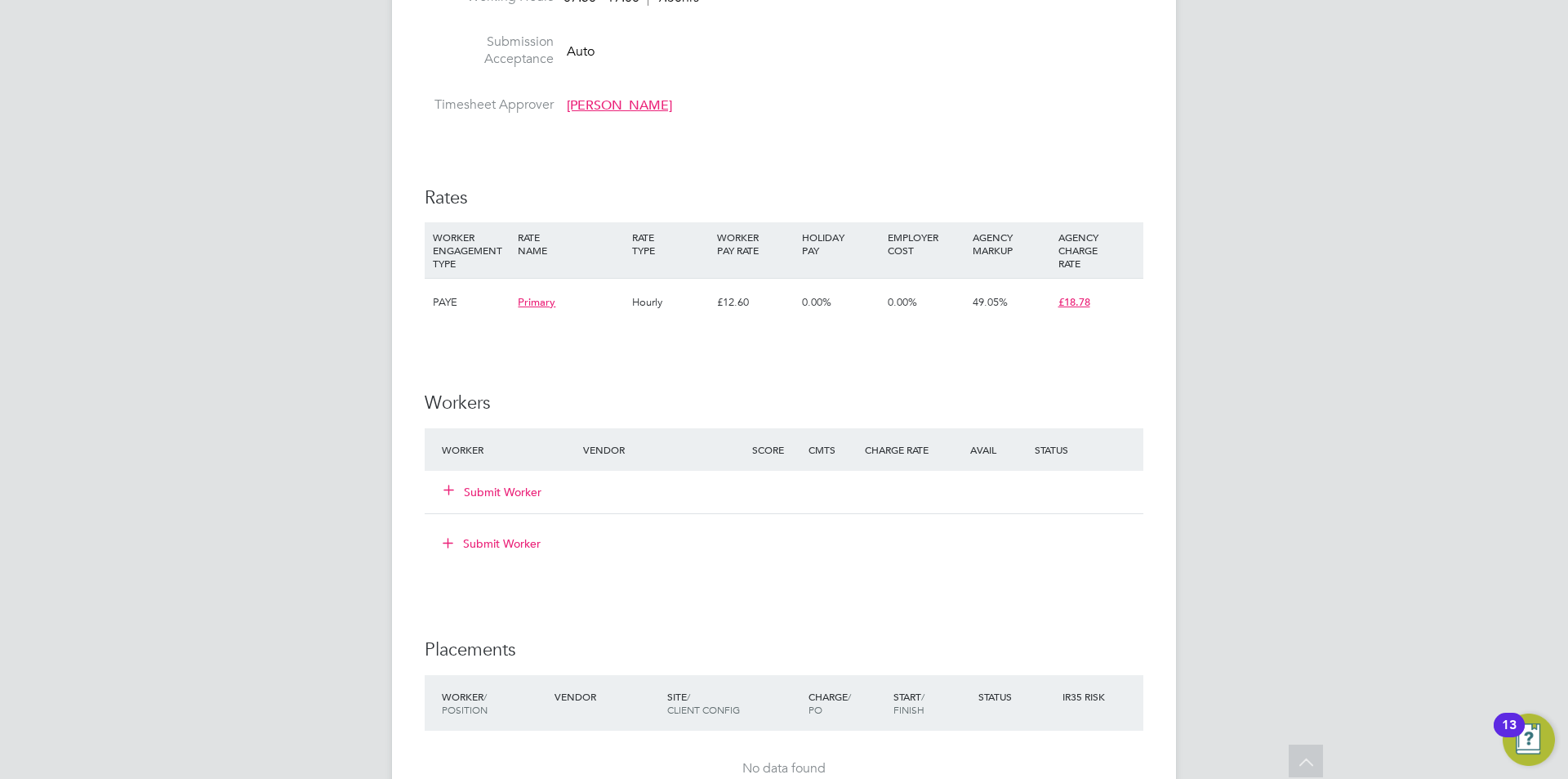
click at [510, 486] on button "Submit Worker" at bounding box center [494, 491] width 98 height 16
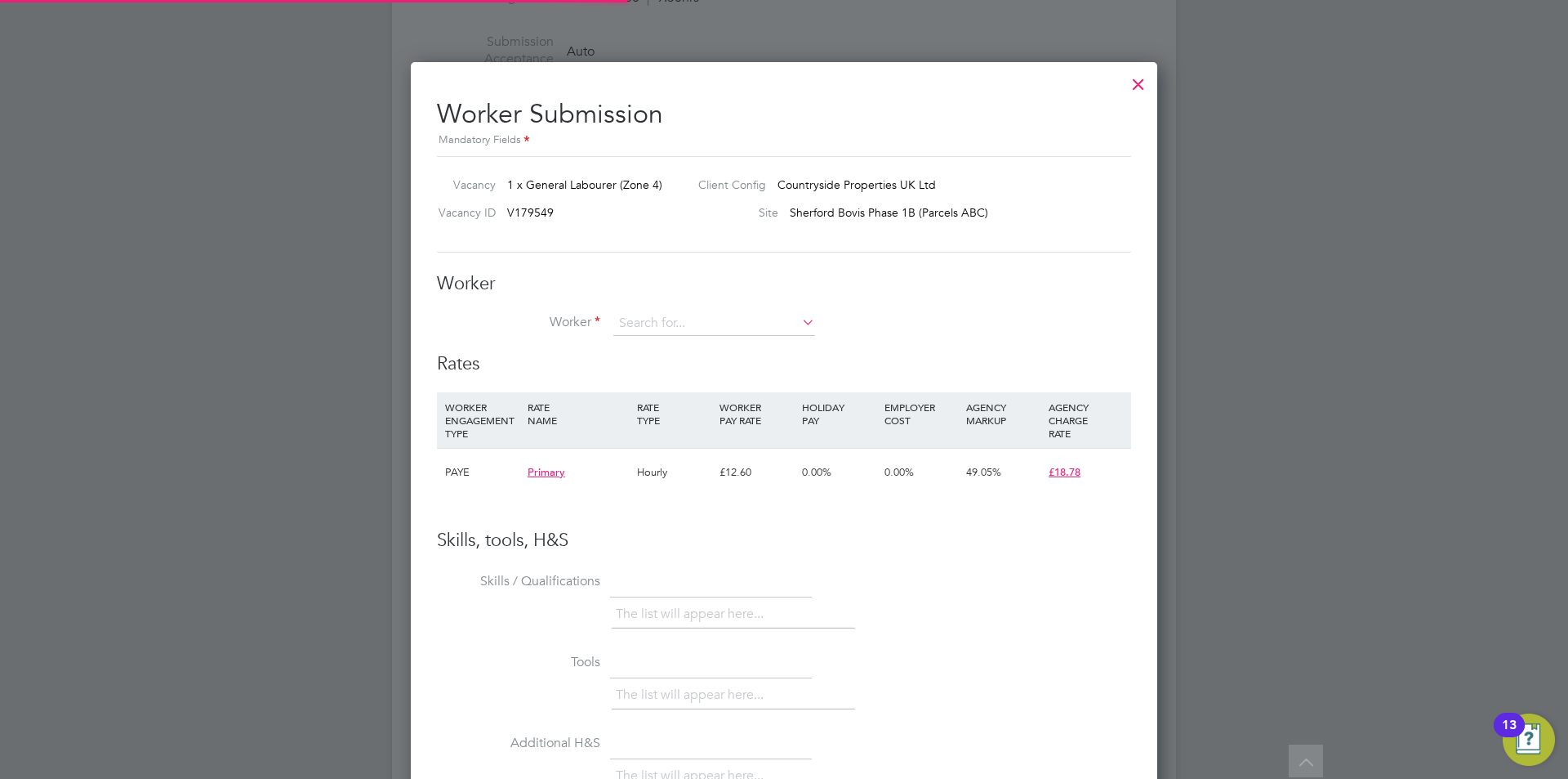
scroll to position [992, 747]
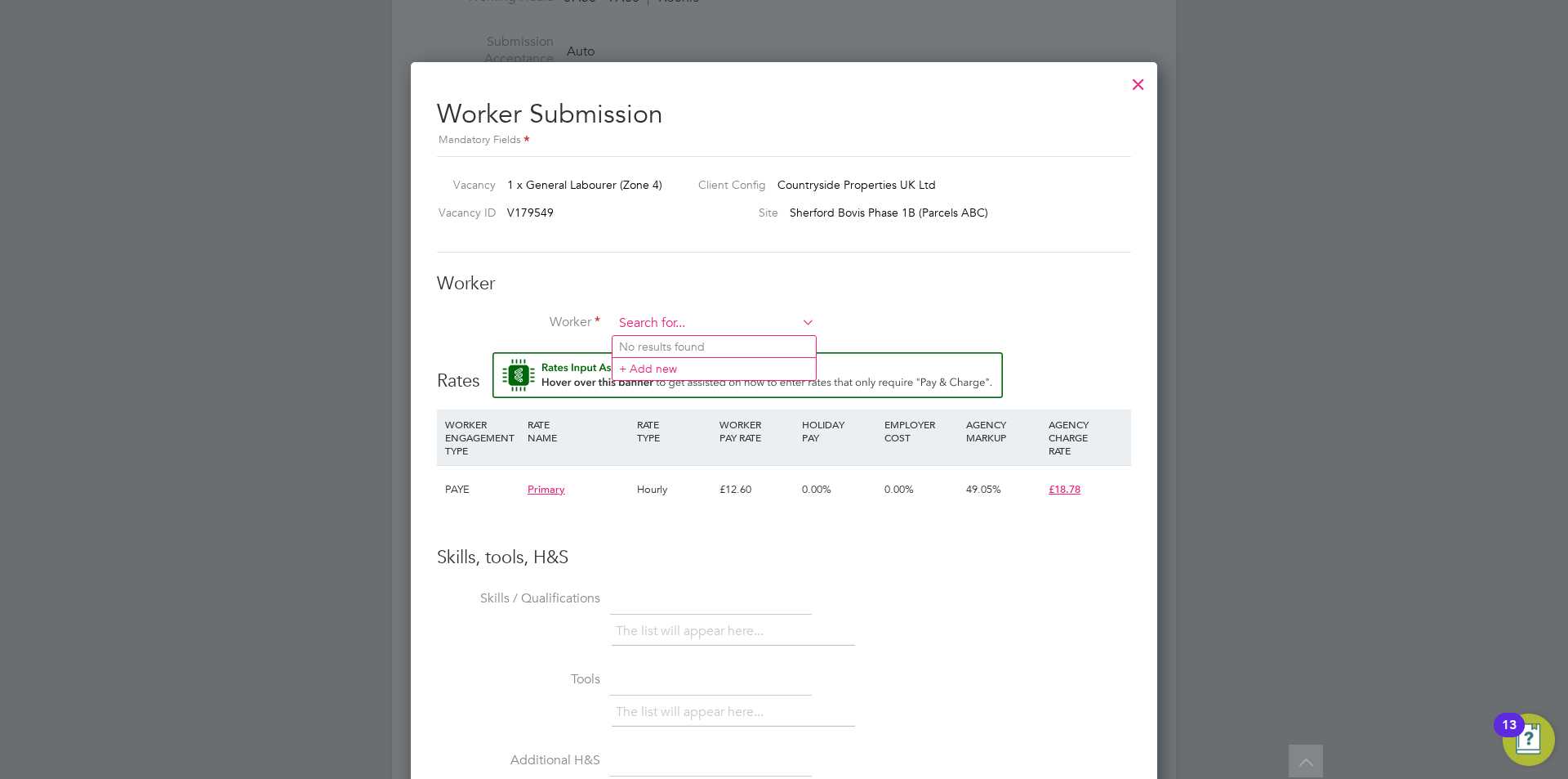
click at [675, 321] on input at bounding box center [714, 323] width 202 height 25
type input "radf"
click at [1134, 85] on div at bounding box center [1139, 80] width 30 height 30
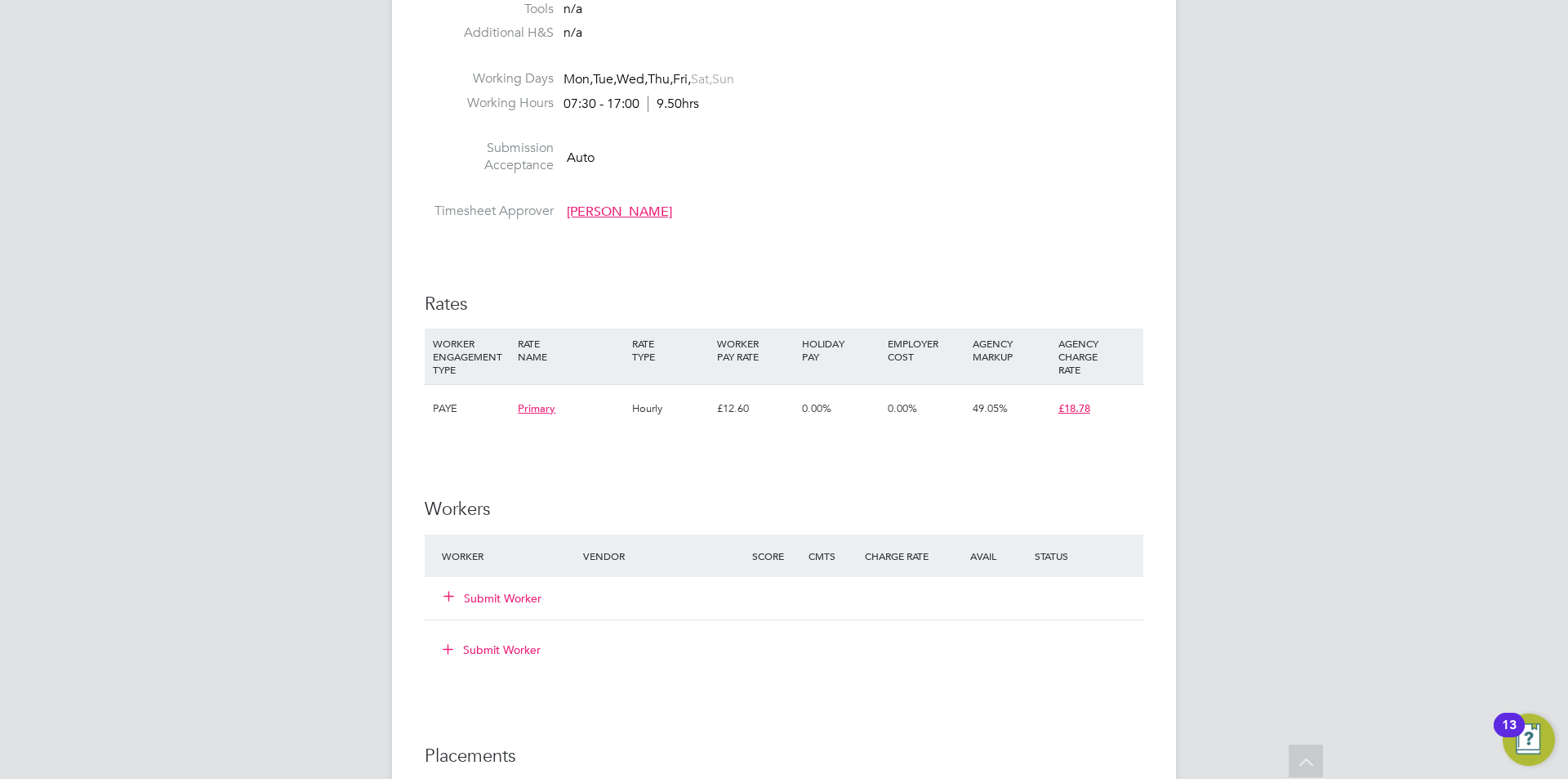
scroll to position [1062, 0]
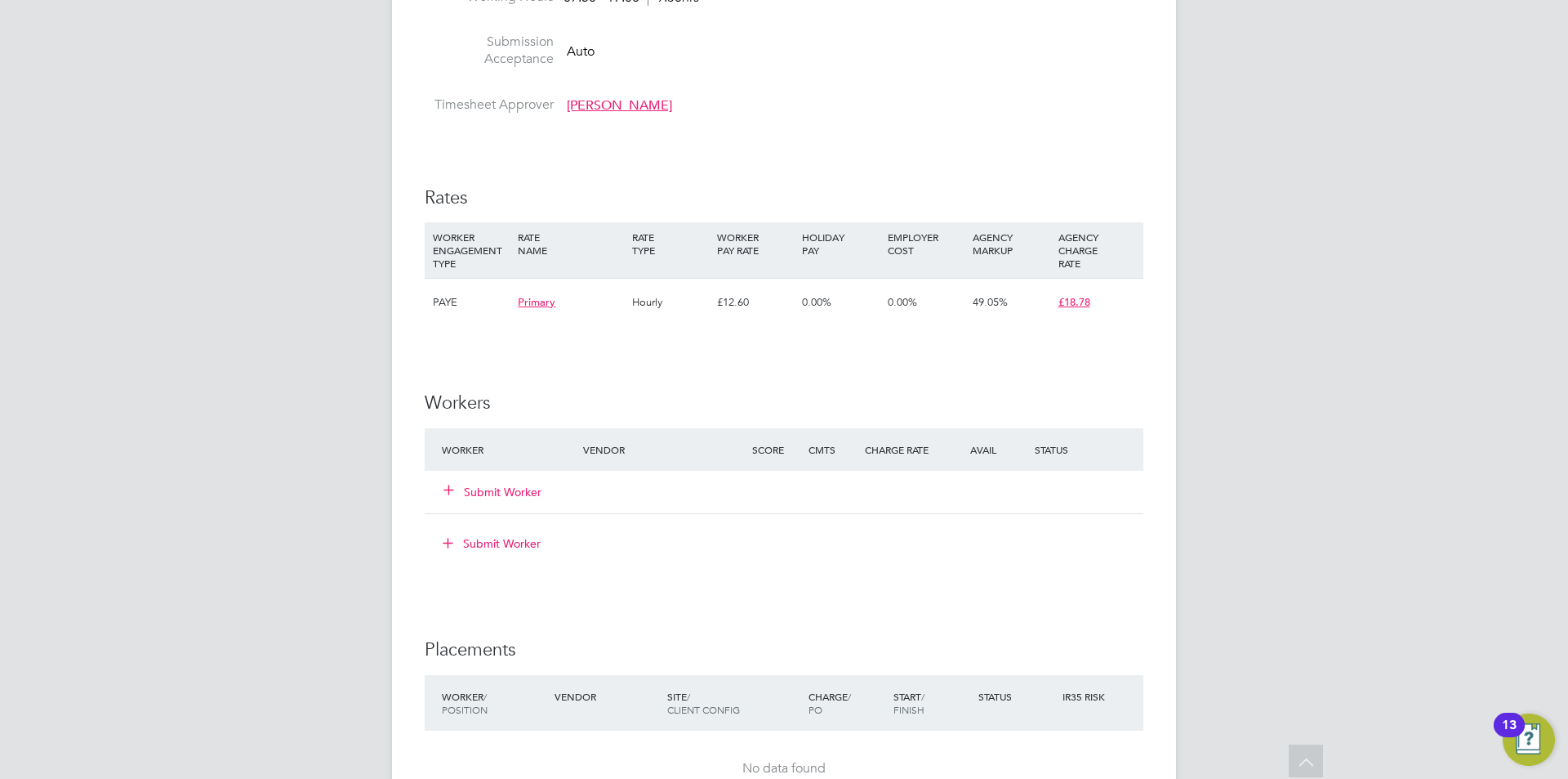
click at [522, 495] on button "Submit Worker" at bounding box center [494, 491] width 98 height 16
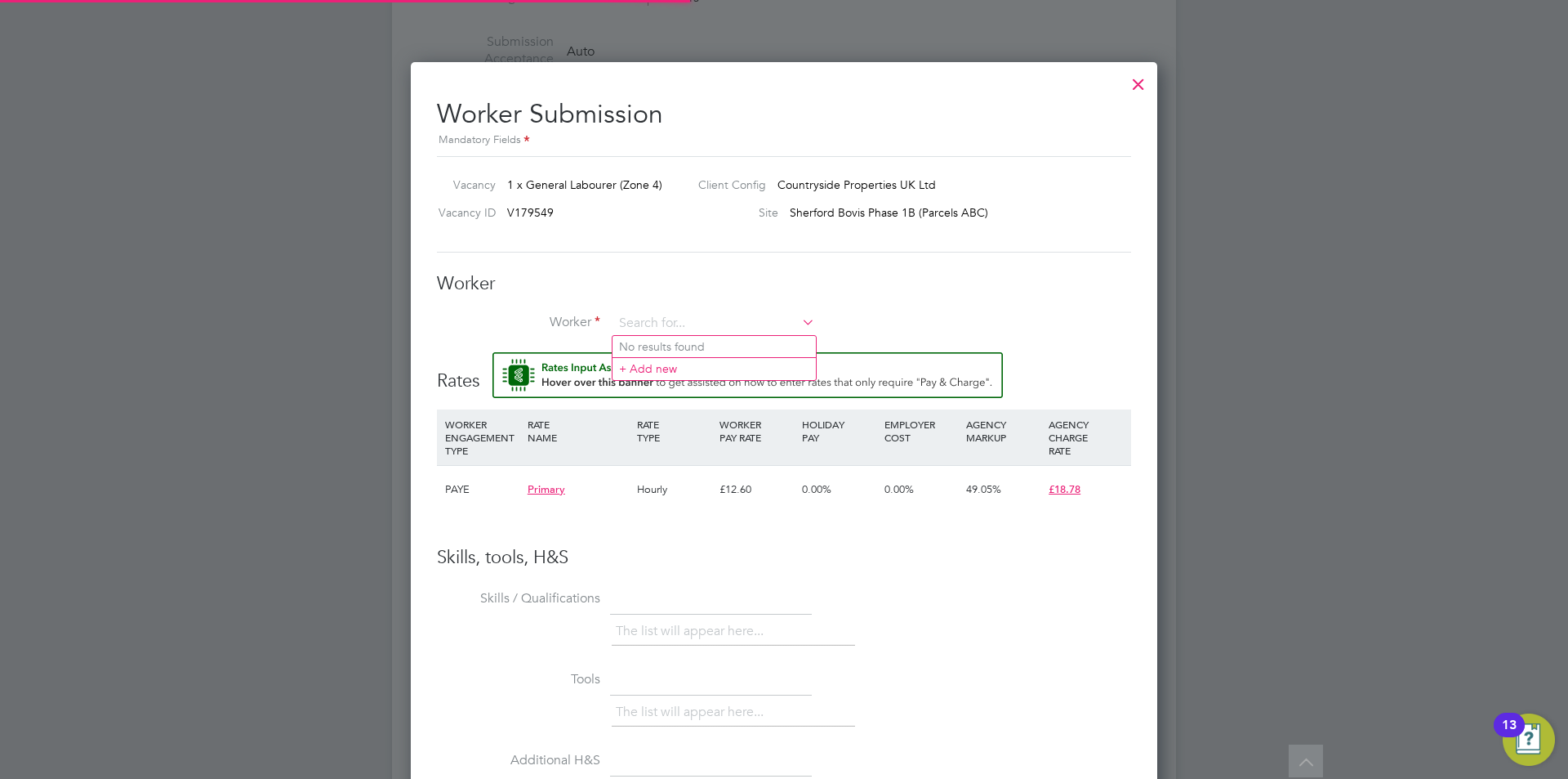
scroll to position [48, 111]
click at [675, 319] on input at bounding box center [714, 323] width 202 height 25
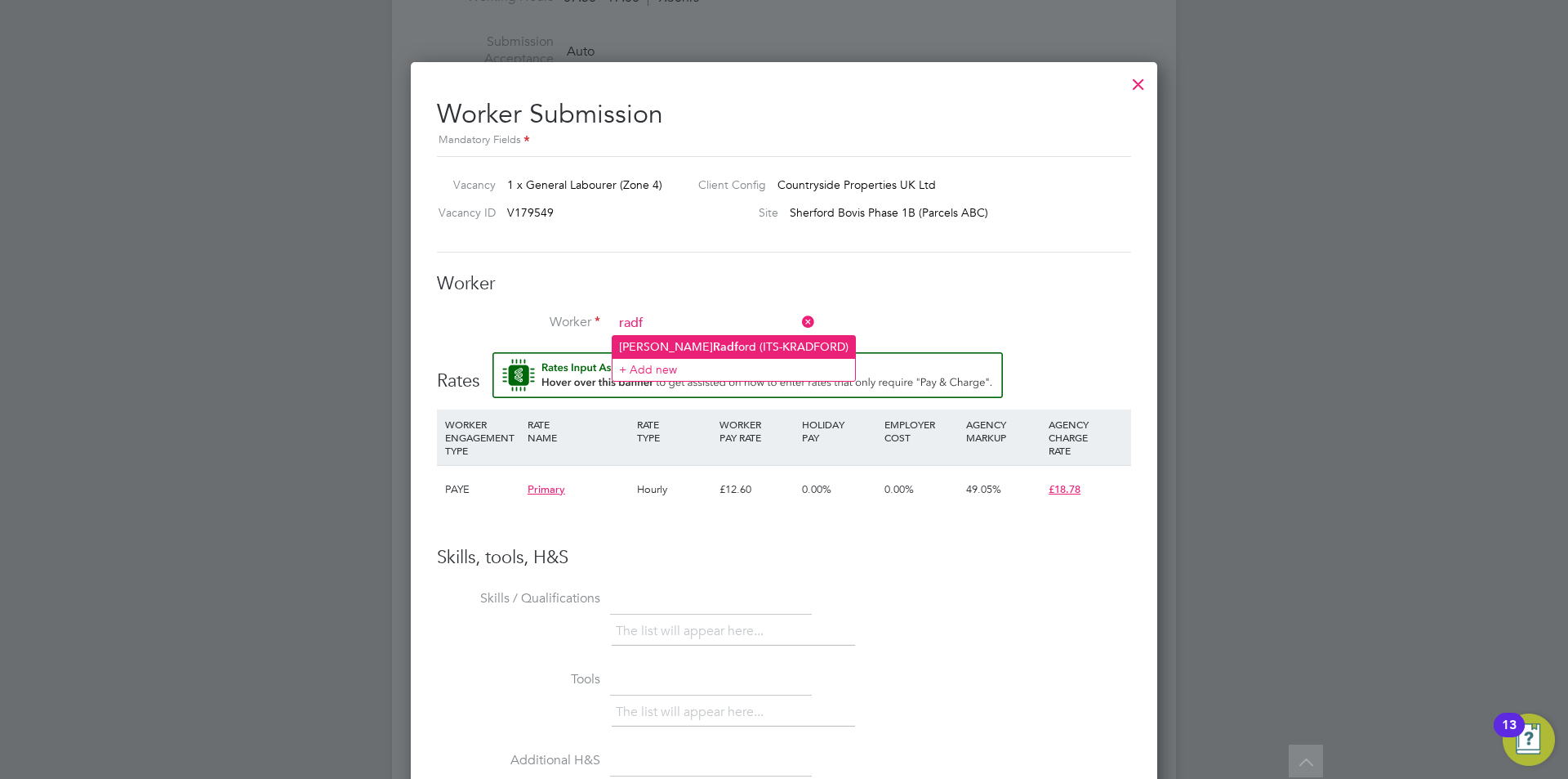
click at [709, 348] on li "Kai Radf ord (ITS-KRADFORD)" at bounding box center [734, 347] width 243 height 22
type input "Kai Radford (ITS-KRADFORD)"
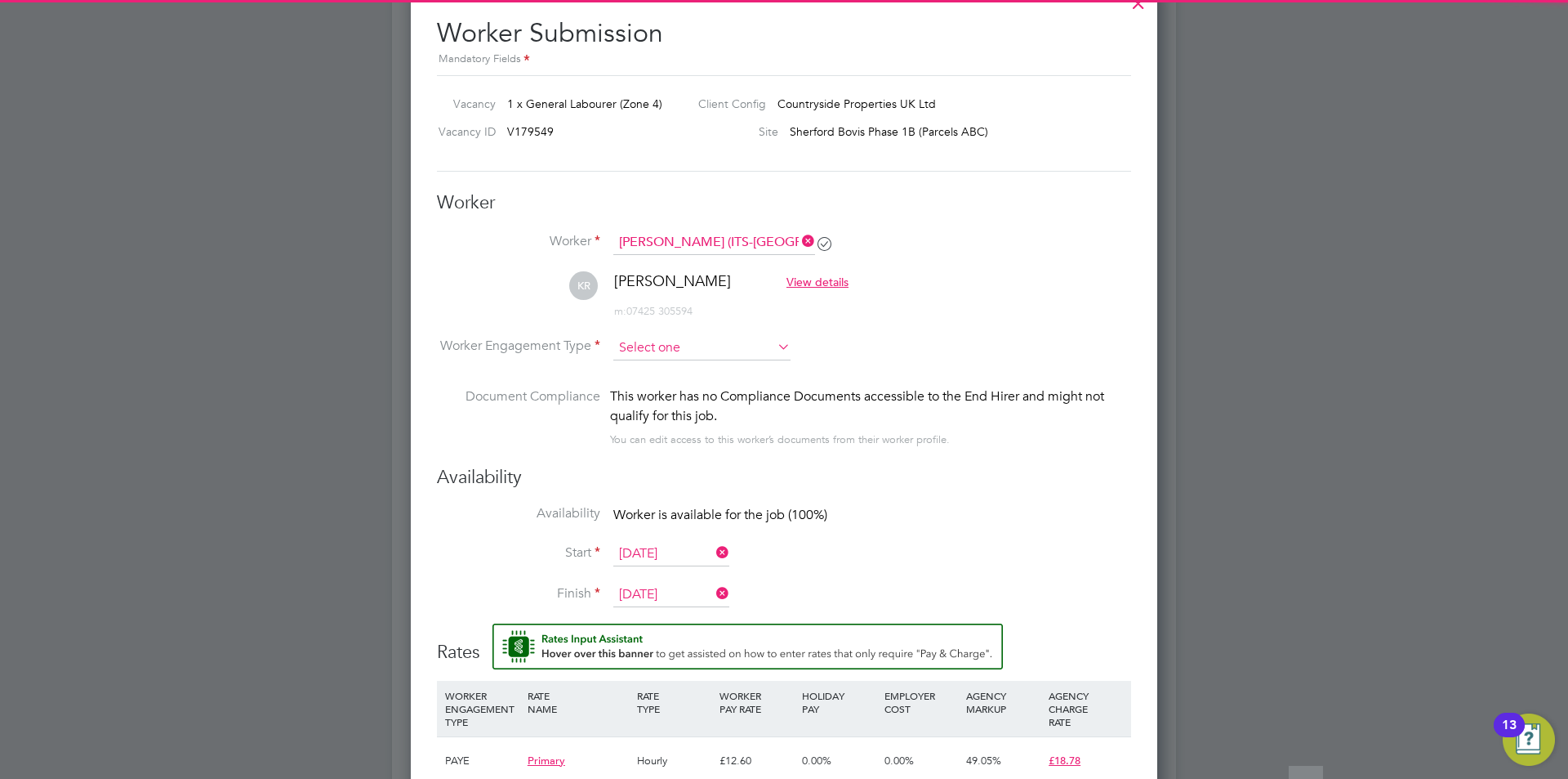
scroll to position [1144, 0]
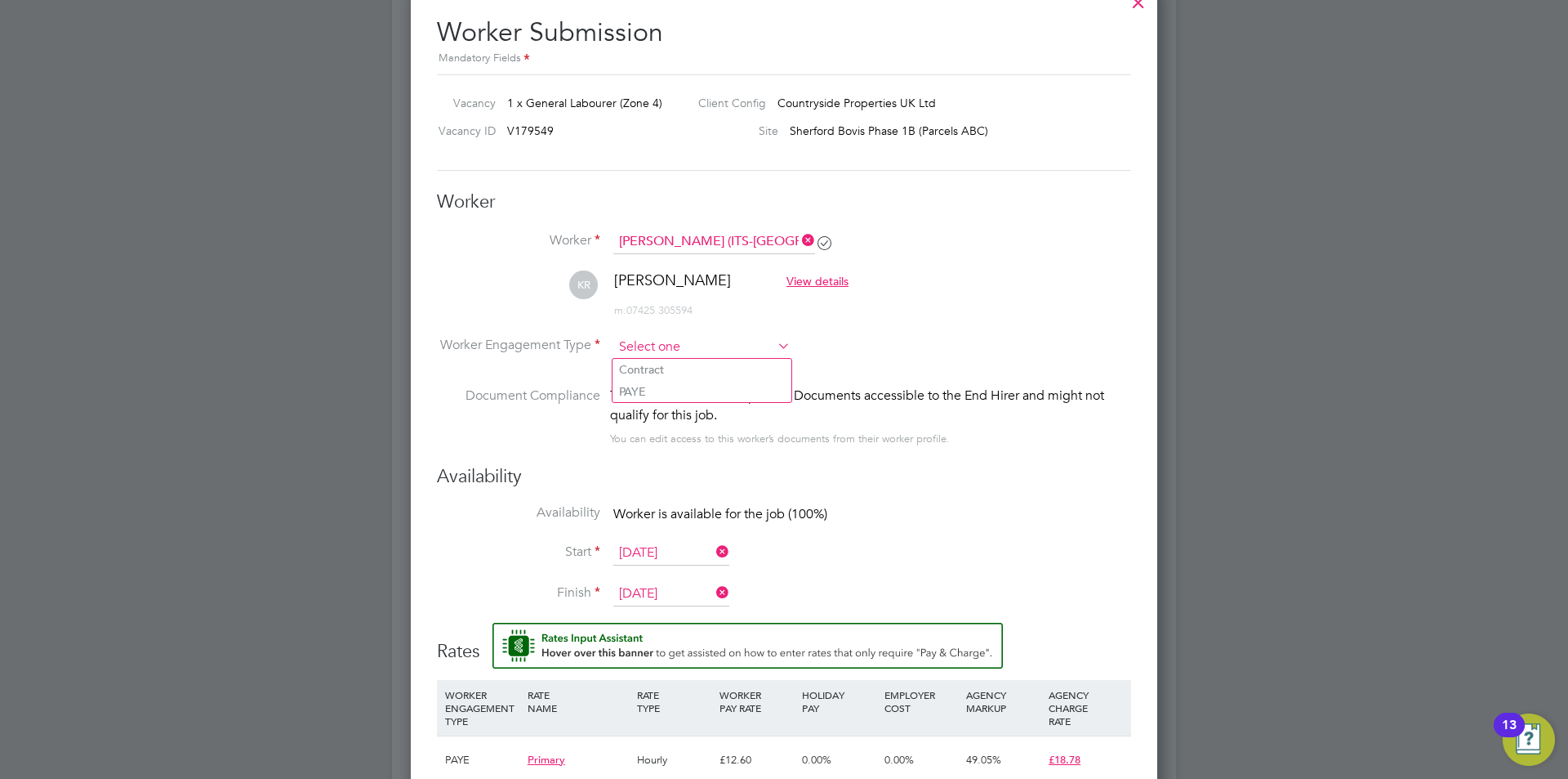
click at [669, 339] on input at bounding box center [702, 347] width 178 height 25
click at [663, 389] on li "PAYE" at bounding box center [702, 391] width 179 height 21
type input "PAYE"
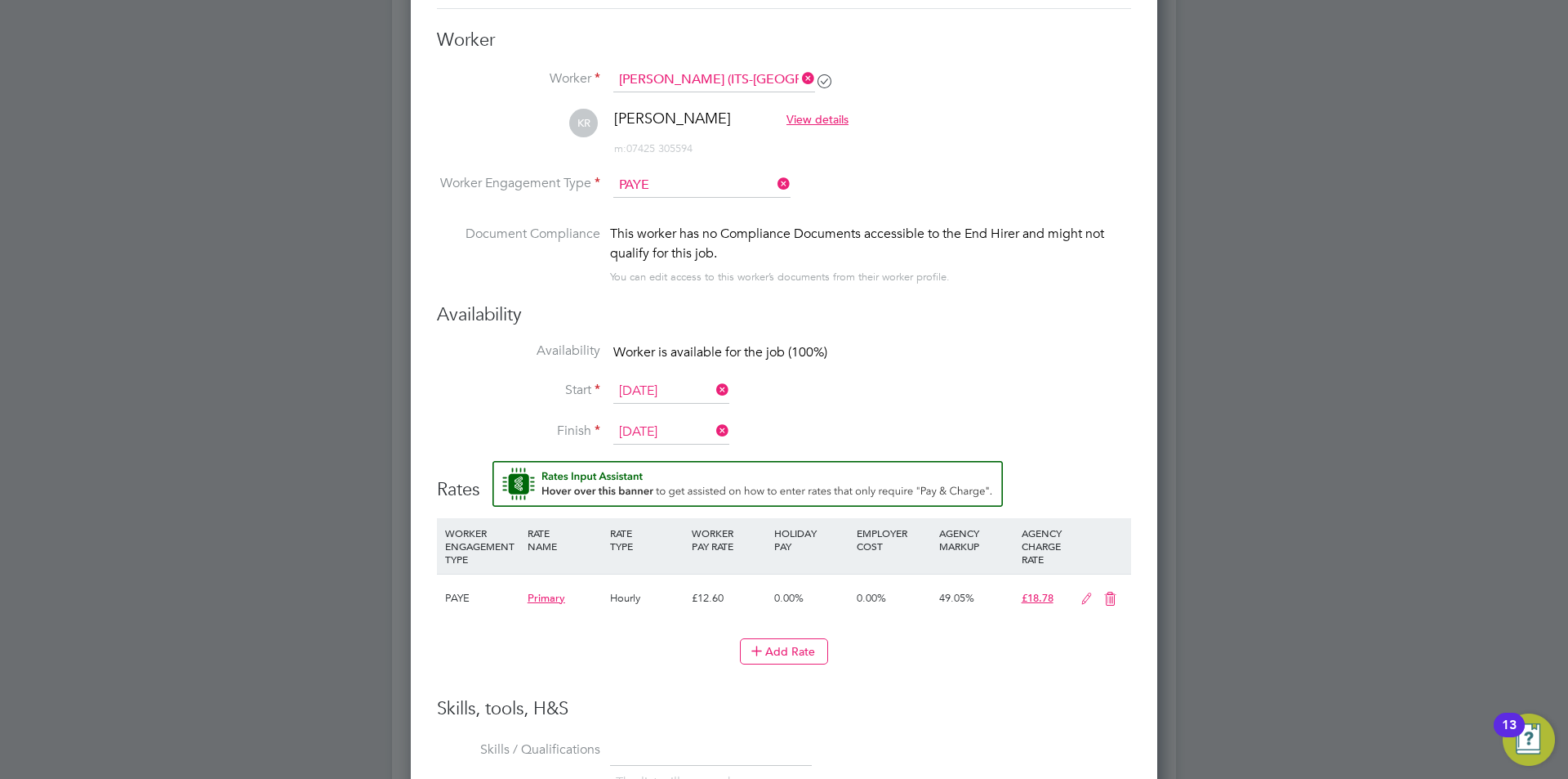
scroll to position [1308, 0]
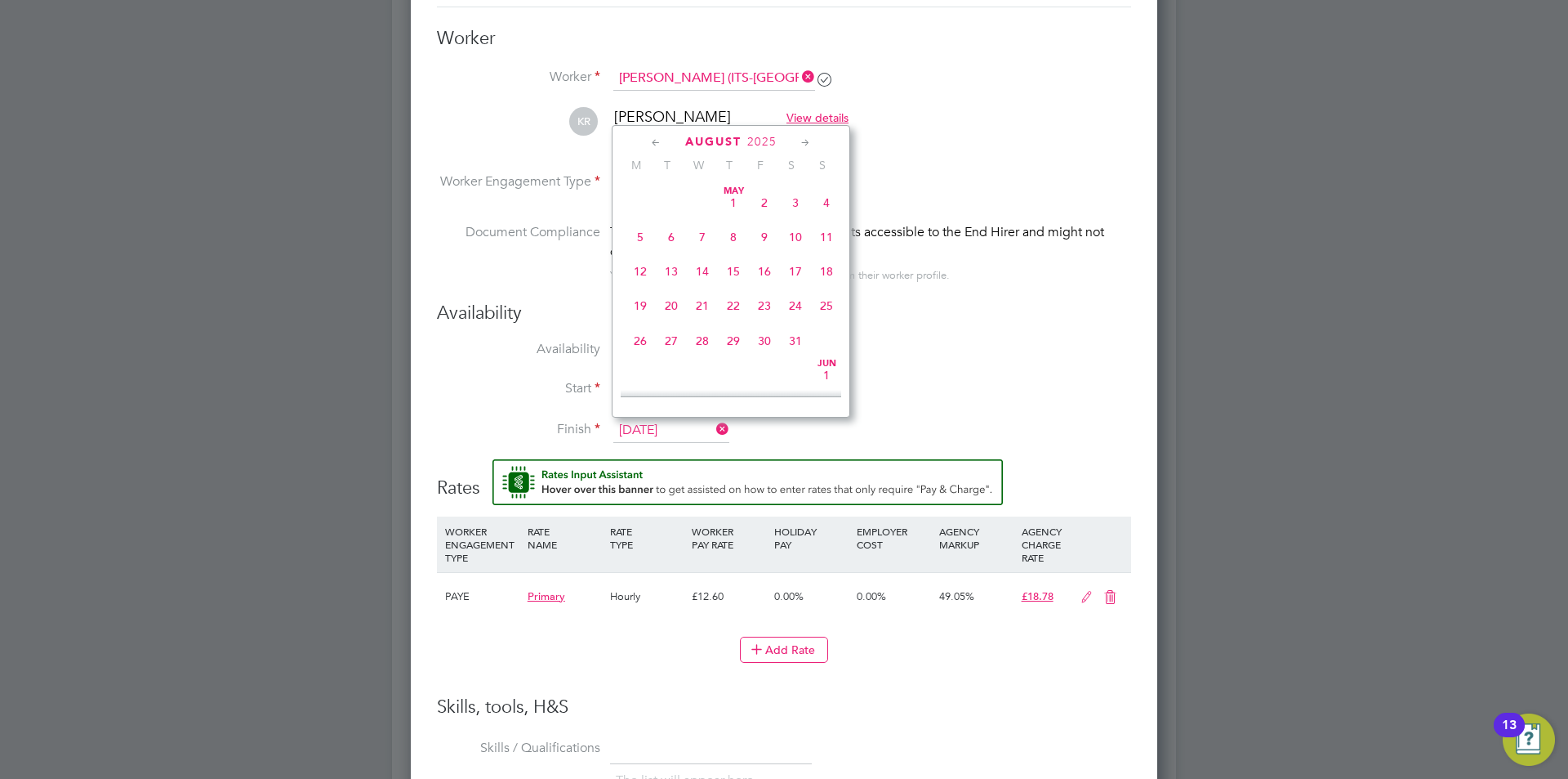
click at [680, 430] on input "[DATE]" at bounding box center [671, 431] width 116 height 25
click at [1019, 359] on li "Availability Worker is available for the job (100%)" at bounding box center [784, 359] width 694 height 36
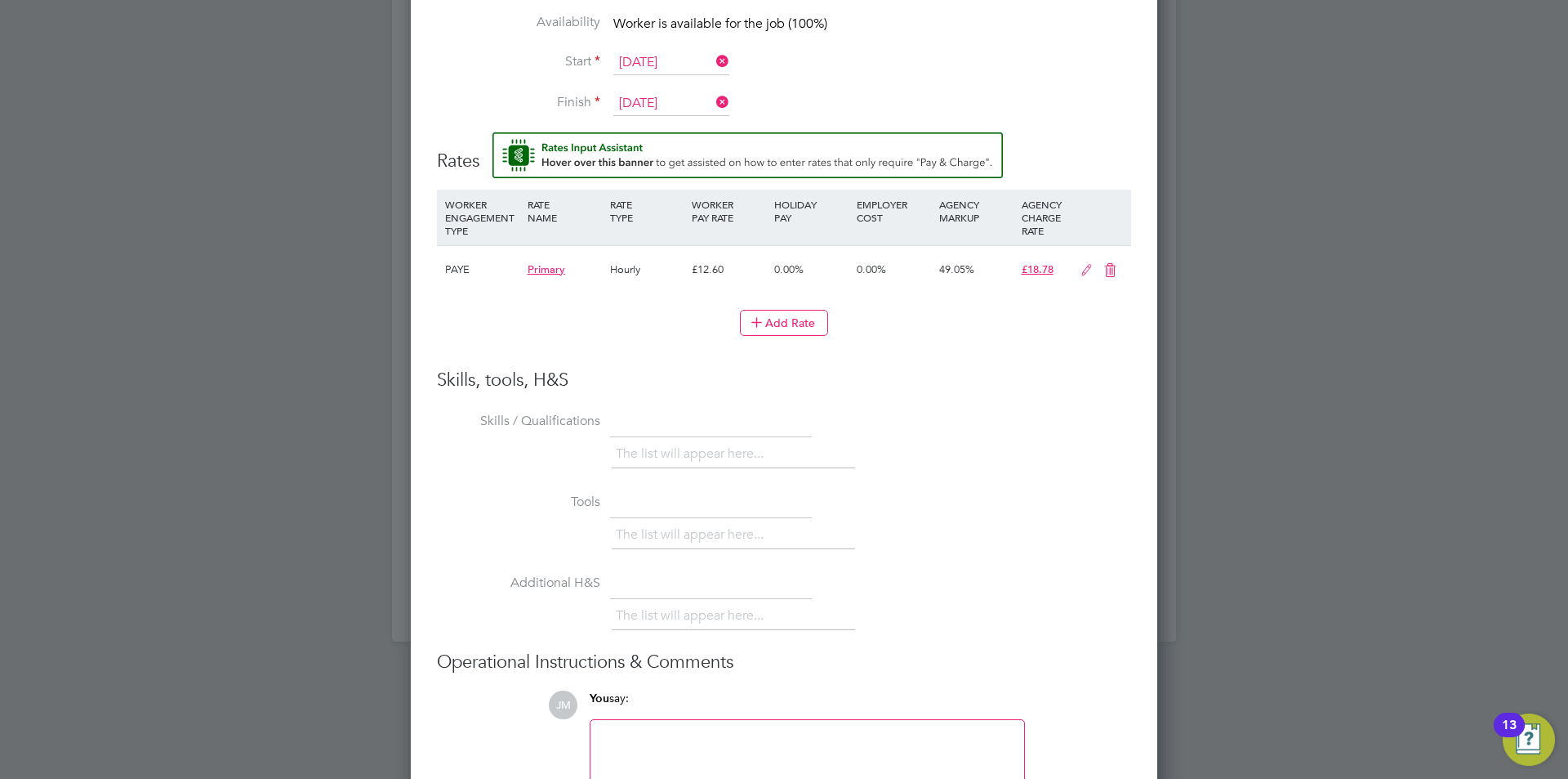
scroll to position [1749, 0]
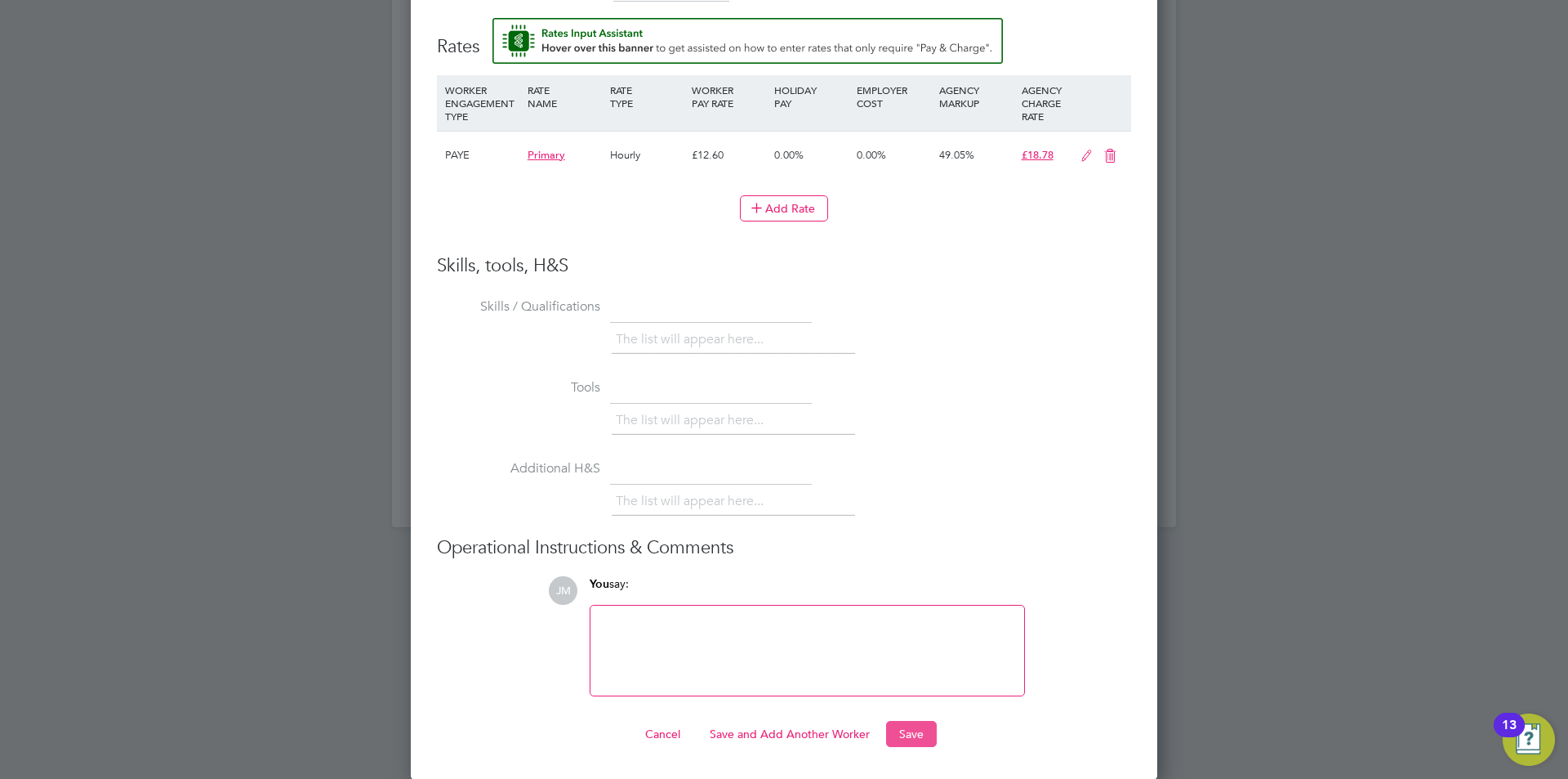
click at [915, 739] on button "Save" at bounding box center [912, 733] width 51 height 26
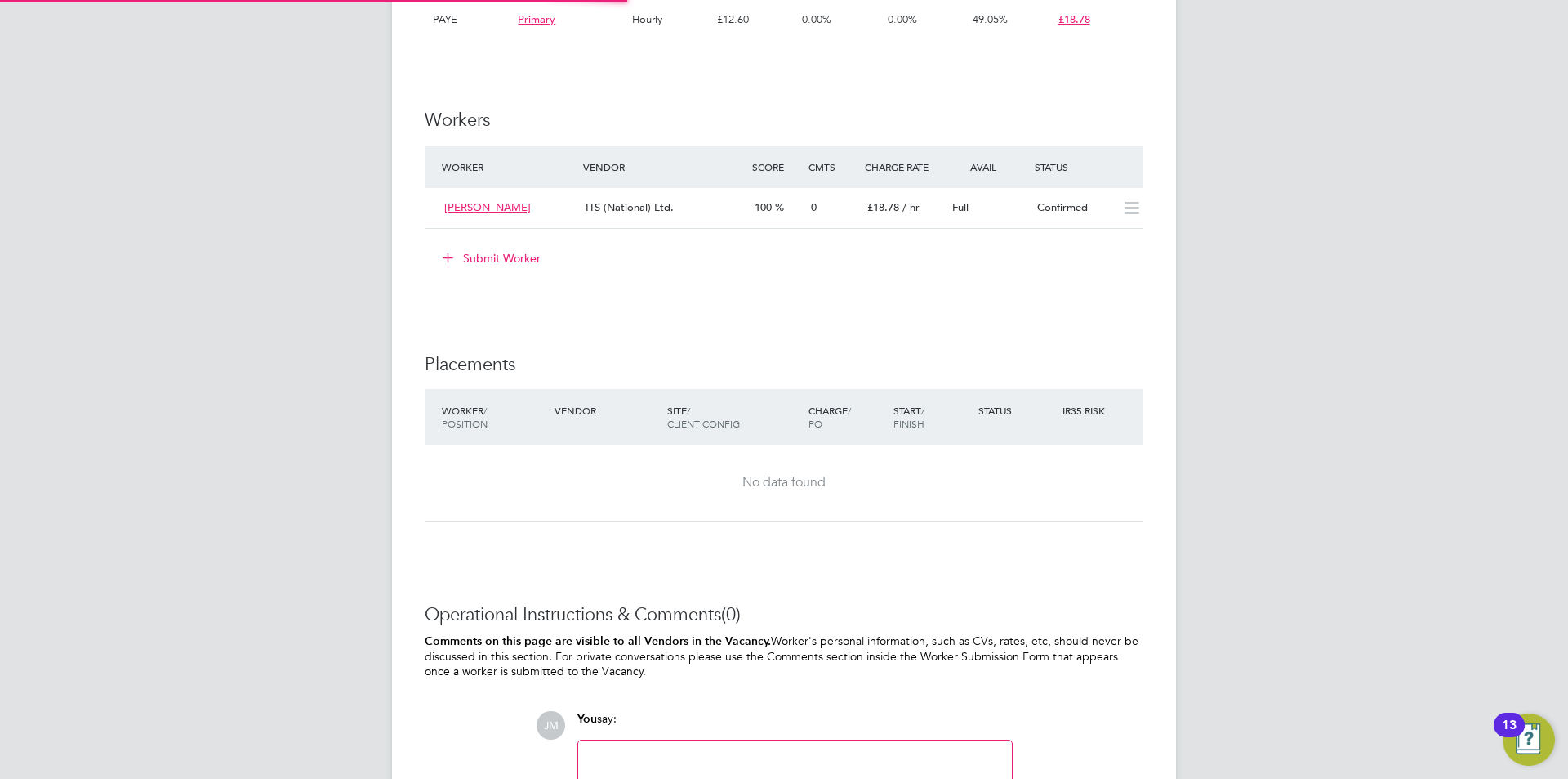
scroll to position [48, 114]
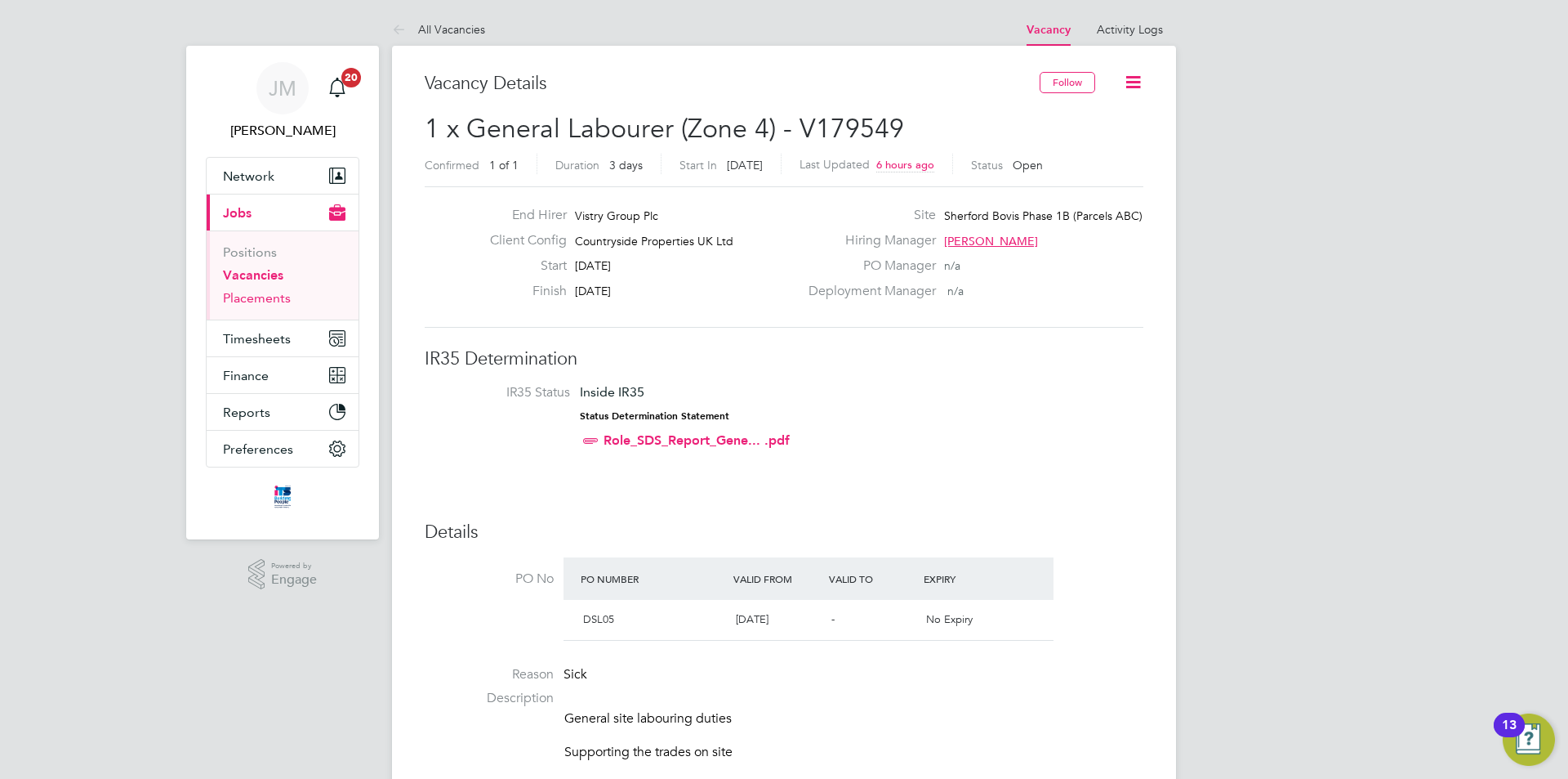
click at [266, 301] on link "Placements" at bounding box center [257, 298] width 68 height 15
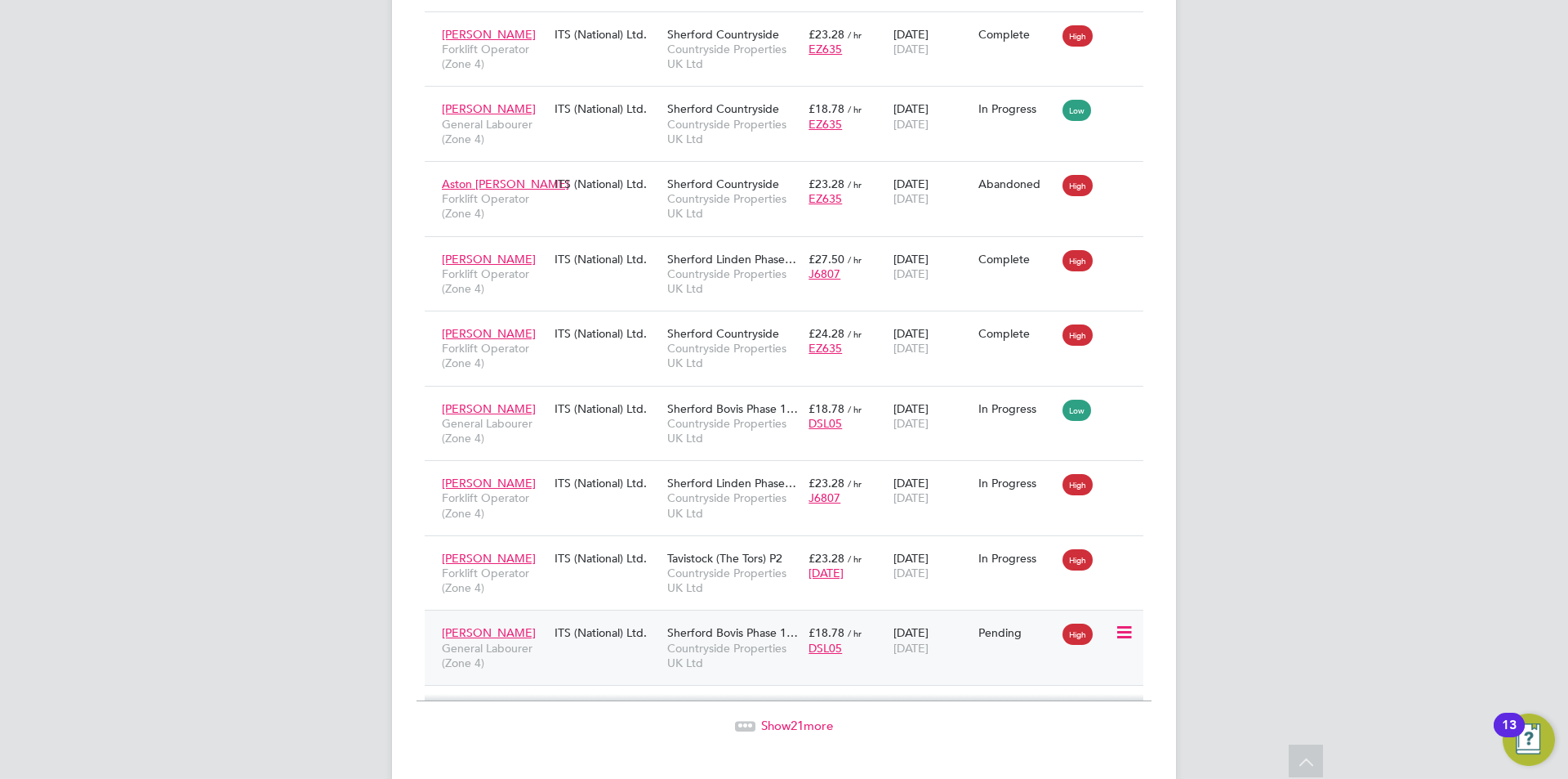
click at [1121, 623] on icon at bounding box center [1123, 632] width 16 height 19
click at [1040, 703] on li "Start" at bounding box center [1074, 705] width 116 height 23
type input "[PERSON_NAME]"
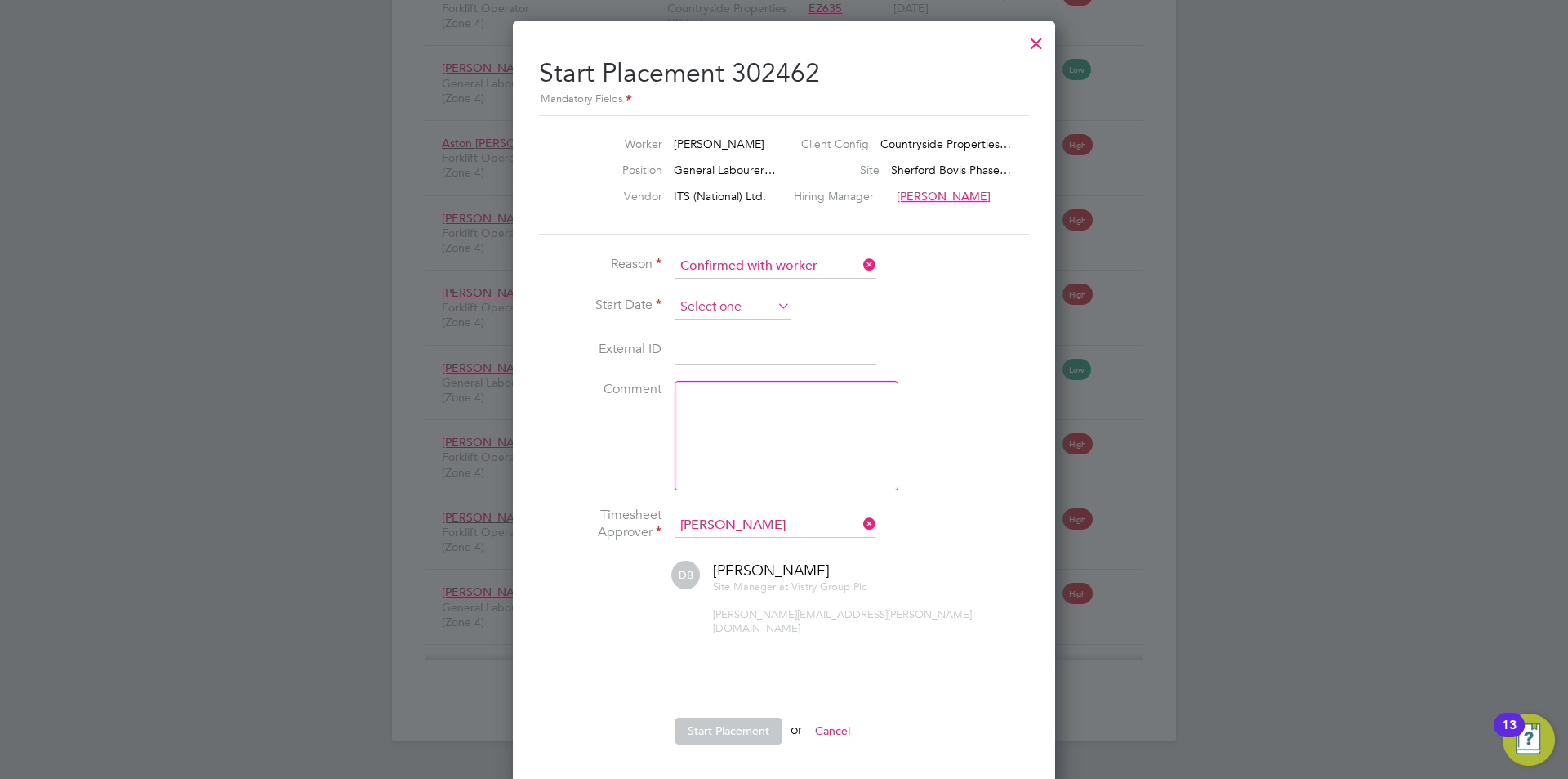
click at [746, 308] on input at bounding box center [732, 307] width 116 height 25
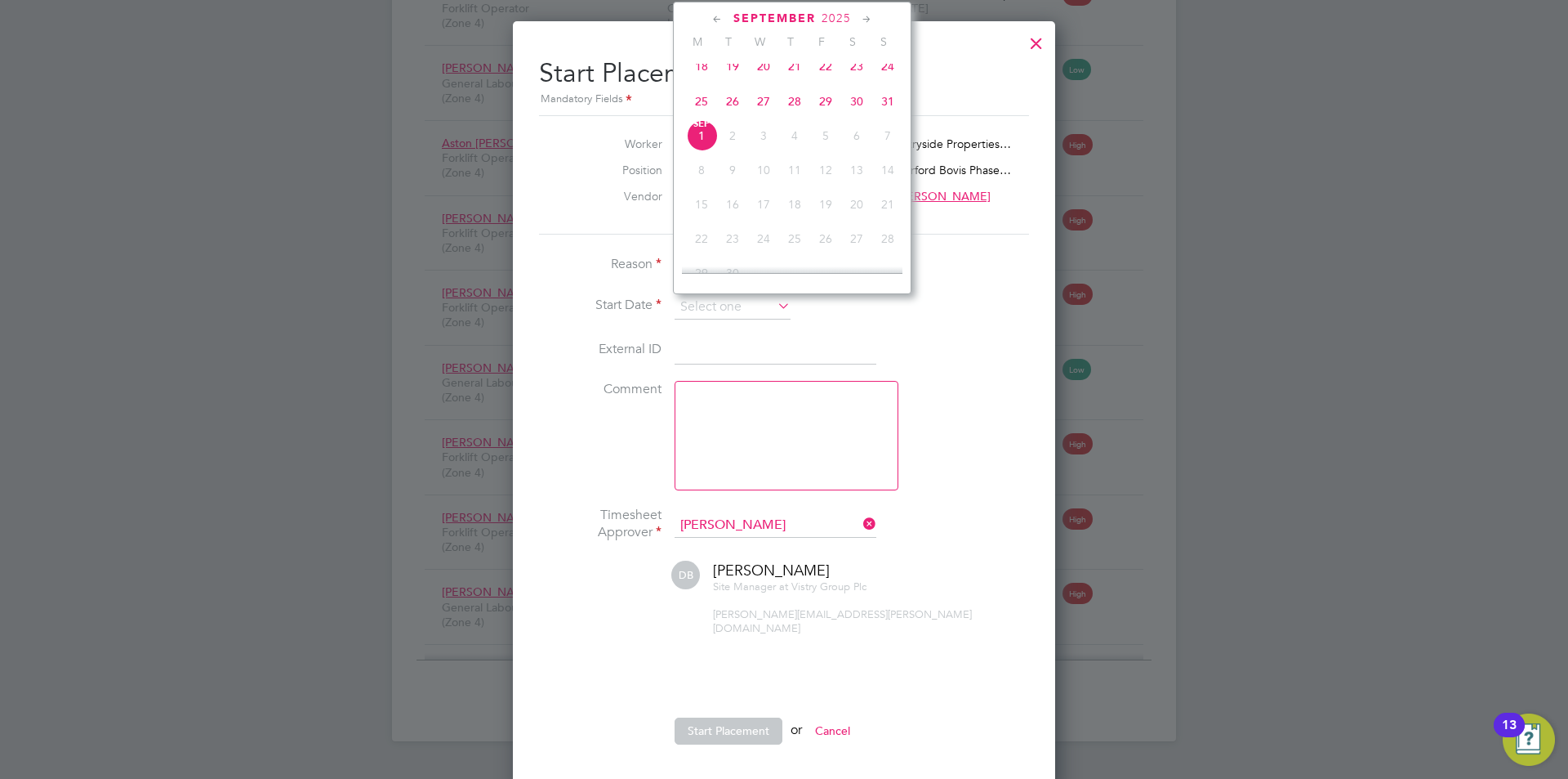
click at [764, 110] on span "27" at bounding box center [763, 101] width 31 height 31
type input "[DATE]"
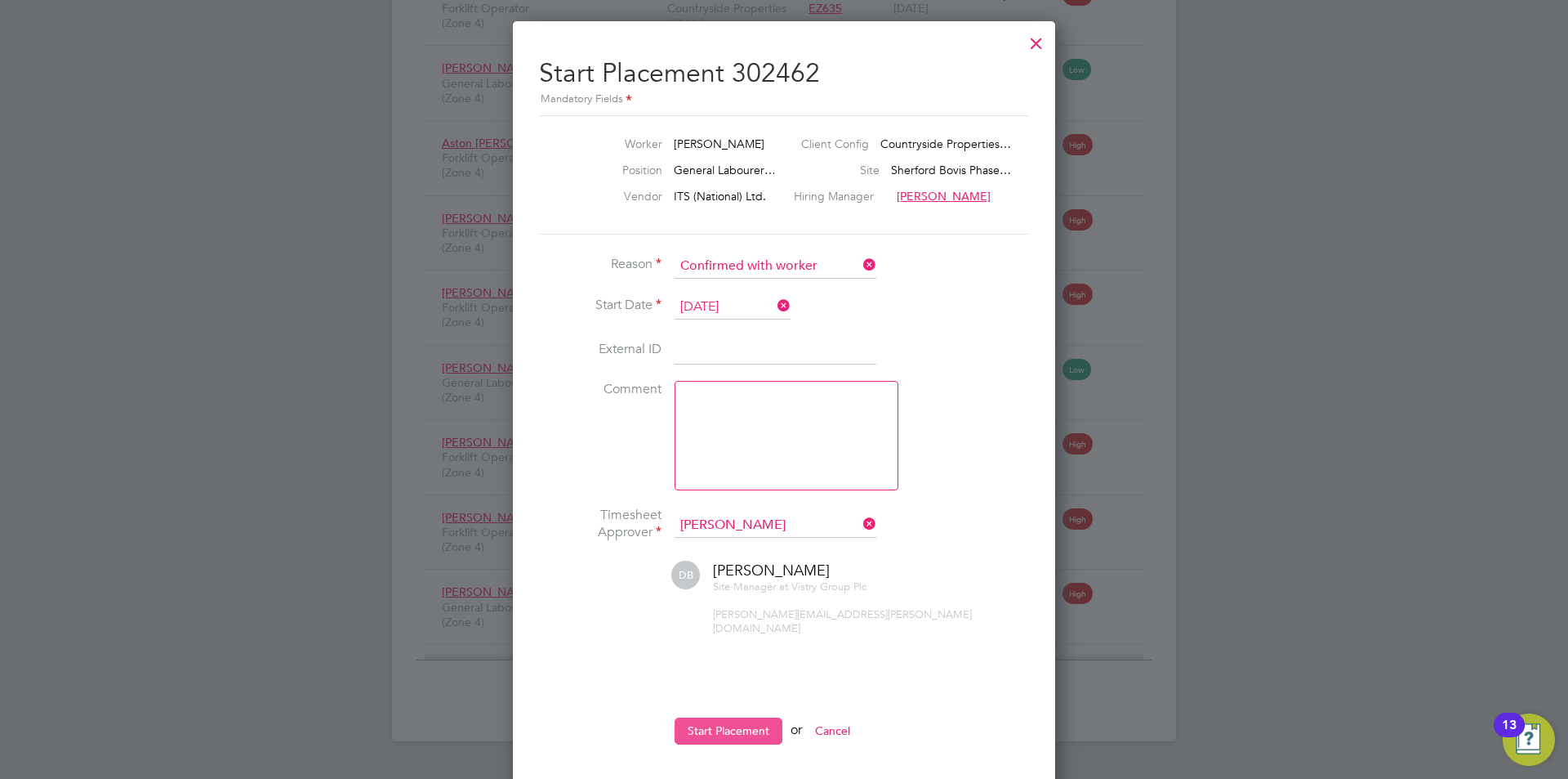
click at [737, 717] on button "Start Placement" at bounding box center [729, 730] width 108 height 26
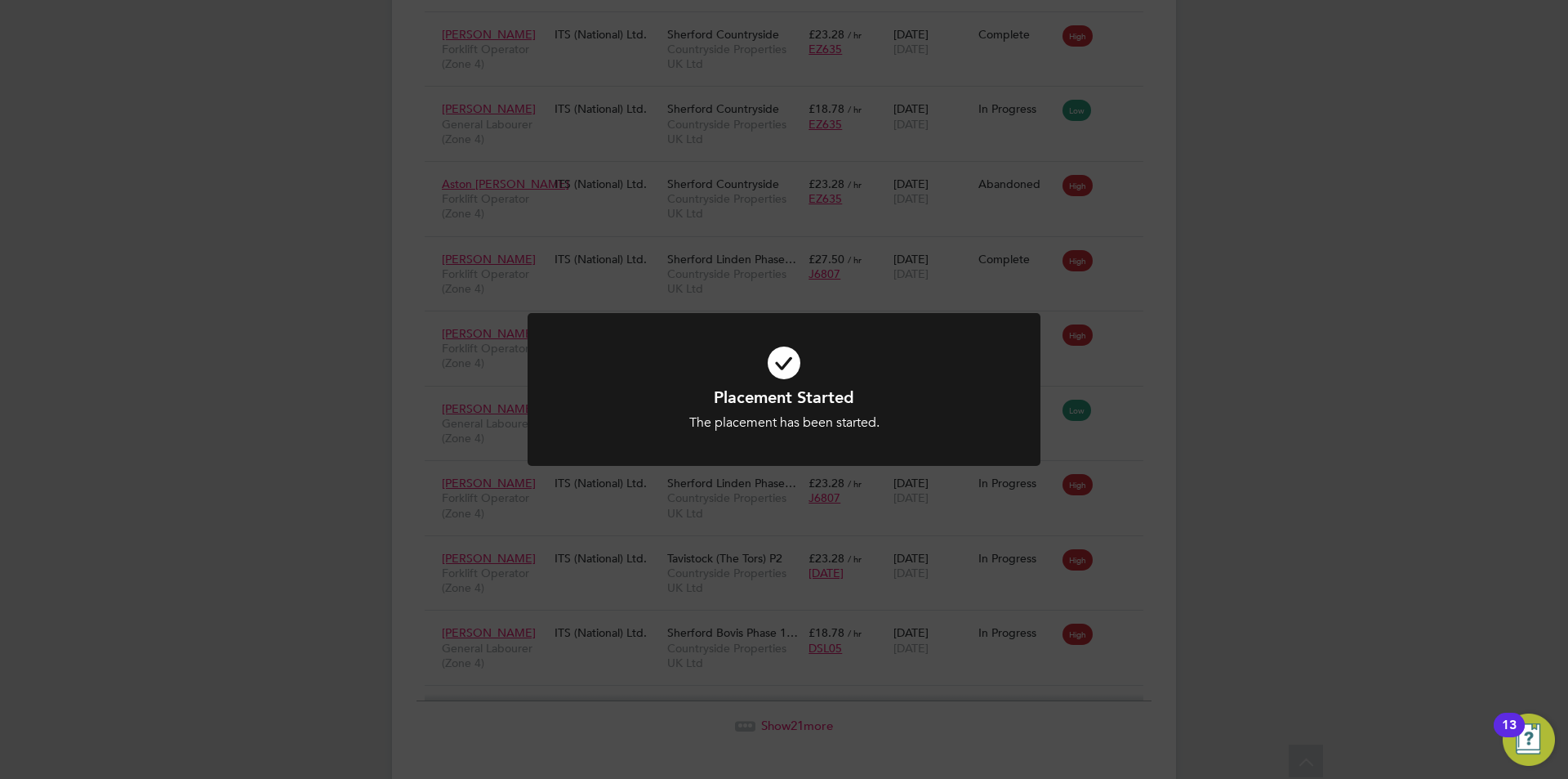
click at [239, 524] on div "Placement Started The placement has been started. Cancel Okay" at bounding box center [784, 389] width 1568 height 779
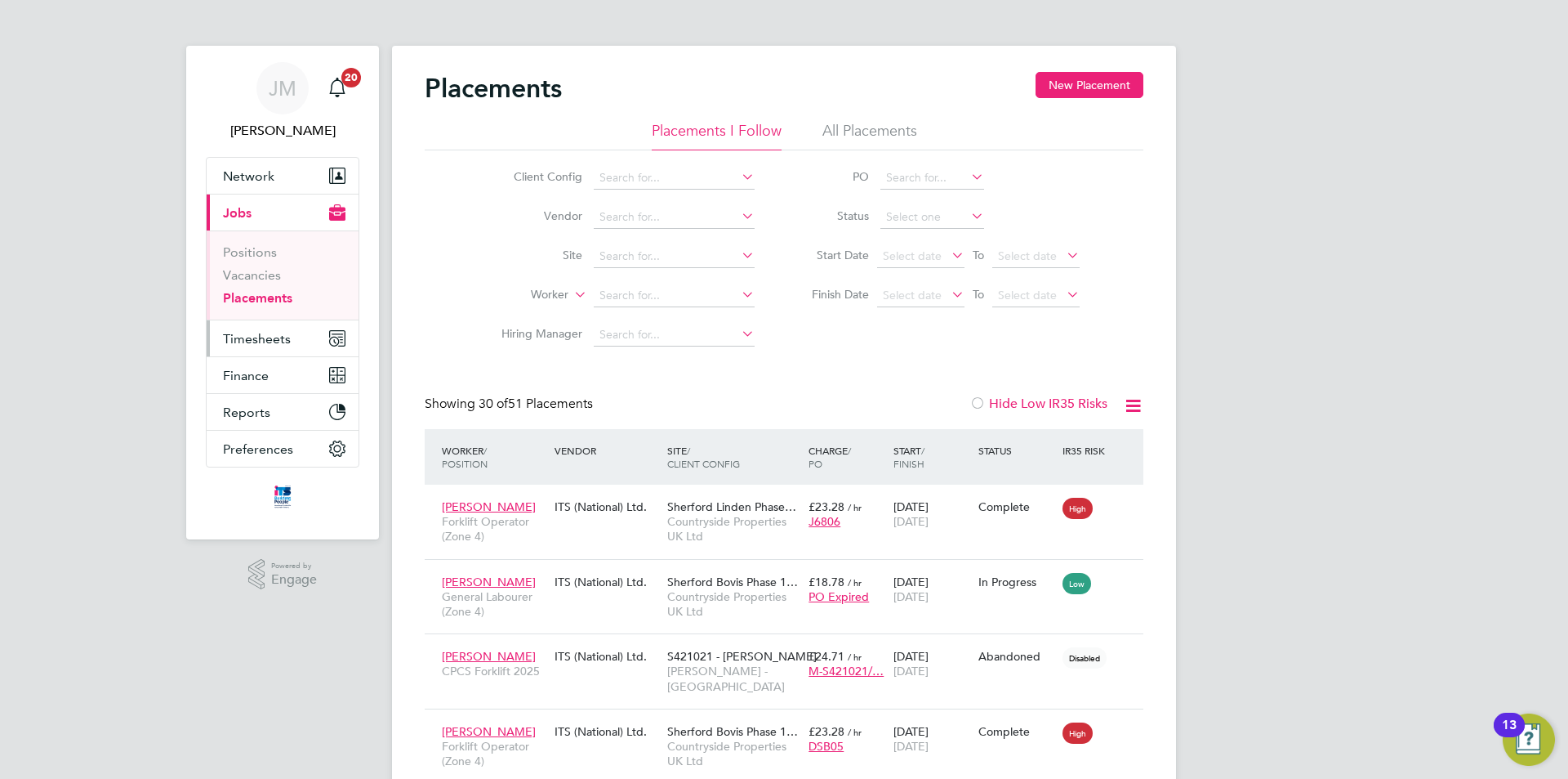
click at [270, 346] on span "Timesheets" at bounding box center [257, 338] width 68 height 15
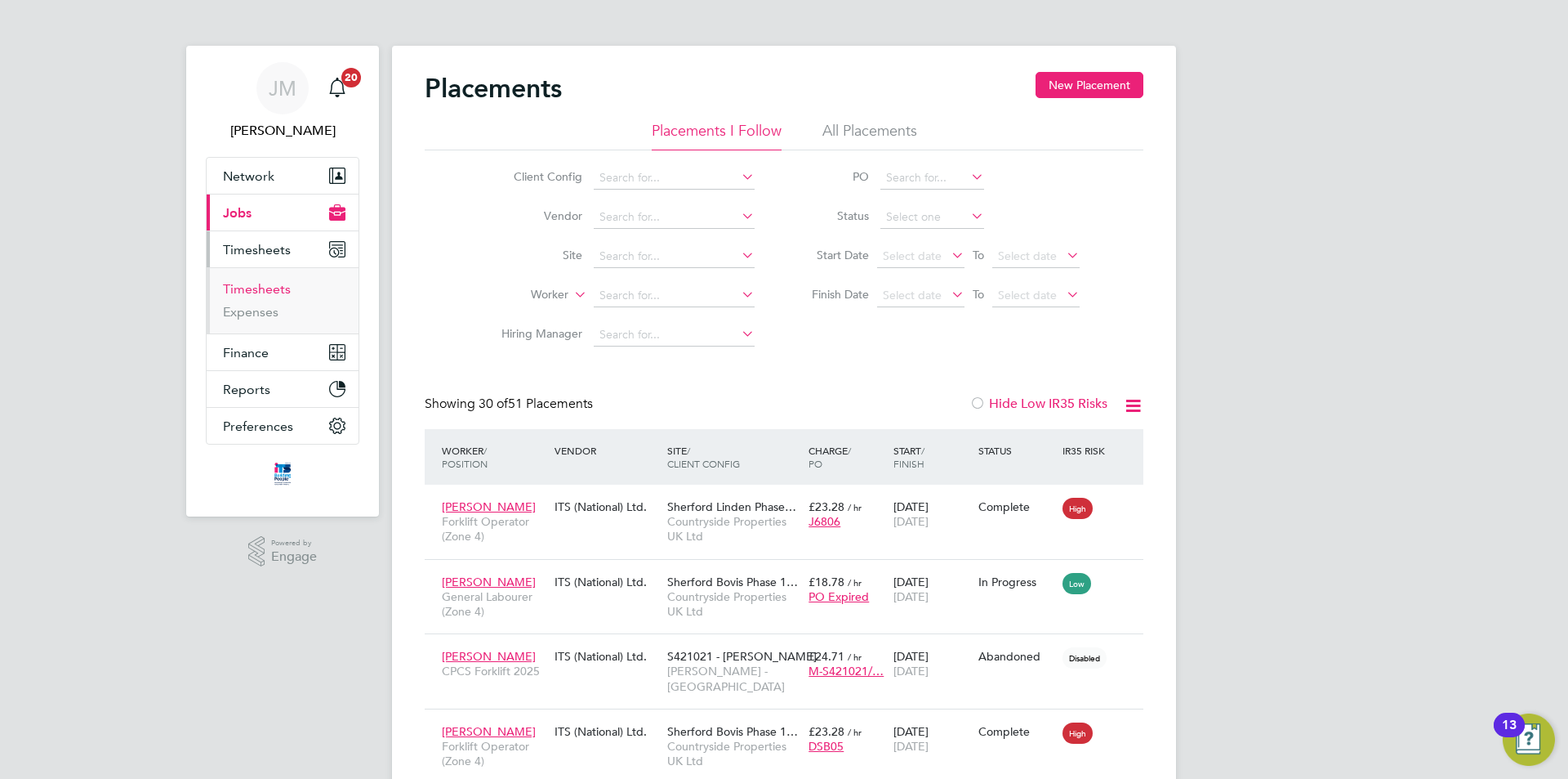
click at [271, 289] on link "Timesheets" at bounding box center [257, 288] width 68 height 15
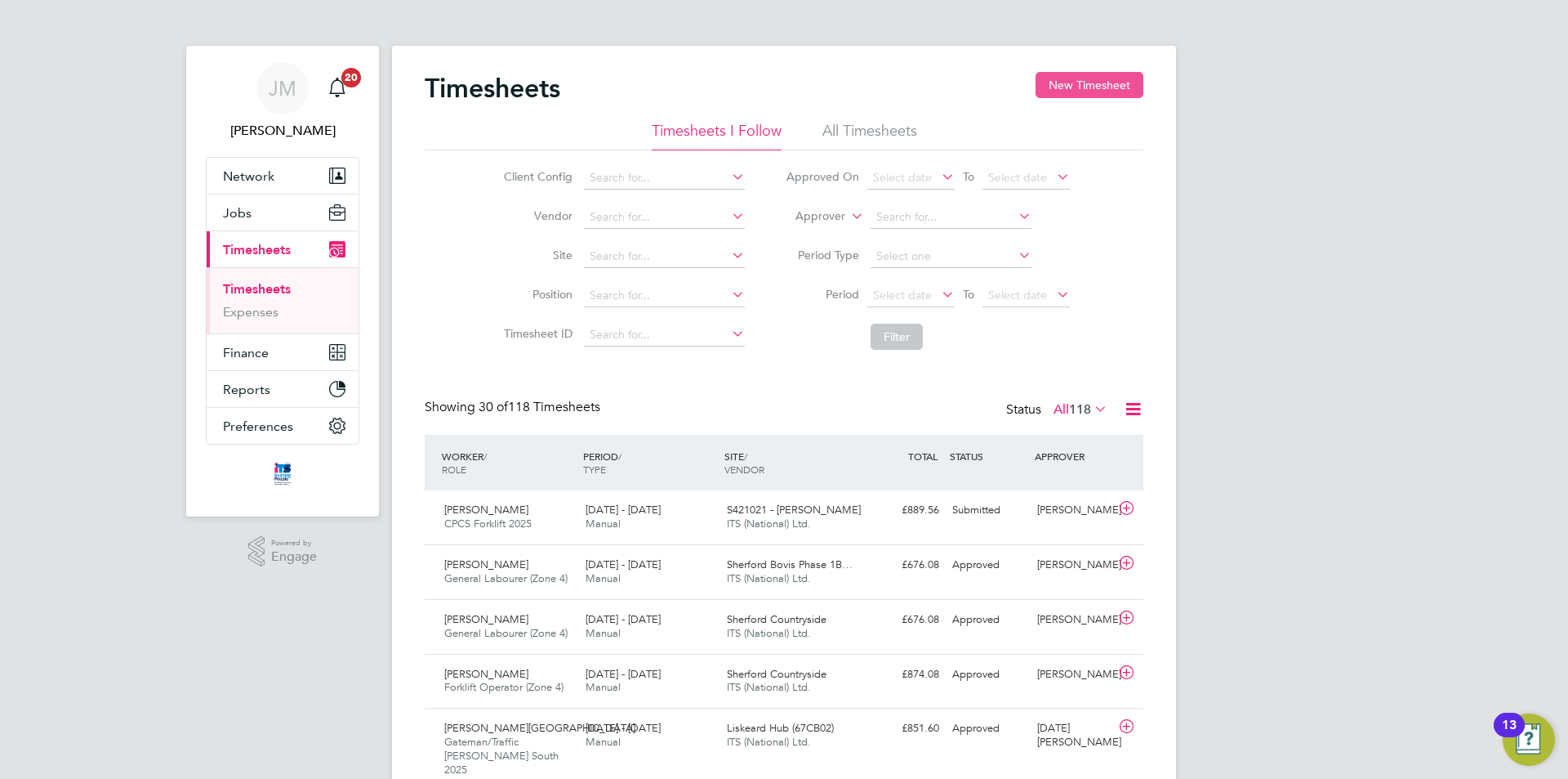
click at [1072, 80] on button "New Timesheet" at bounding box center [1090, 85] width 108 height 26
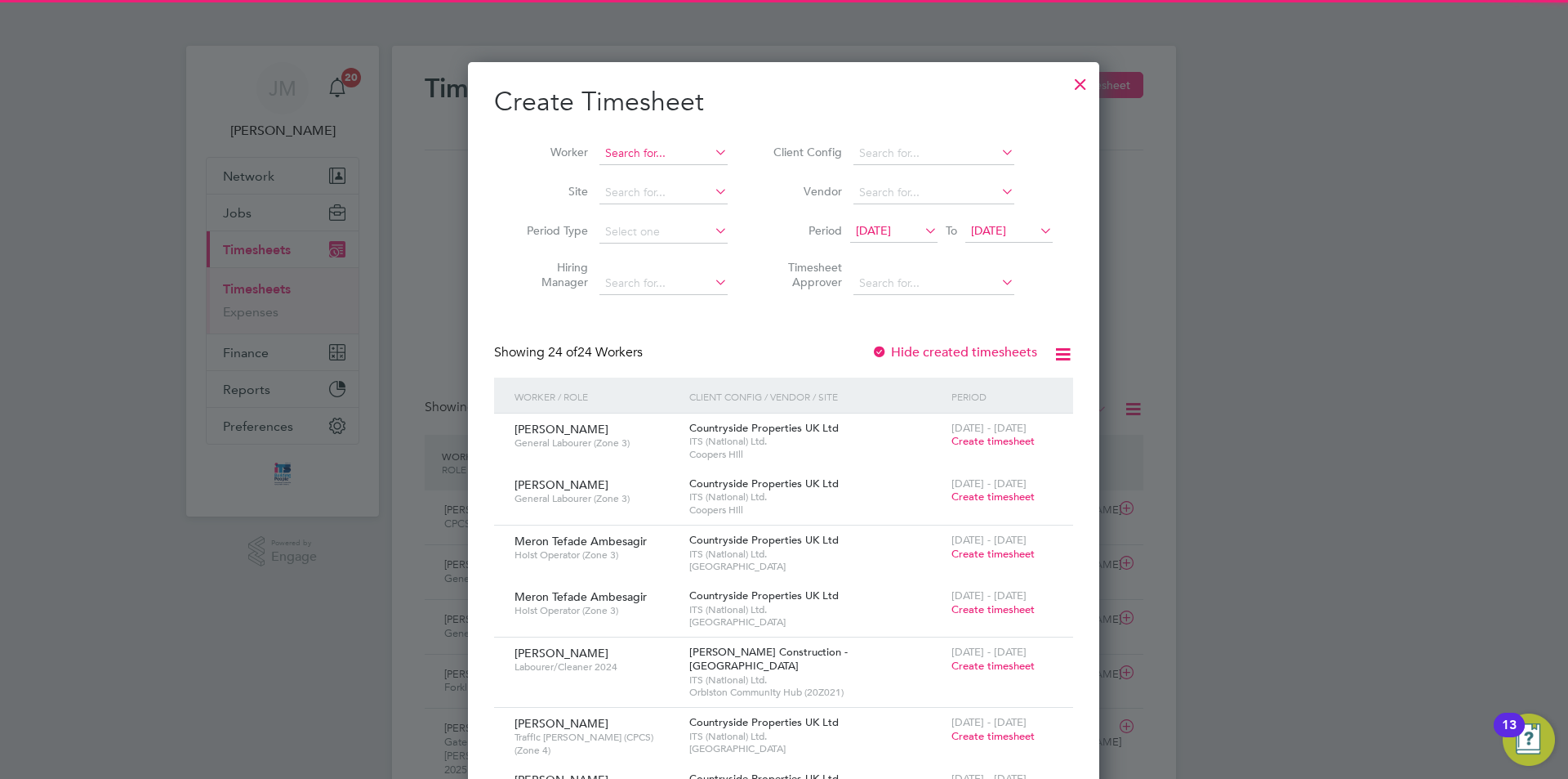
click at [664, 156] on input at bounding box center [664, 153] width 128 height 23
click at [675, 173] on li "Kai Rad ford" at bounding box center [674, 175] width 150 height 22
type input "[PERSON_NAME]"
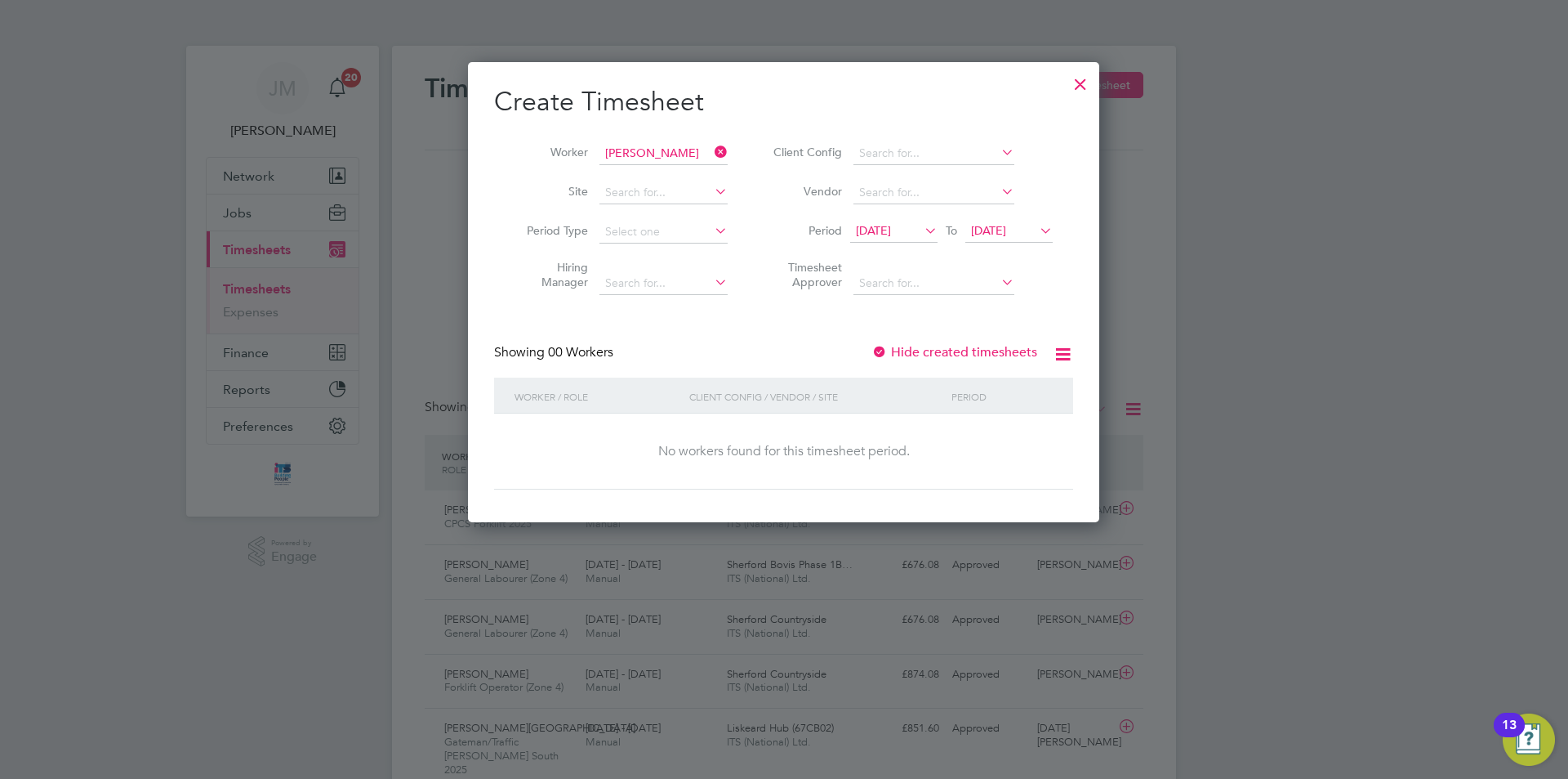
click at [885, 231] on span "[DATE]" at bounding box center [874, 230] width 36 height 14
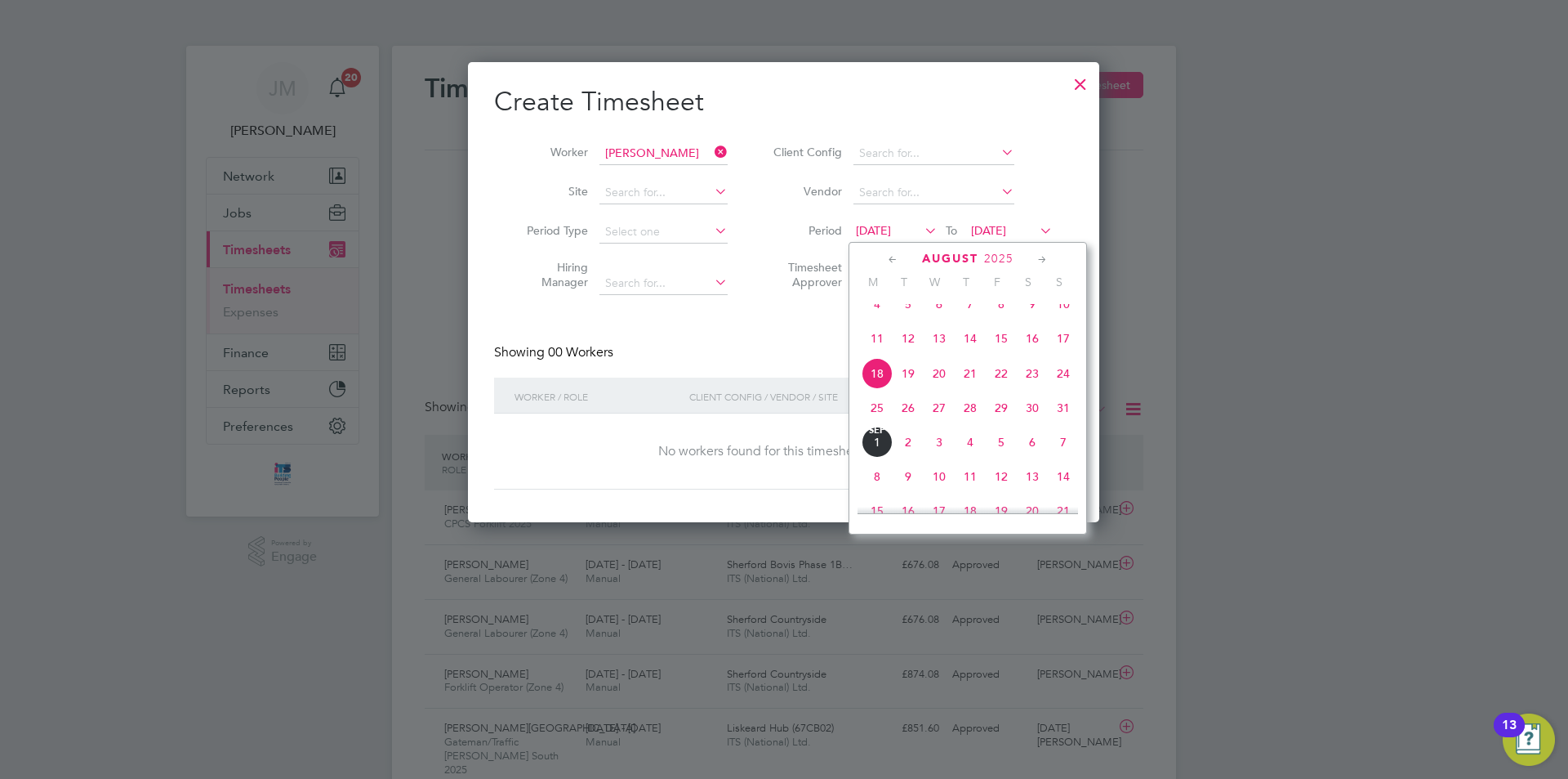
click at [877, 424] on span "25" at bounding box center [877, 408] width 31 height 31
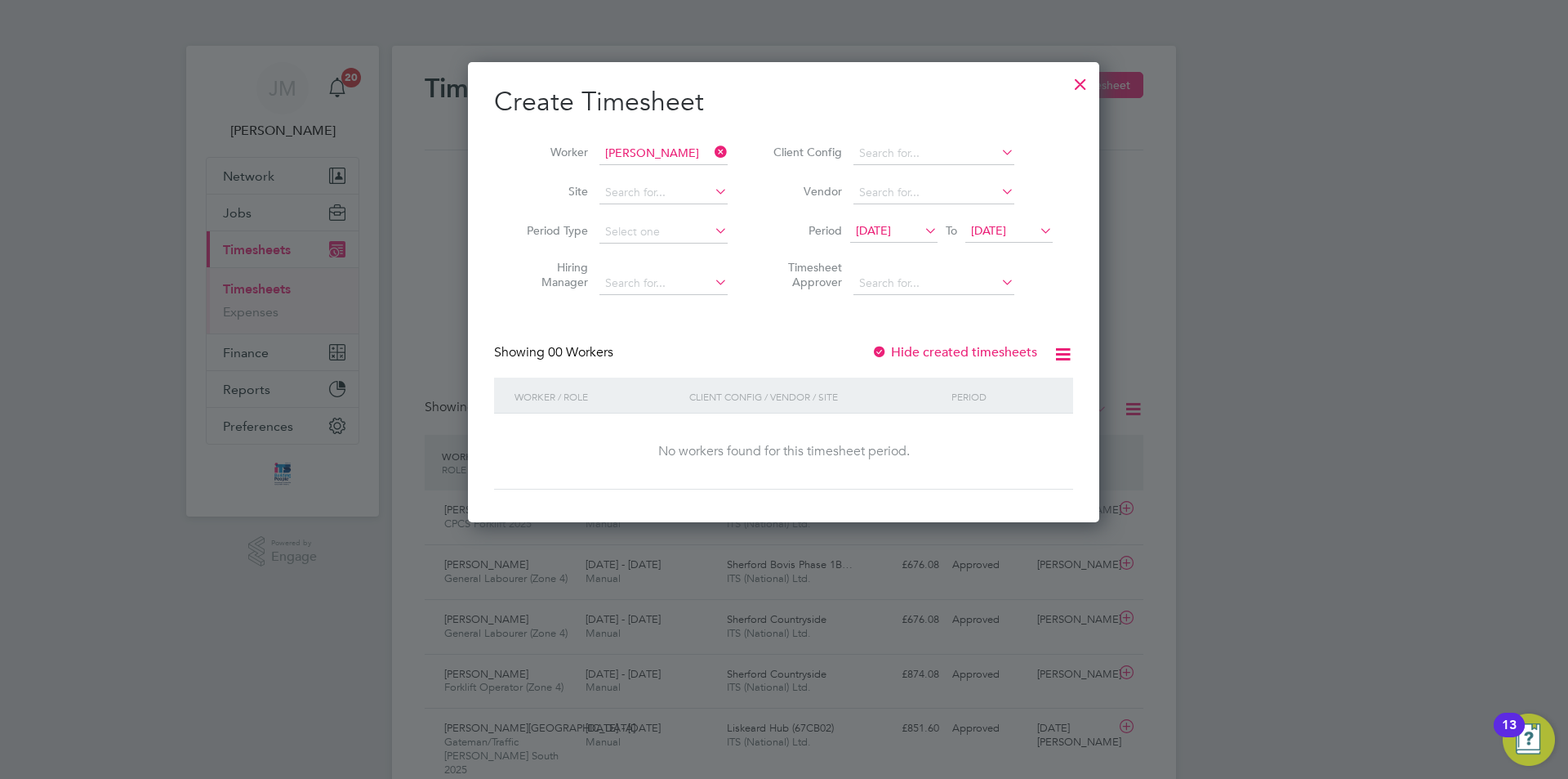
click at [882, 222] on span "[DATE]" at bounding box center [893, 232] width 87 height 22
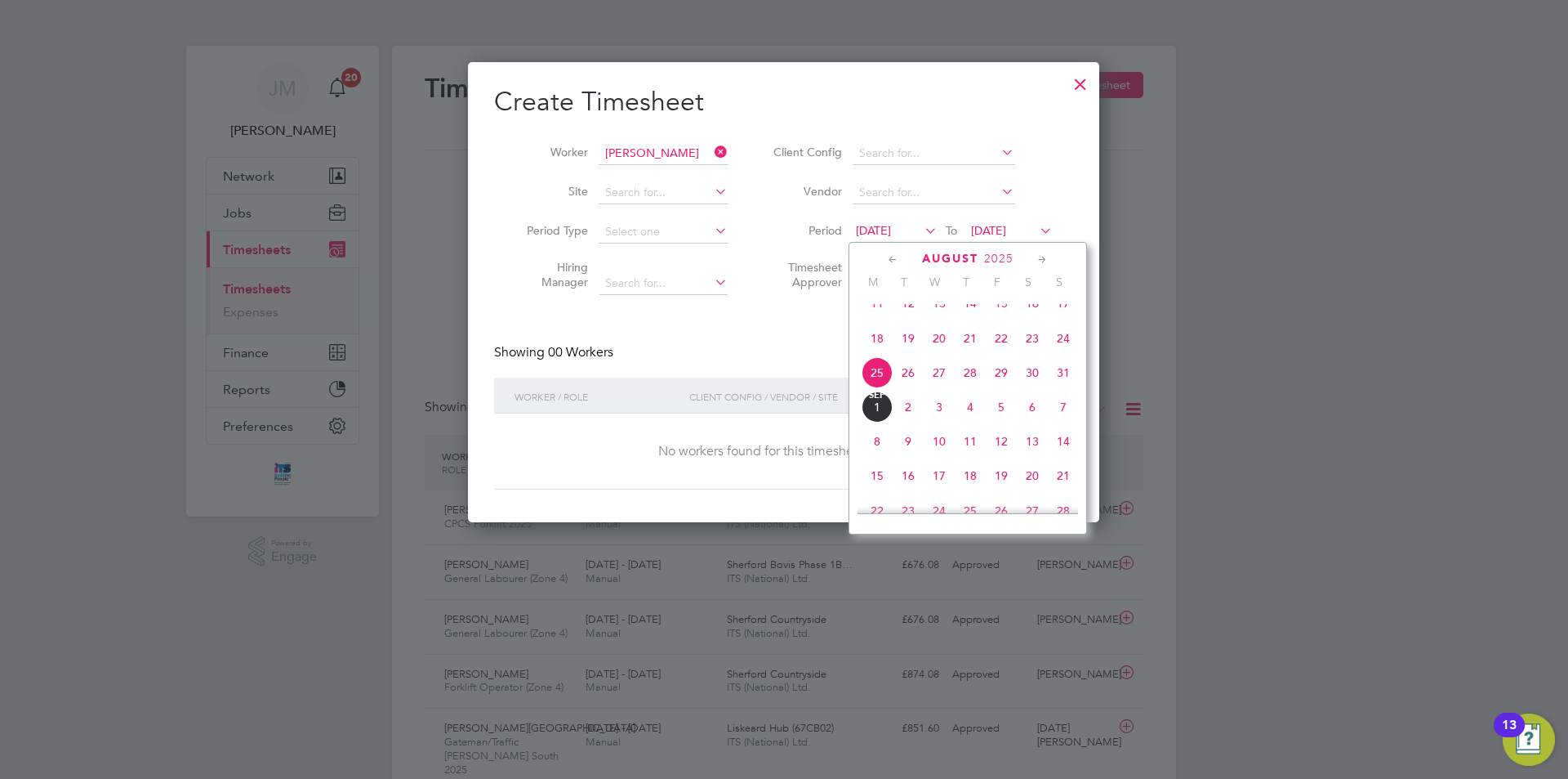
click at [942, 387] on span "27" at bounding box center [939, 372] width 31 height 31
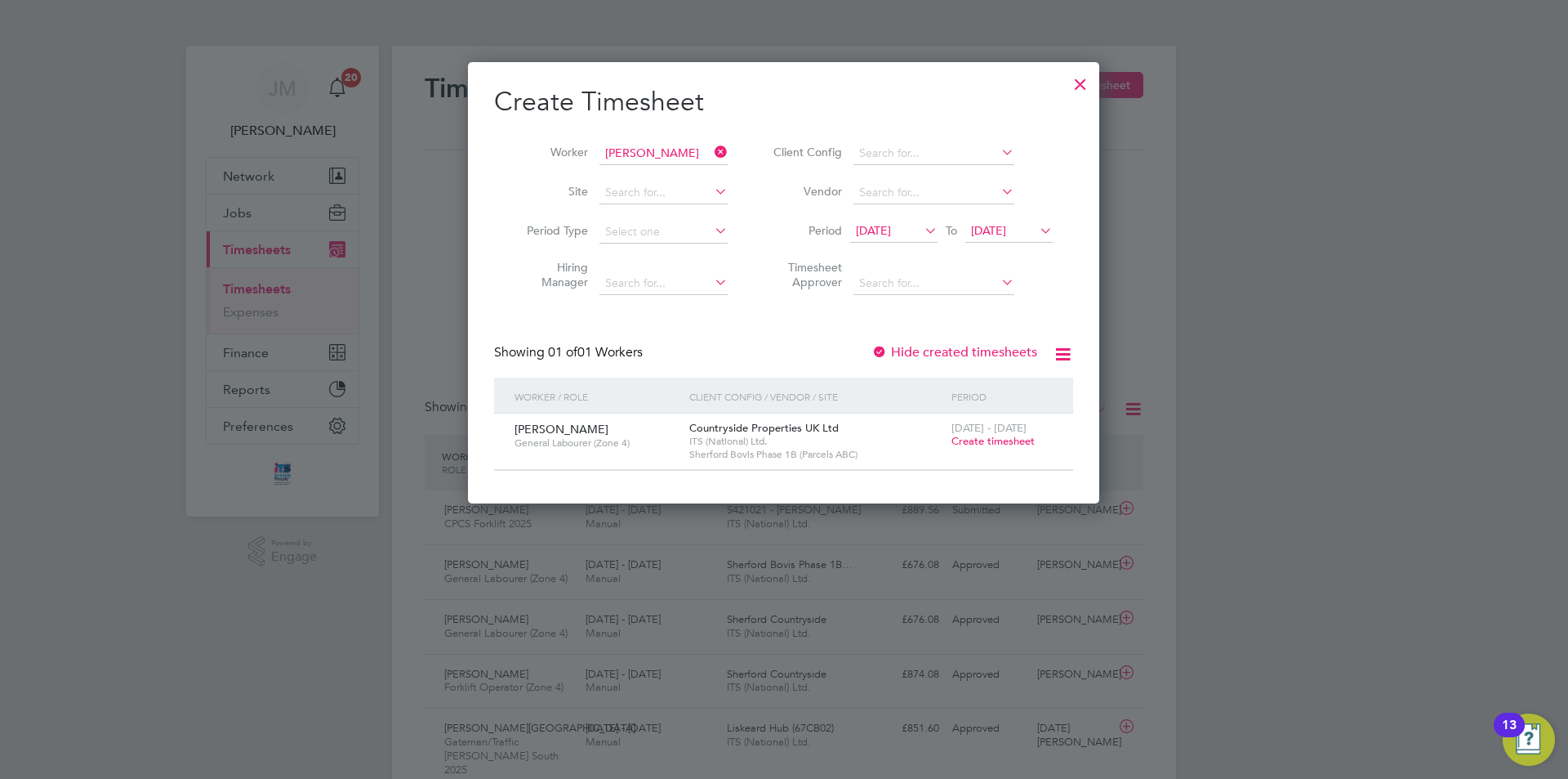
click at [987, 442] on span "Create timesheet" at bounding box center [993, 441] width 84 height 14
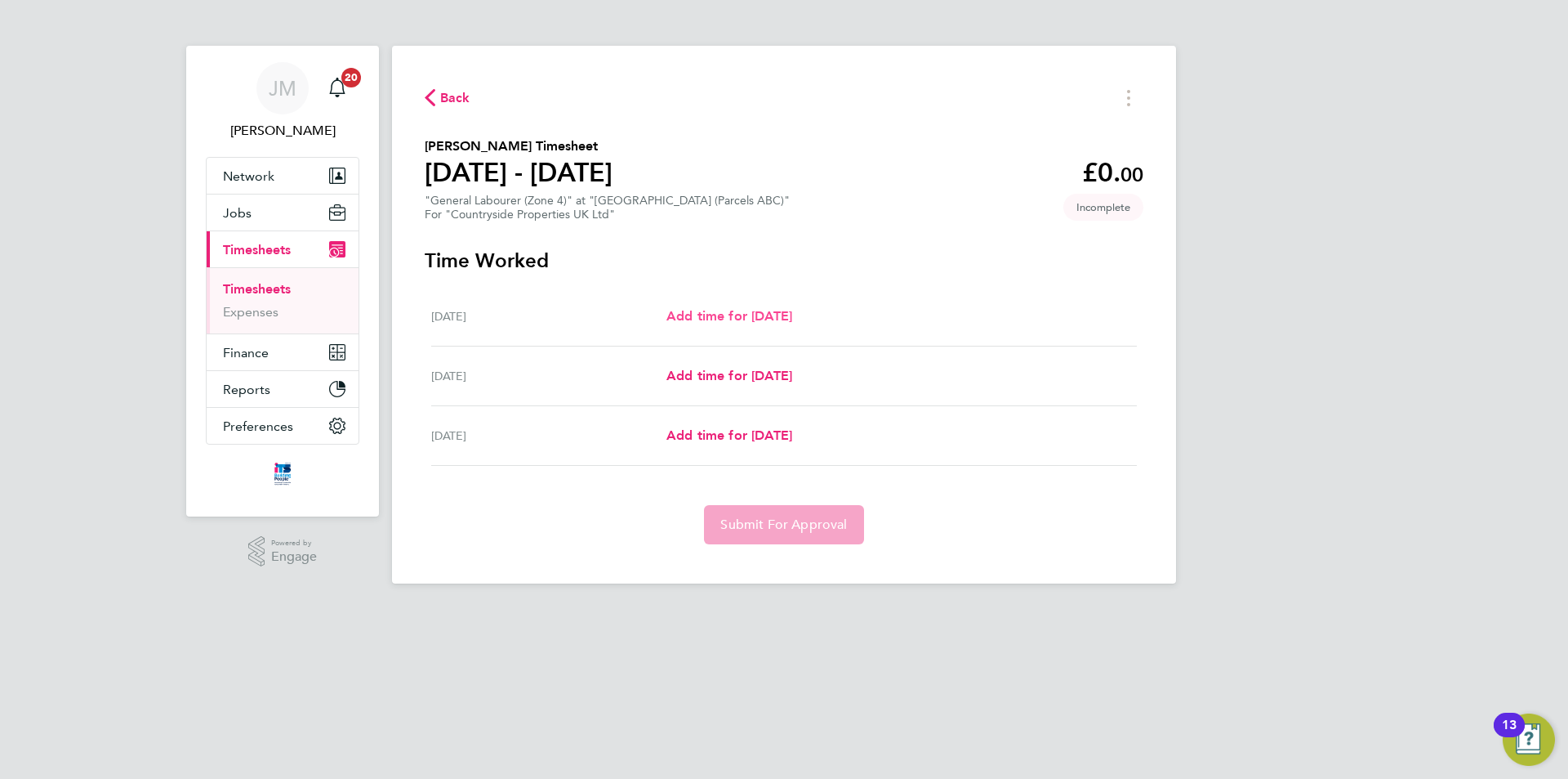
click at [780, 320] on span "Add time for [DATE]" at bounding box center [729, 315] width 126 height 15
select select "30"
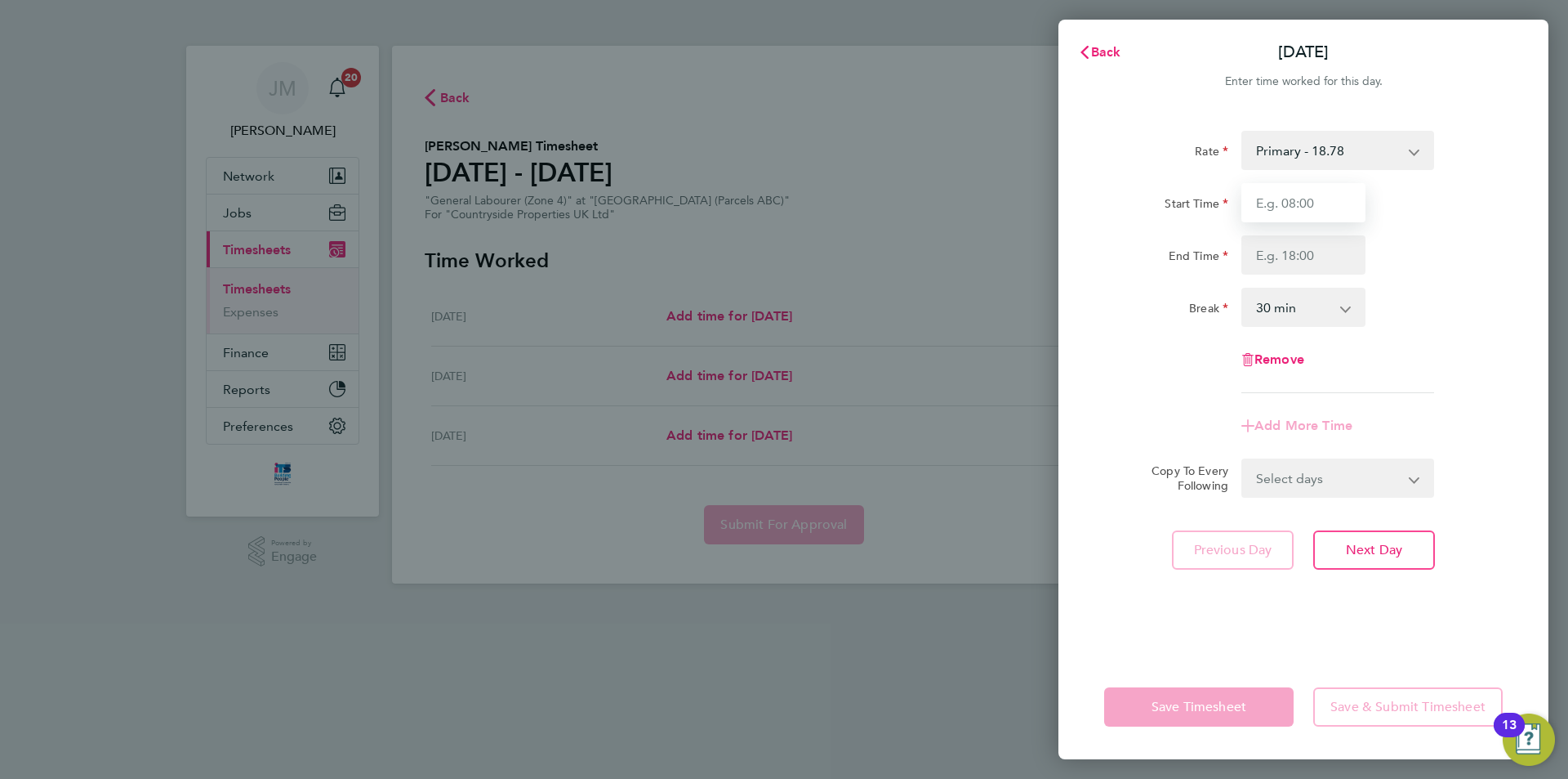
click at [1303, 210] on input "Start Time" at bounding box center [1303, 202] width 124 height 39
type input "07:30"
click at [1315, 258] on input "End Time" at bounding box center [1303, 255] width 124 height 39
type input "7"
type input "17:00"
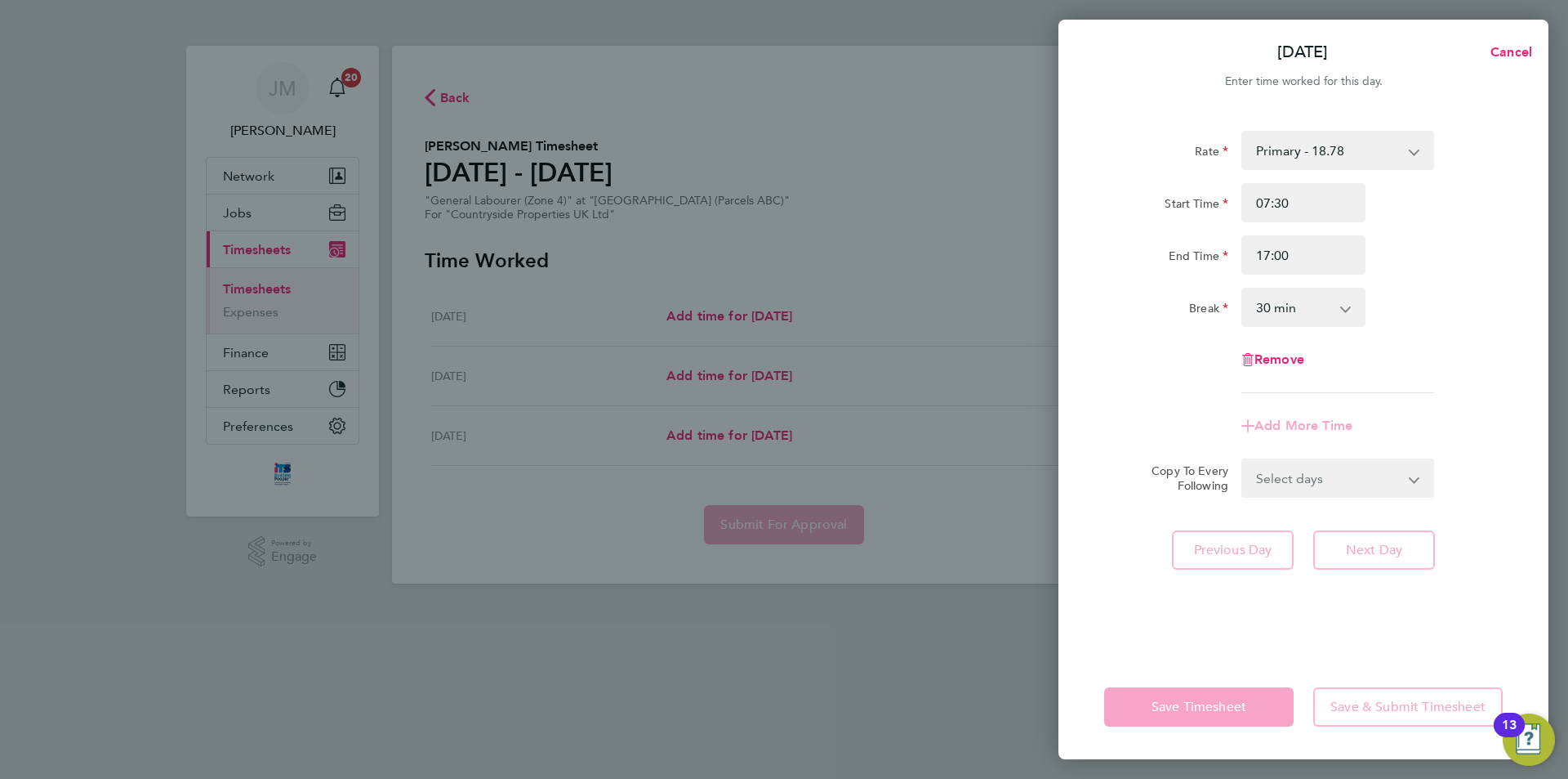
click at [1436, 272] on div "End Time 17:00" at bounding box center [1303, 255] width 412 height 39
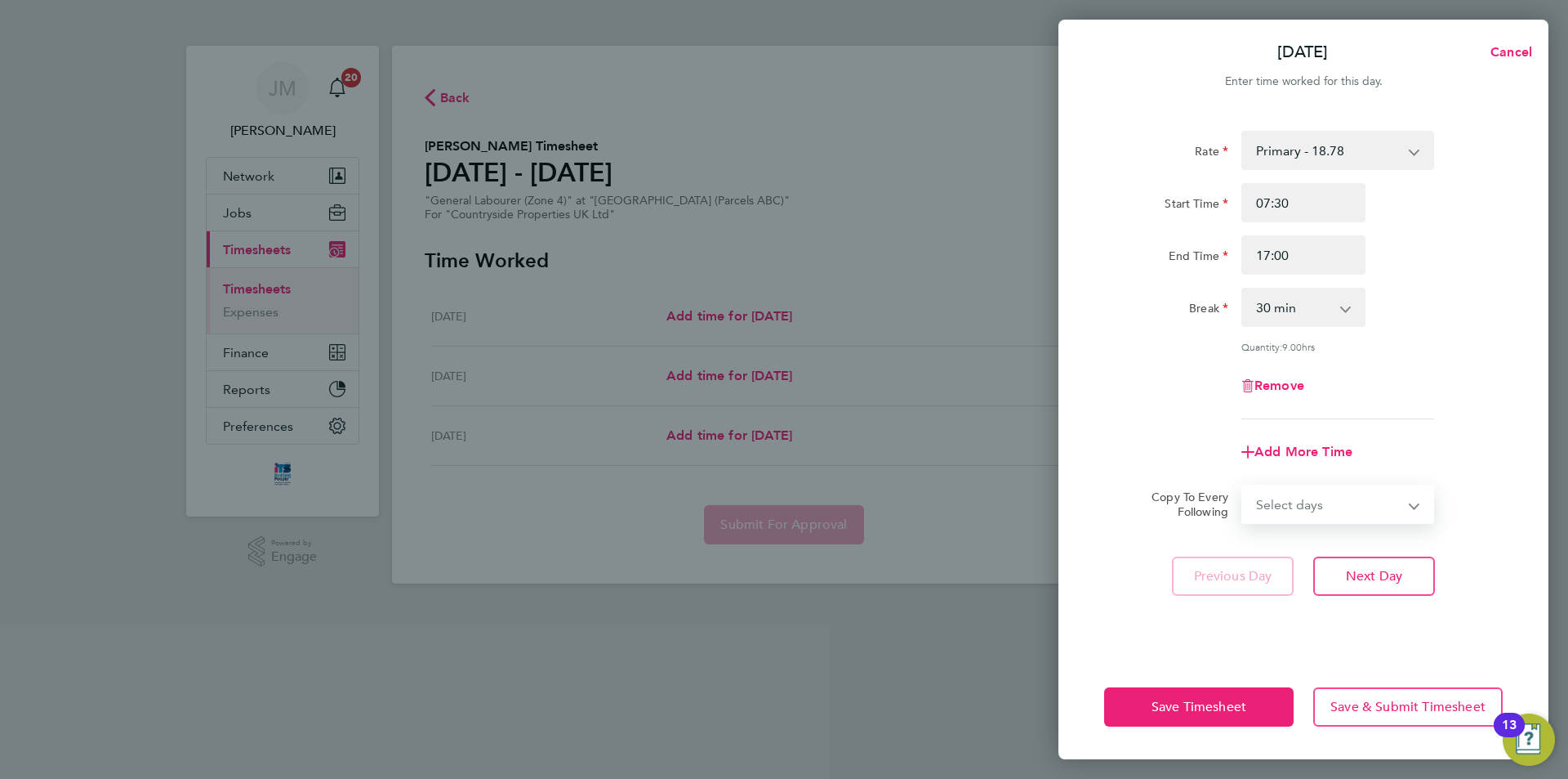
click at [1312, 517] on select "Select days Day Thursday Friday" at bounding box center [1329, 504] width 172 height 36
select select "DAY"
click at [1243, 486] on select "Select days Day Thursday Friday" at bounding box center [1329, 504] width 172 height 36
select select "[DATE]"
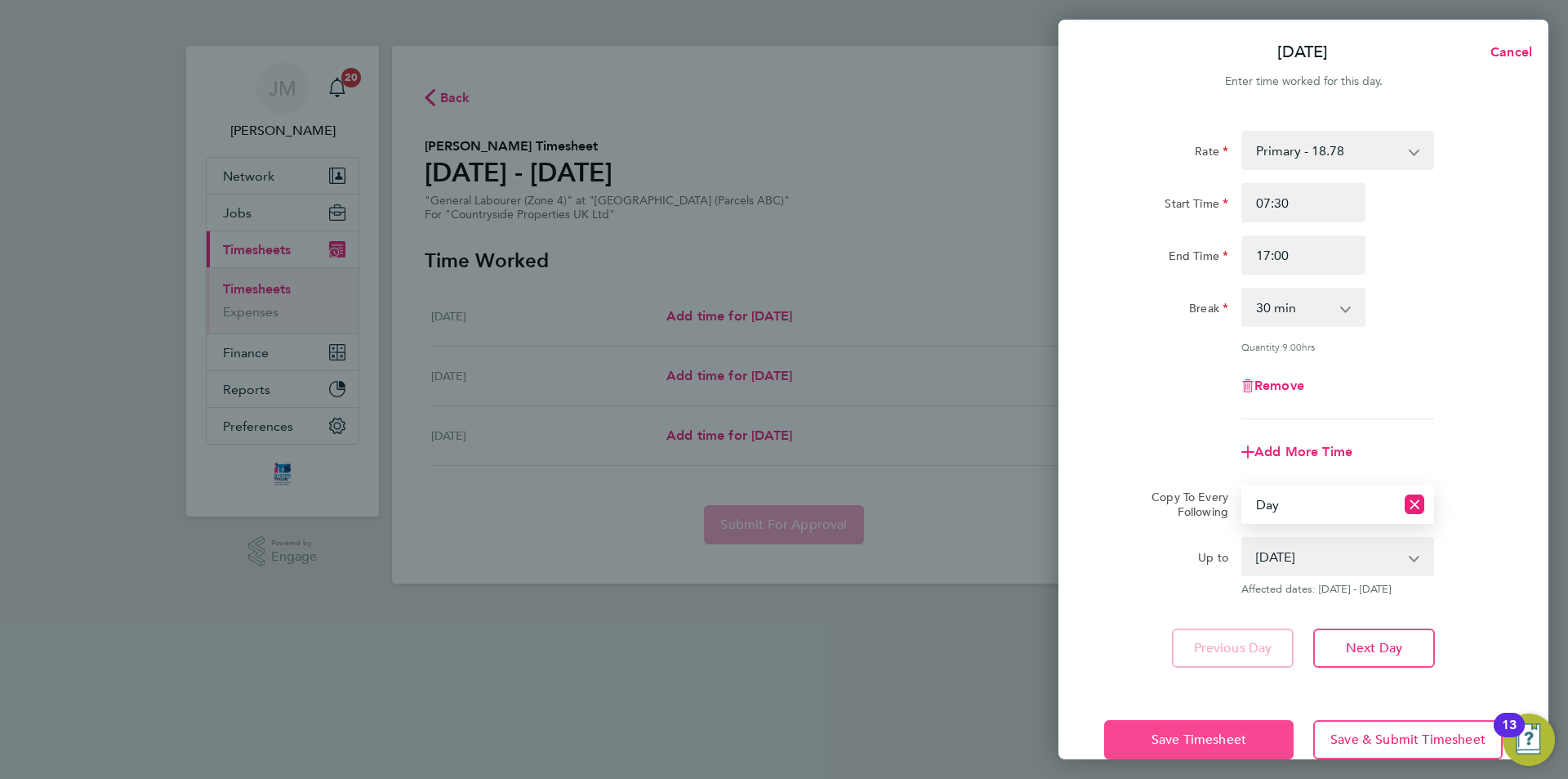
click at [1222, 734] on span "Save Timesheet" at bounding box center [1199, 739] width 95 height 16
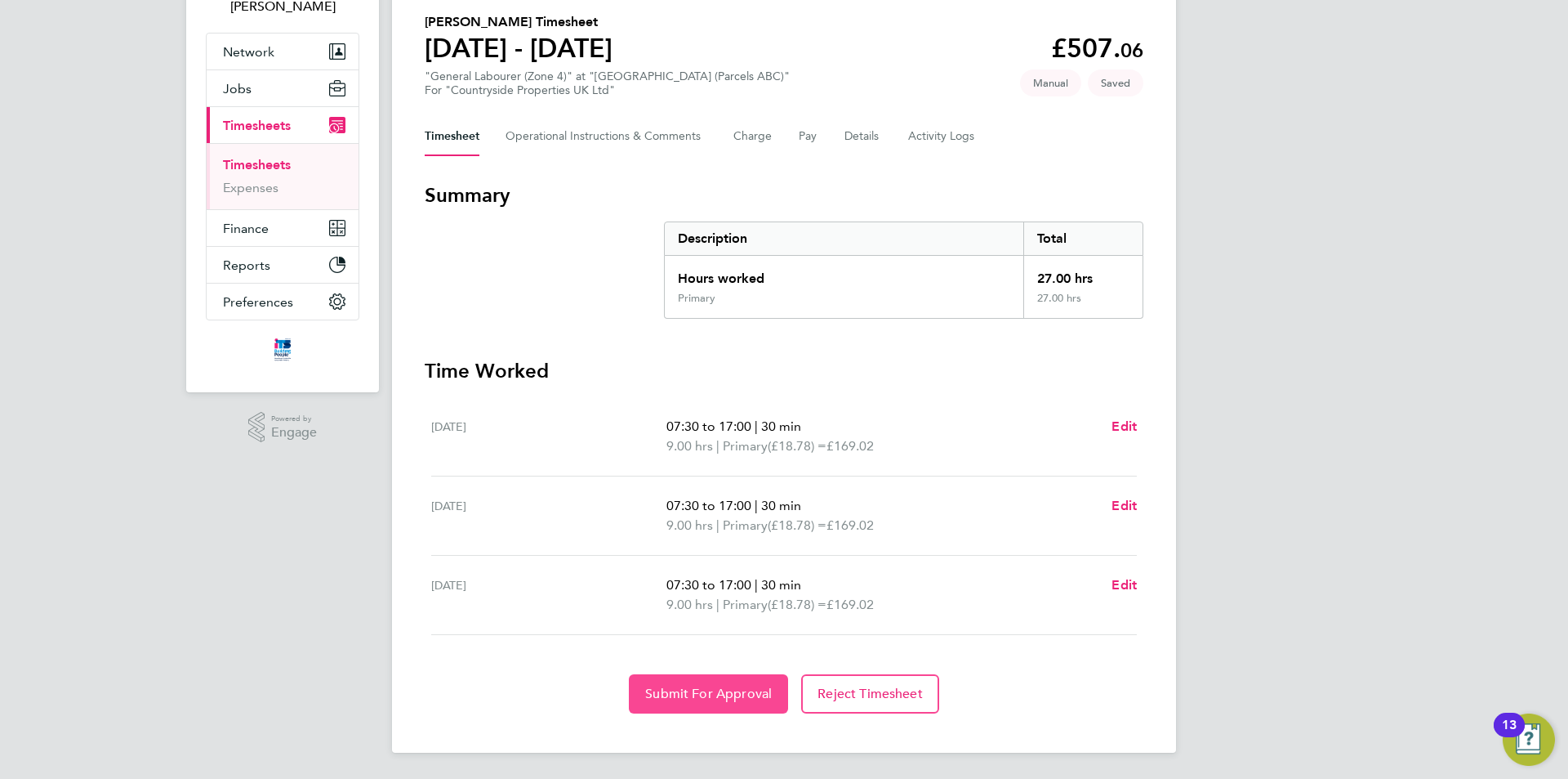
click at [713, 694] on span "Submit For Approval" at bounding box center [708, 694] width 127 height 16
click at [857, 137] on button "Details" at bounding box center [863, 136] width 37 height 39
